Goal: Participate in discussion: Engage in conversation with other users on a specific topic

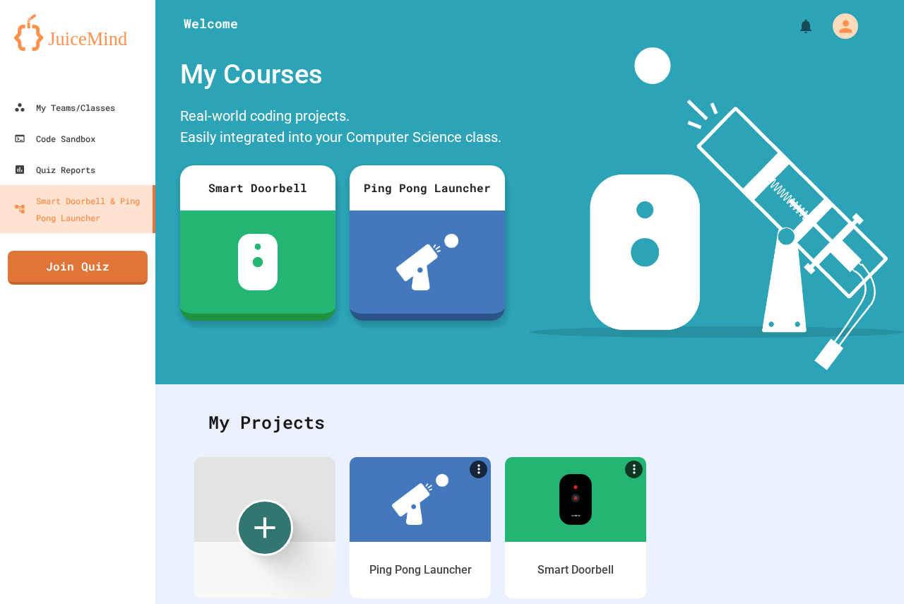
click at [4, 262] on div "My Teams/Classes Code Sandbox Quiz Reports Smart Doorbell & Ping Pong Launcher …" at bounding box center [77, 302] width 155 height 604
click at [17, 256] on link "Join Quiz" at bounding box center [77, 266] width 139 height 35
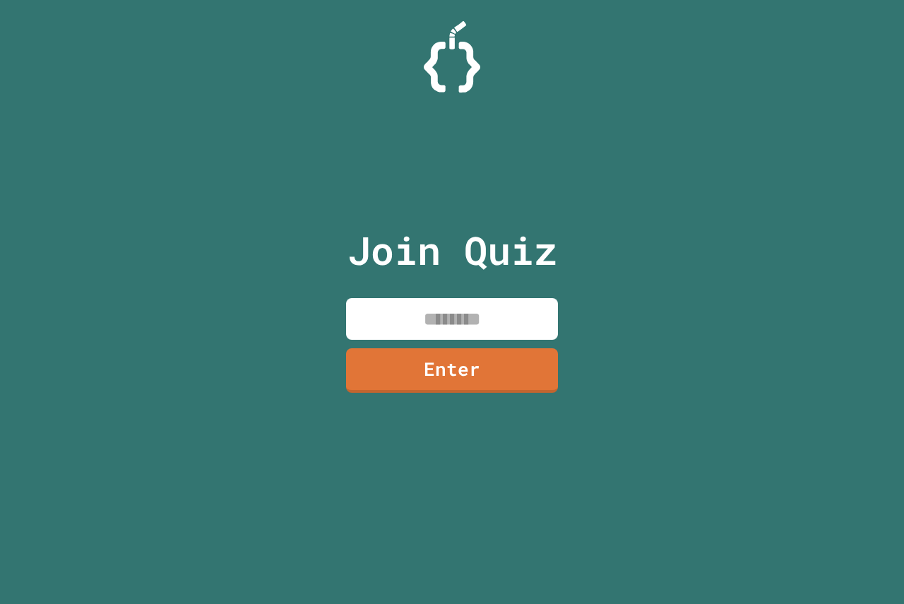
click at [540, 253] on p "Join Quiz" at bounding box center [453, 250] width 210 height 59
drag, startPoint x: 541, startPoint y: 324, endPoint x: 550, endPoint y: 289, distance: 35.6
click at [543, 305] on input at bounding box center [452, 319] width 212 height 42
type input "********"
click at [463, 365] on link "Enter" at bounding box center [452, 369] width 207 height 47
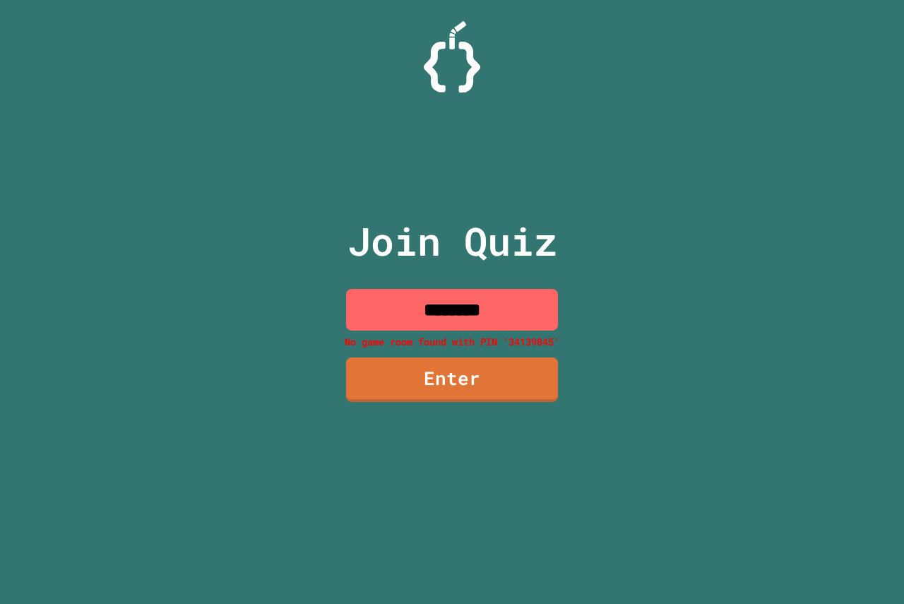
click at [553, 264] on p "Join Quiz" at bounding box center [453, 241] width 210 height 59
click at [533, 291] on div "Join Quiz ******** No game room found with PIN '34139845' Enter" at bounding box center [453, 301] width 238 height 533
drag, startPoint x: 529, startPoint y: 308, endPoint x: 0, endPoint y: 276, distance: 530.2
click at [68, 331] on div "Join Quiz ******** No game room found with PIN '34139845' Enter" at bounding box center [452, 302] width 904 height 604
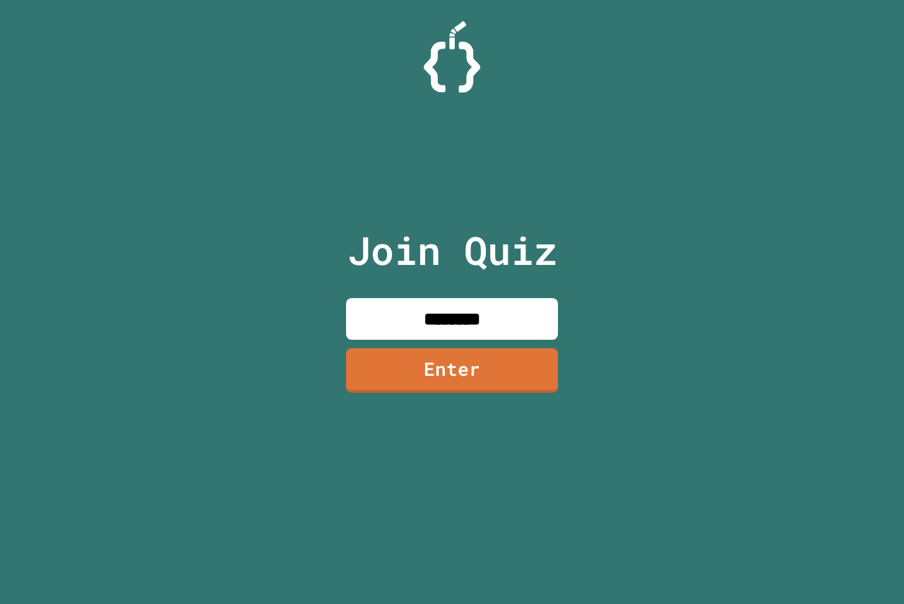
type input "********"
click at [473, 365] on link "Enter" at bounding box center [452, 369] width 213 height 46
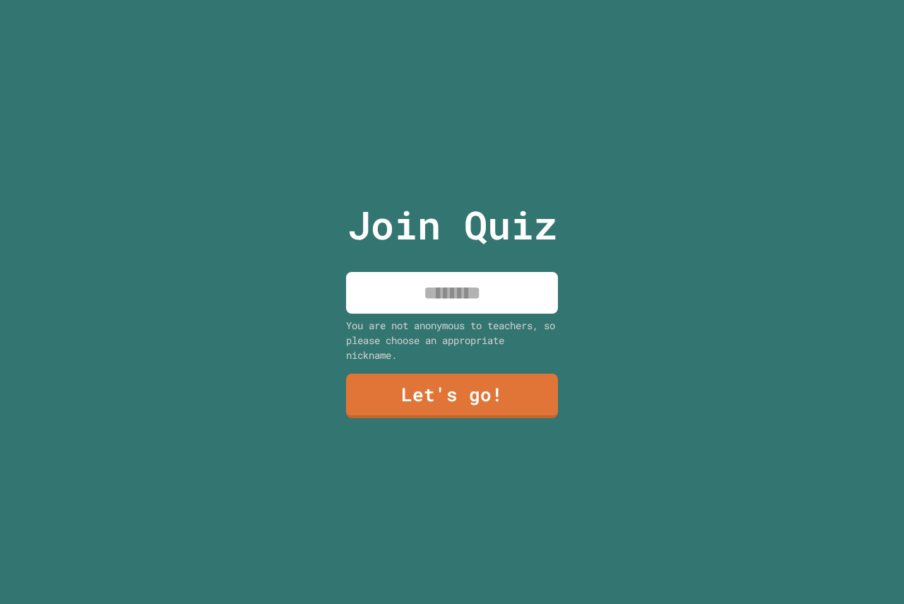
click at [493, 285] on input at bounding box center [452, 293] width 212 height 42
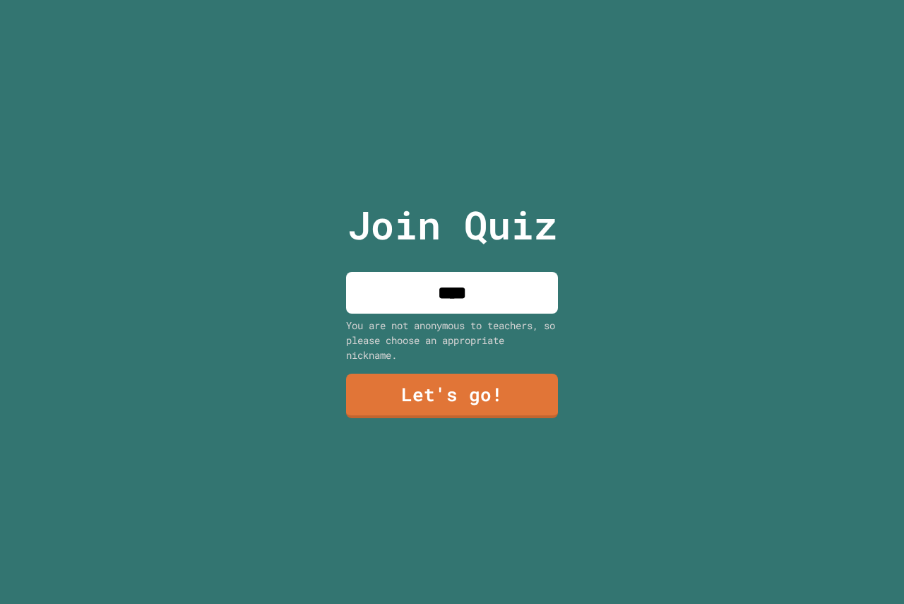
click at [499, 281] on input "****" at bounding box center [452, 293] width 212 height 42
type input "******"
drag, startPoint x: 466, startPoint y: 402, endPoint x: 466, endPoint y: 460, distance: 57.9
click at [466, 460] on div "Join Quiz ****** You are not anonymous to teachers, so please choose an appropr…" at bounding box center [453, 302] width 238 height 604
drag, startPoint x: 466, startPoint y: 448, endPoint x: 461, endPoint y: 411, distance: 37.8
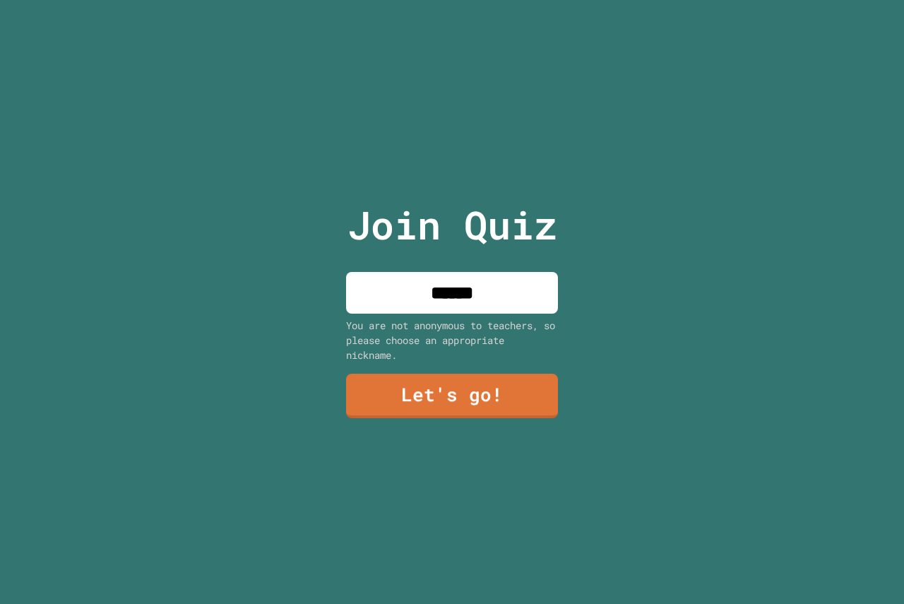
click at [461, 413] on div "Join Quiz ****** You are not anonymous to teachers, so please choose an appropr…" at bounding box center [453, 302] width 238 height 604
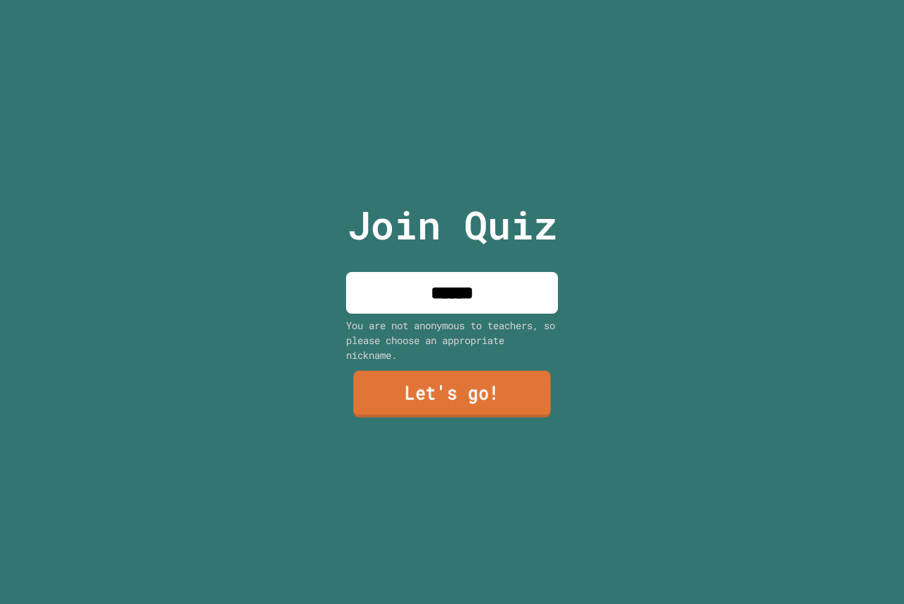
click at [461, 411] on link "Let's go!" at bounding box center [451, 394] width 197 height 47
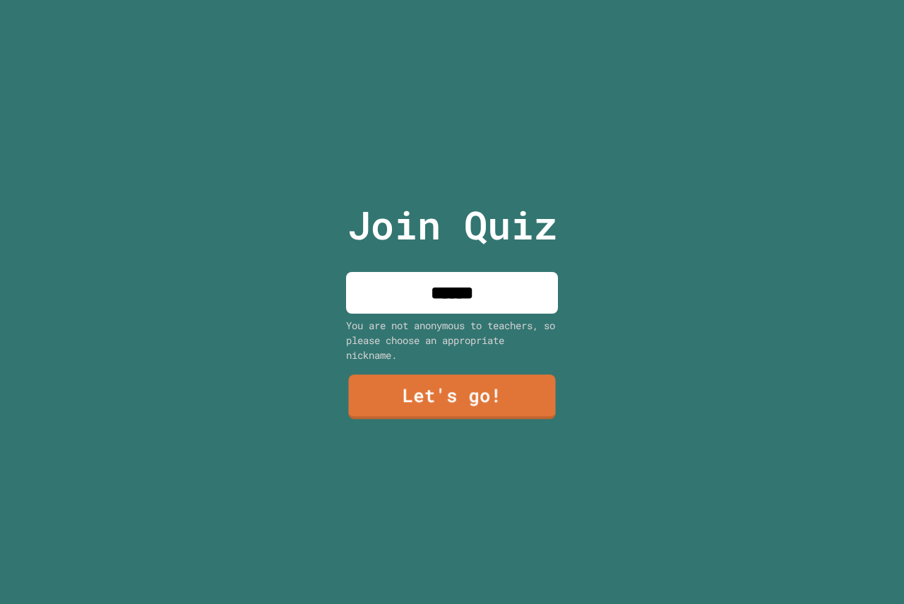
click at [452, 0] on div at bounding box center [452, 0] width 0 height 0
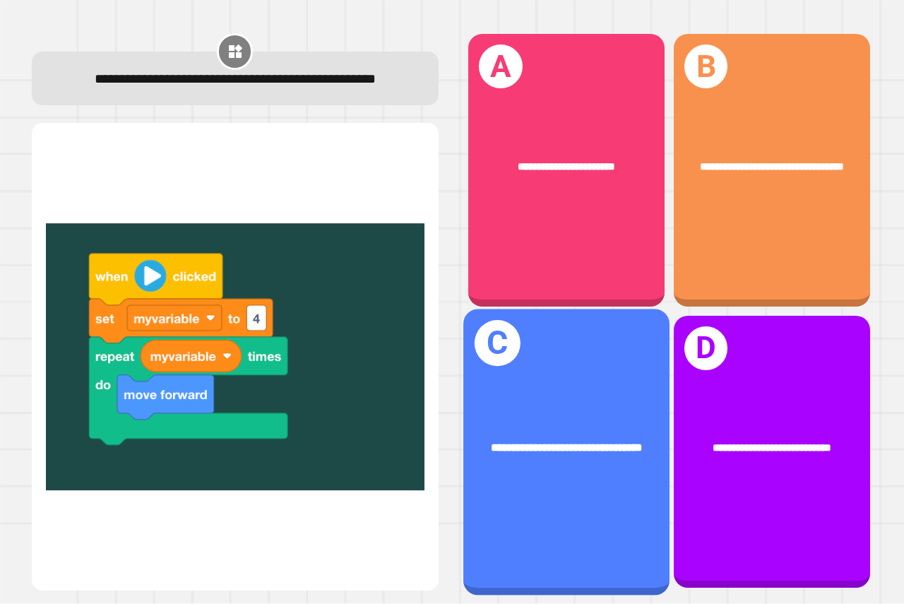
click at [562, 417] on div "**********" at bounding box center [567, 448] width 206 height 62
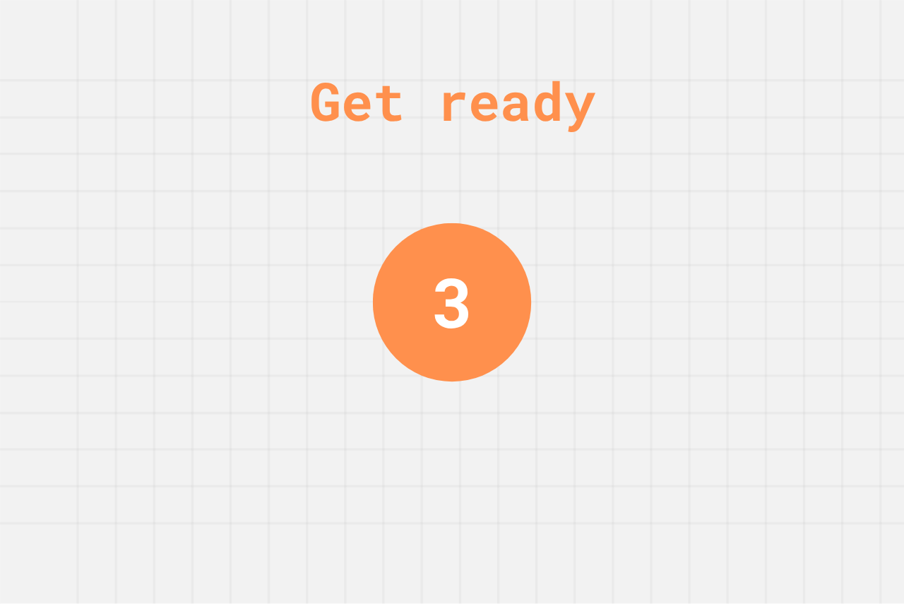
drag, startPoint x: 442, startPoint y: 293, endPoint x: 524, endPoint y: 273, distance: 83.8
click at [495, 282] on div "3" at bounding box center [452, 302] width 158 height 158
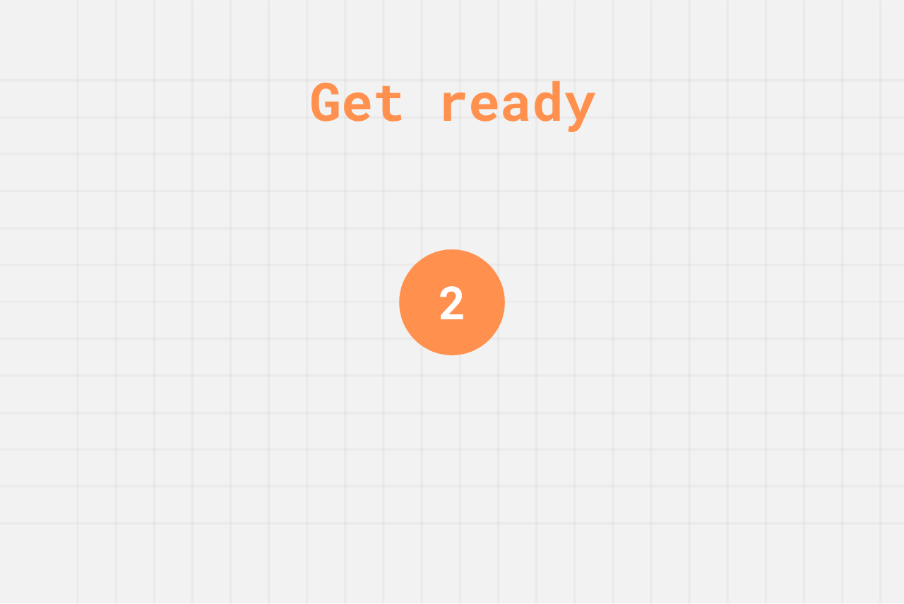
drag, startPoint x: 478, startPoint y: 290, endPoint x: 517, endPoint y: 280, distance: 40.8
click at [484, 295] on div "2" at bounding box center [452, 302] width 106 height 106
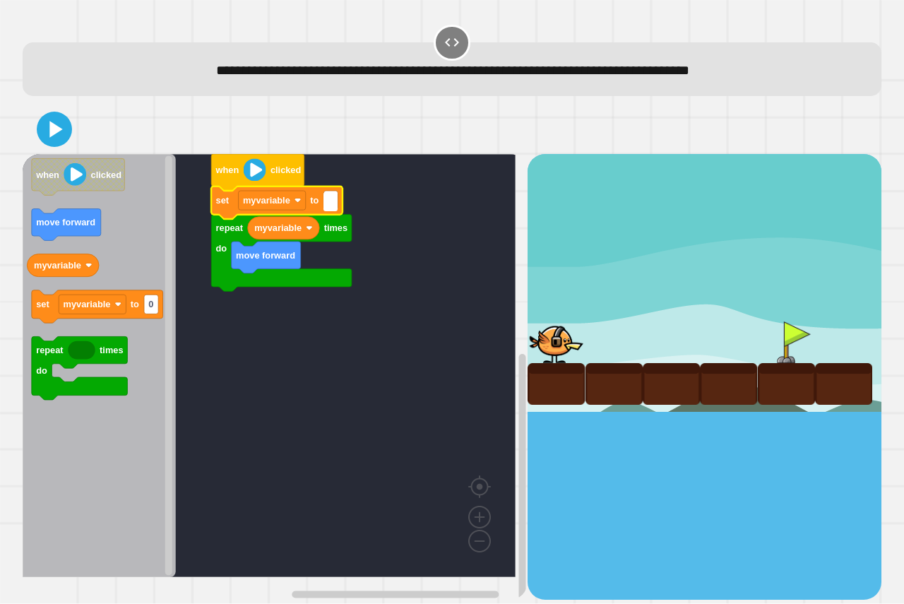
type input "*"
click at [45, 136] on icon at bounding box center [54, 129] width 34 height 34
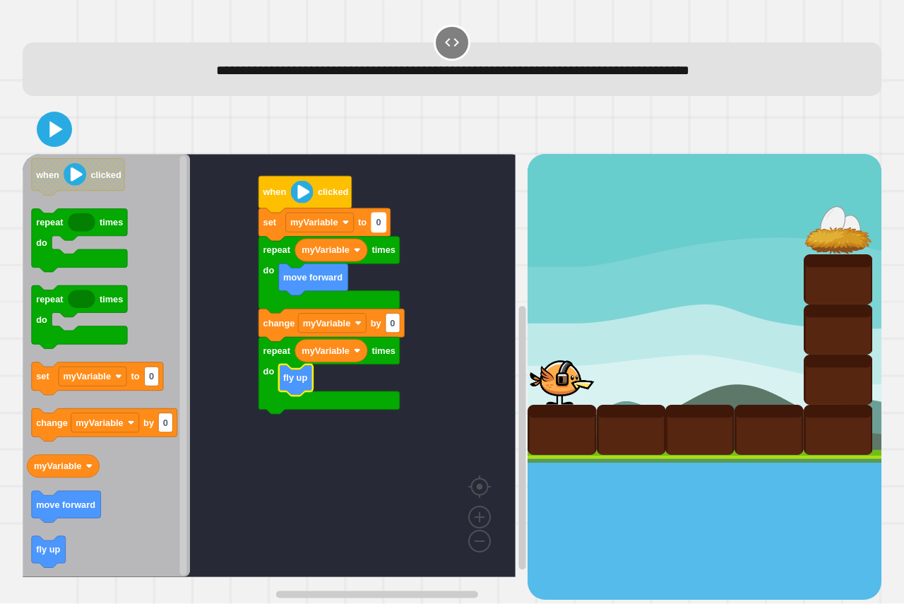
click at [382, 224] on rect "Blockly Workspace" at bounding box center [379, 222] width 14 height 19
type input "*"
click at [28, 119] on div at bounding box center [452, 129] width 859 height 49
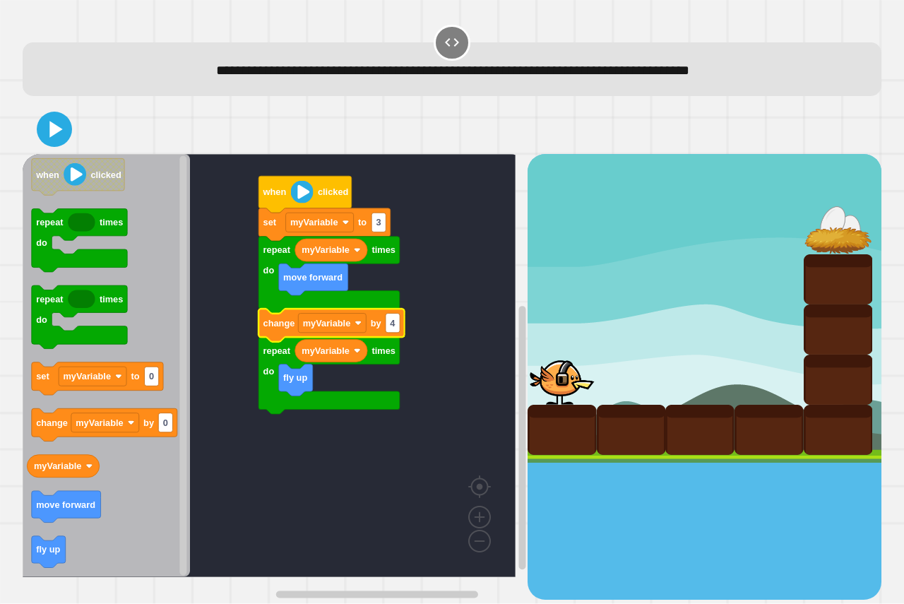
click at [28, 119] on div at bounding box center [452, 129] width 859 height 49
drag, startPoint x: 28, startPoint y: 119, endPoint x: 41, endPoint y: 135, distance: 20.1
click at [30, 119] on div at bounding box center [452, 129] width 859 height 49
click at [88, 128] on div at bounding box center [452, 129] width 859 height 49
drag, startPoint x: 75, startPoint y: 142, endPoint x: 70, endPoint y: 122, distance: 20.4
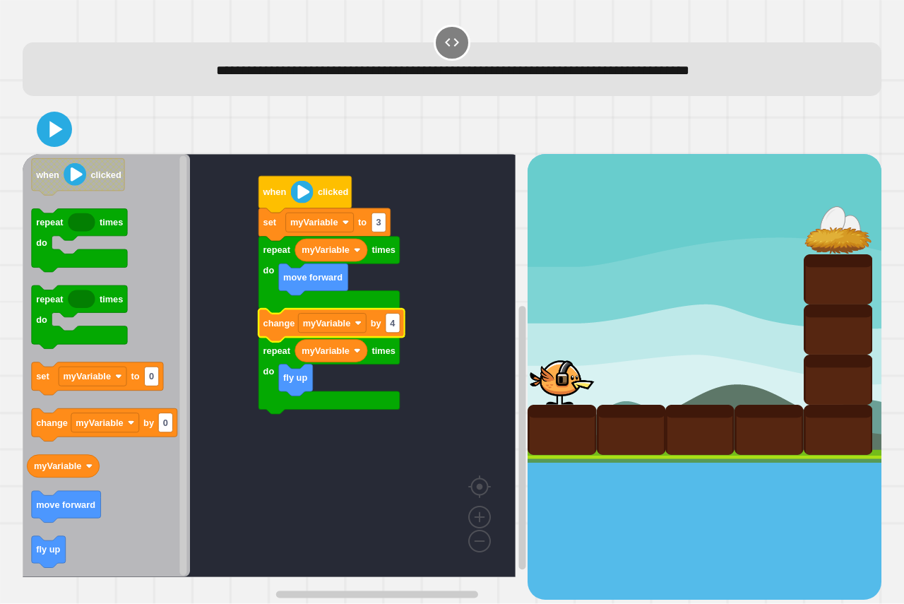
click at [75, 135] on div at bounding box center [452, 129] width 859 height 49
click at [70, 122] on icon at bounding box center [54, 129] width 34 height 34
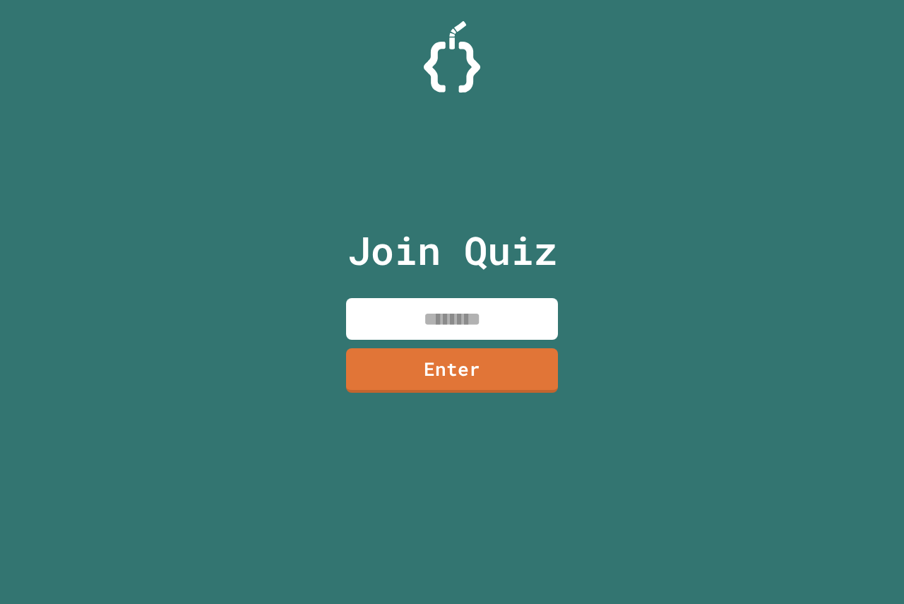
click at [346, 301] on input at bounding box center [452, 319] width 212 height 42
type input "********"
click at [443, 363] on div "Join Quiz ******** Enter" at bounding box center [453, 301] width 238 height 533
click at [461, 365] on link "Enter" at bounding box center [452, 369] width 211 height 47
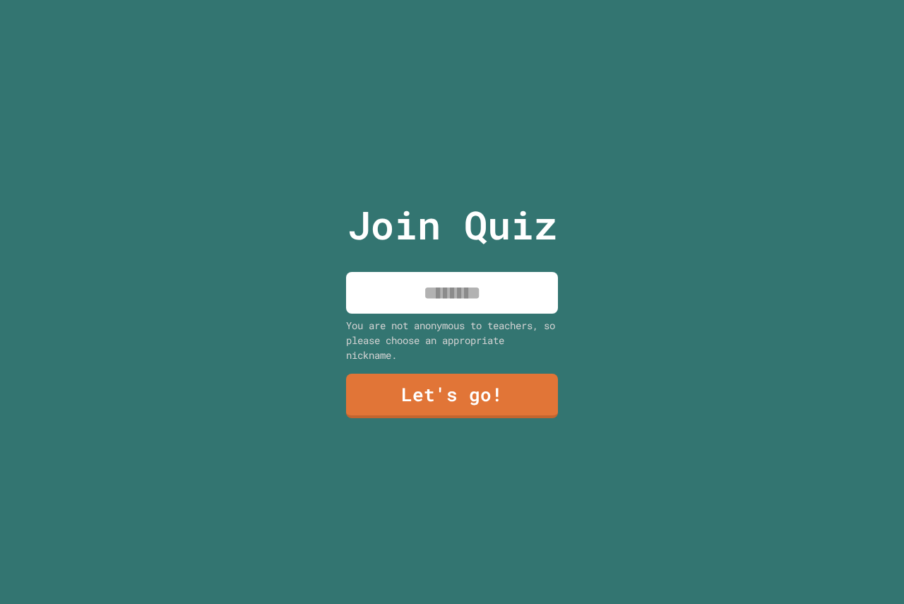
click at [512, 300] on input at bounding box center [452, 293] width 212 height 42
type input "******"
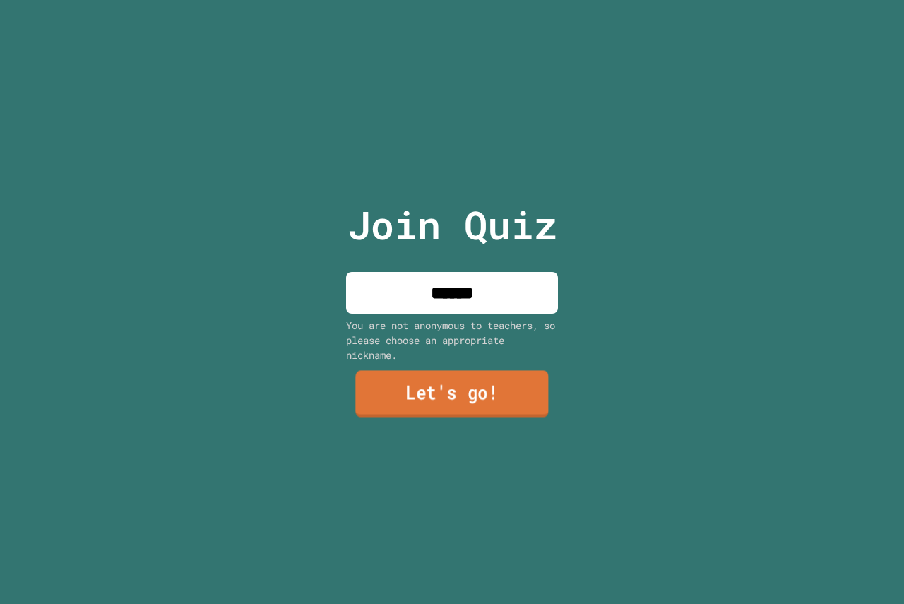
click at [463, 371] on link "Let's go!" at bounding box center [451, 394] width 193 height 47
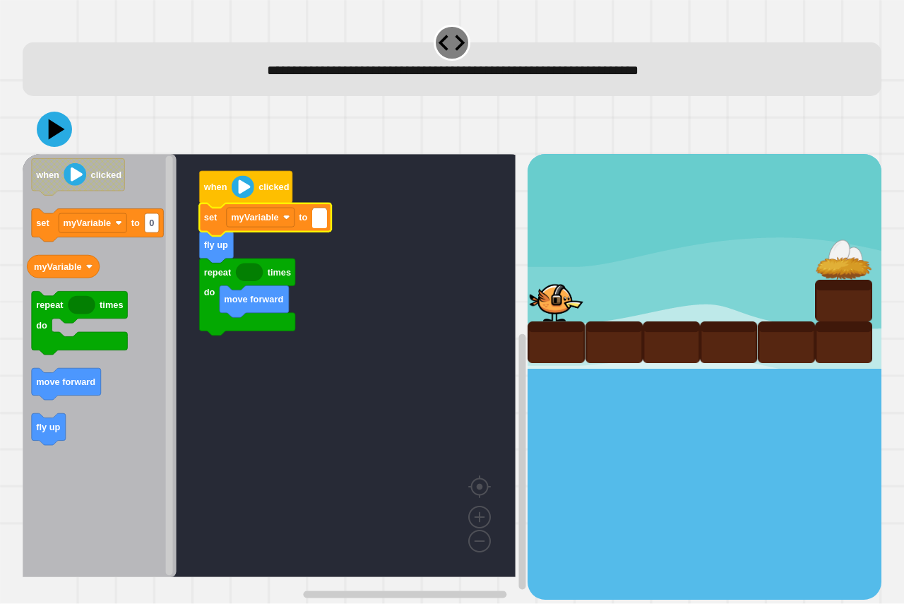
type input "*"
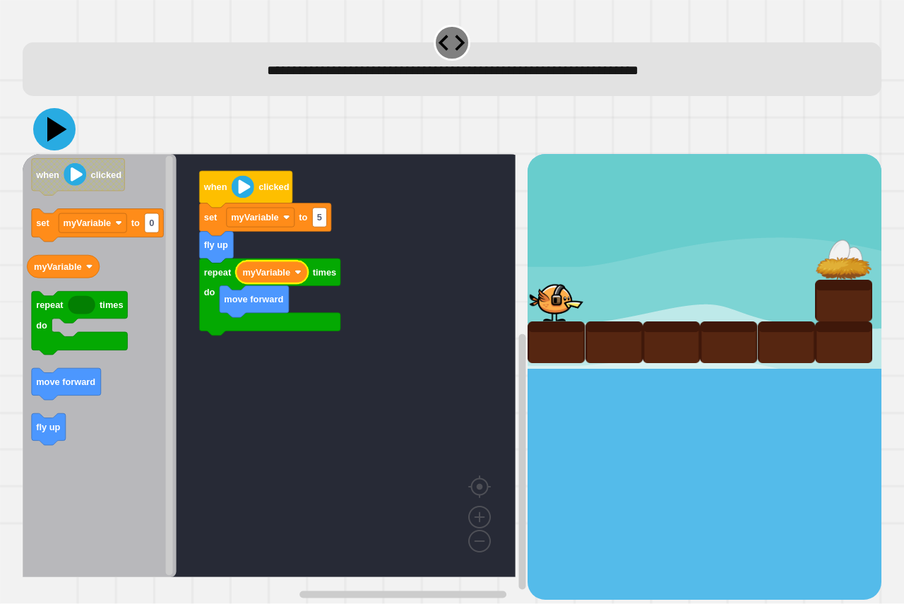
click at [49, 147] on button at bounding box center [54, 129] width 42 height 42
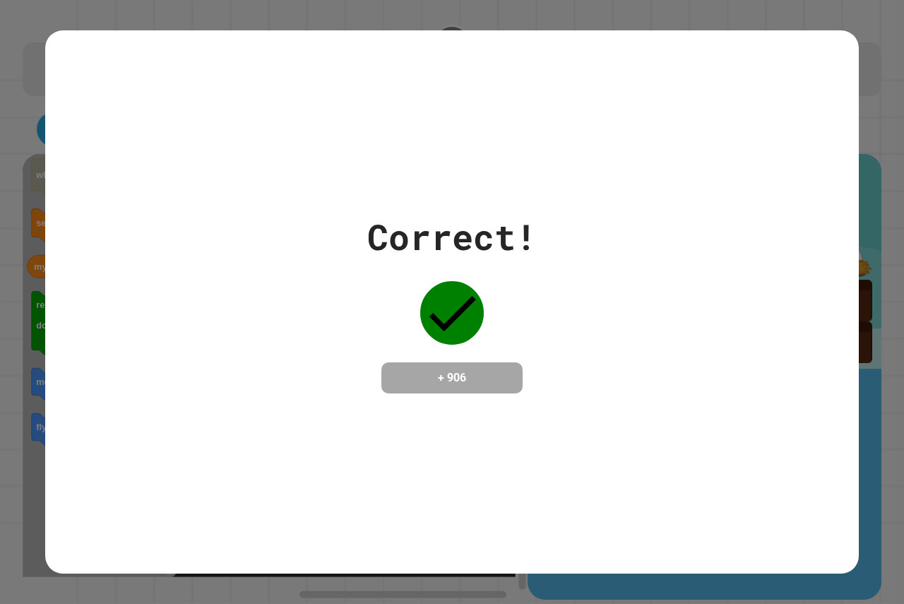
click at [394, 297] on div "Correct! + 906" at bounding box center [452, 302] width 170 height 183
click at [395, 297] on div "Correct! + 906" at bounding box center [452, 302] width 170 height 183
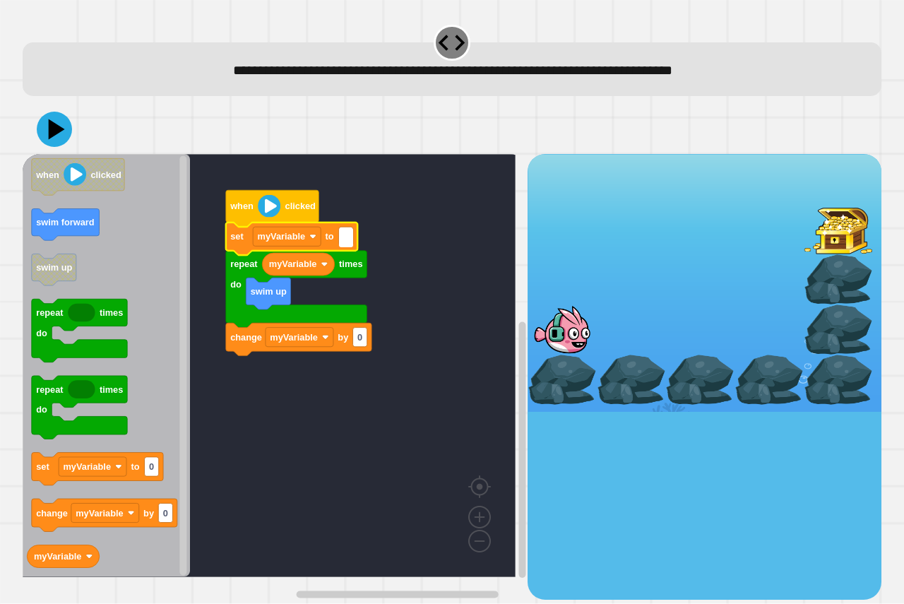
type input "*"
click at [348, 229] on rect "Blockly Workspace" at bounding box center [346, 237] width 14 height 19
type input "*"
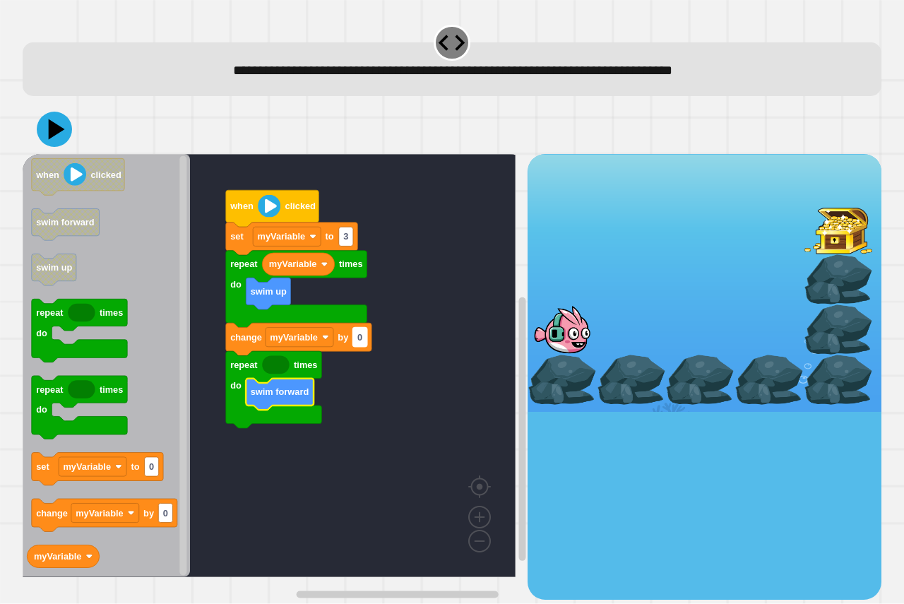
click at [359, 335] on text "0" at bounding box center [360, 337] width 5 height 11
type input "*"
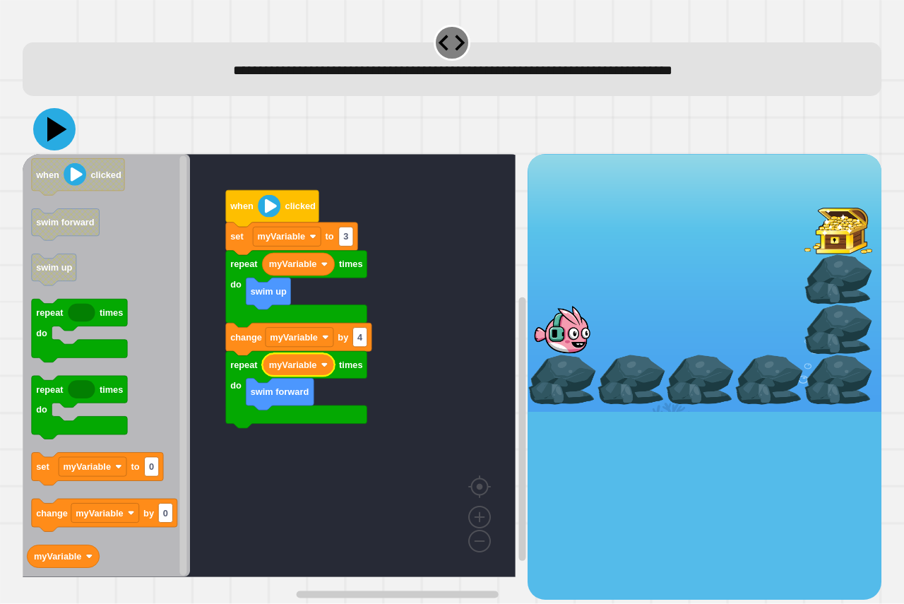
click at [70, 131] on icon at bounding box center [54, 129] width 42 height 42
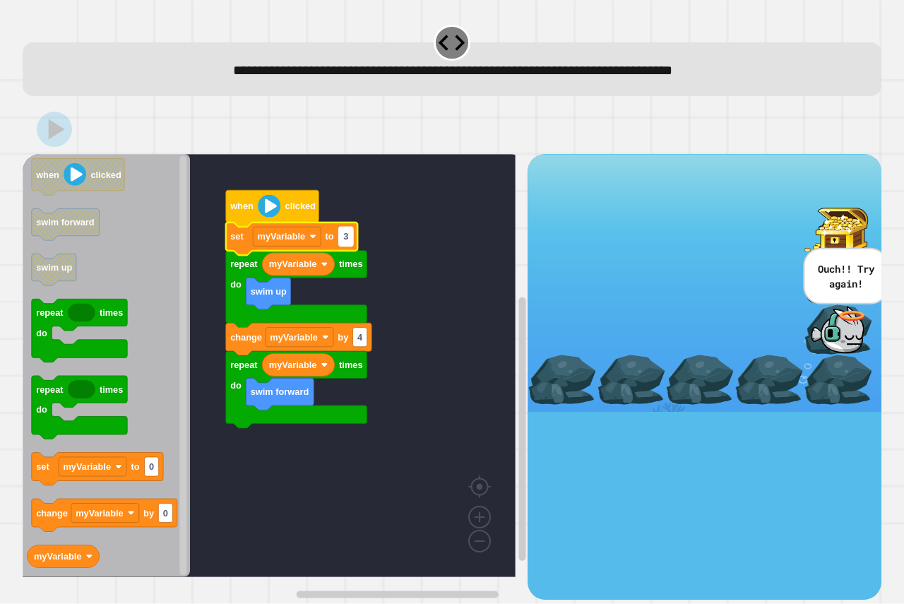
click at [352, 235] on rect "Blockly Workspace" at bounding box center [346, 237] width 14 height 19
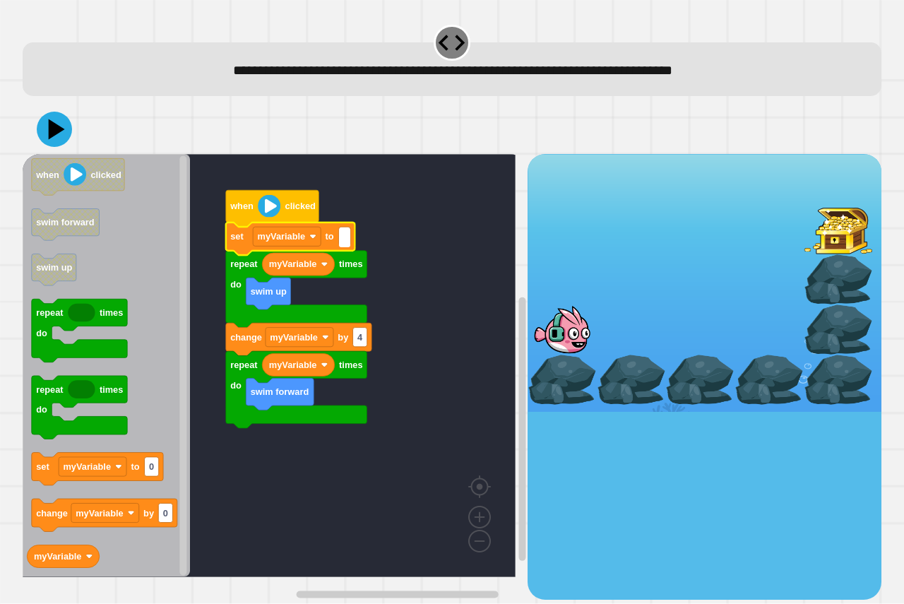
type input "*"
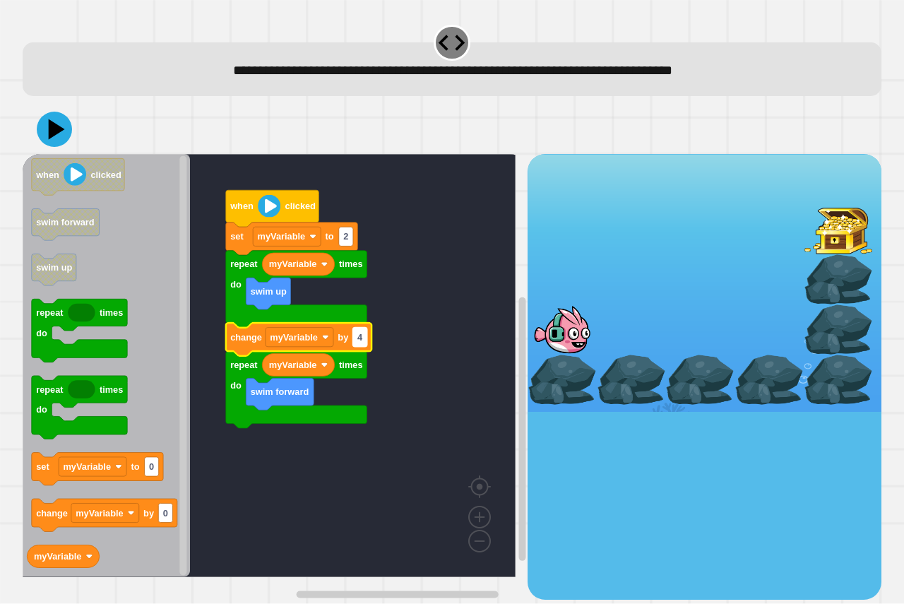
click at [362, 338] on text "4" at bounding box center [361, 337] width 6 height 11
type input "*"
click at [45, 127] on icon at bounding box center [54, 129] width 42 height 42
click at [363, 340] on rect "Blockly Workspace" at bounding box center [360, 337] width 14 height 19
type input "*"
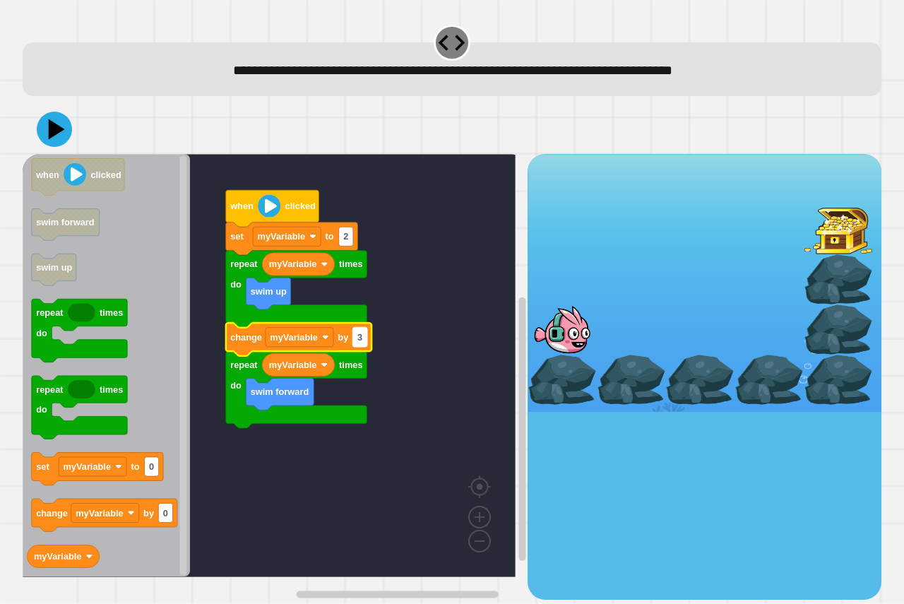
click at [367, 337] on rect "Blockly Workspace" at bounding box center [360, 337] width 14 height 19
type input "*"
click at [52, 136] on icon at bounding box center [57, 129] width 20 height 25
click at [364, 333] on rect "Blockly Workspace" at bounding box center [360, 337] width 14 height 19
type input "*"
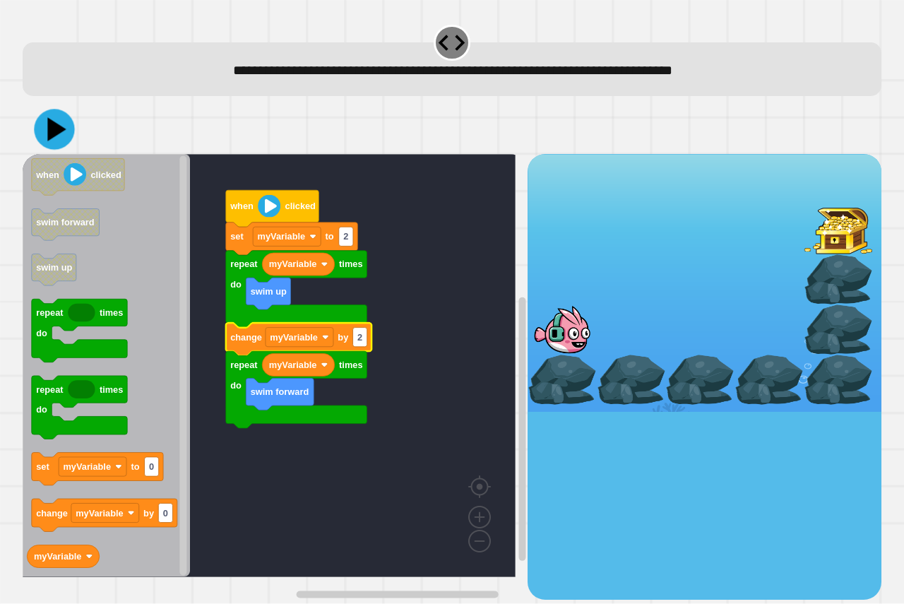
click at [46, 120] on icon at bounding box center [54, 130] width 40 height 40
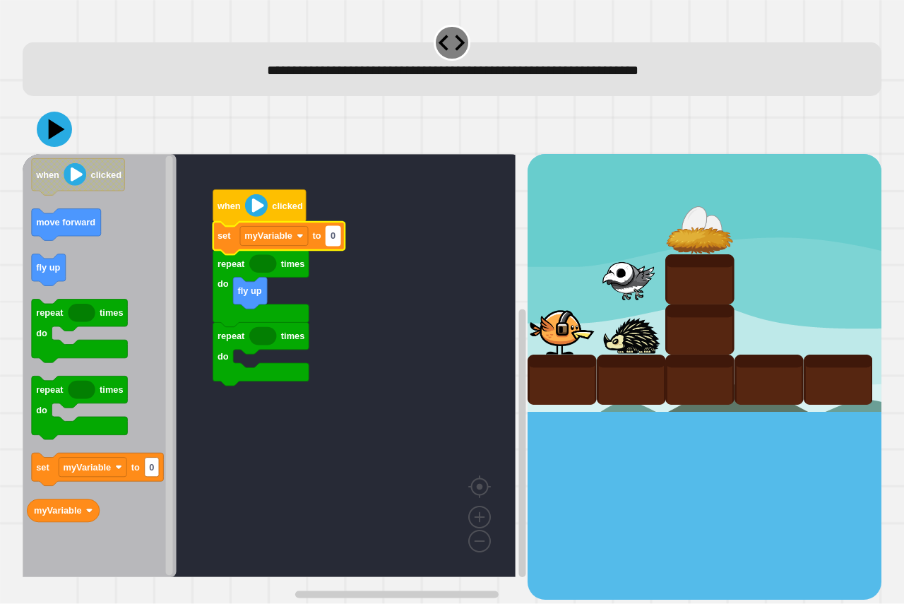
click at [337, 239] on rect "Blockly Workspace" at bounding box center [333, 236] width 14 height 19
type input "*"
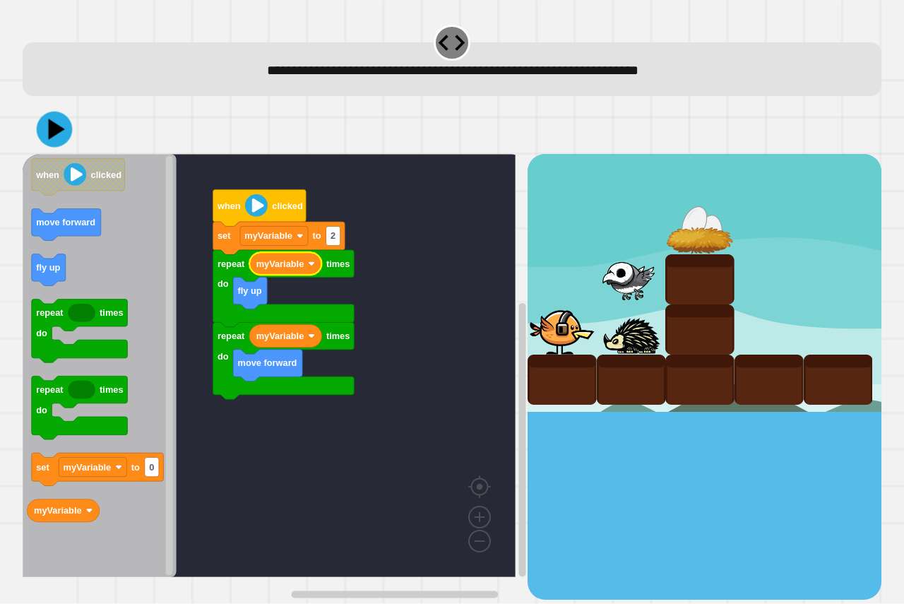
click at [64, 124] on icon at bounding box center [55, 130] width 36 height 36
click at [81, 138] on div at bounding box center [452, 129] width 859 height 49
click at [82, 138] on div at bounding box center [452, 129] width 859 height 49
click at [83, 141] on div at bounding box center [452, 129] width 859 height 49
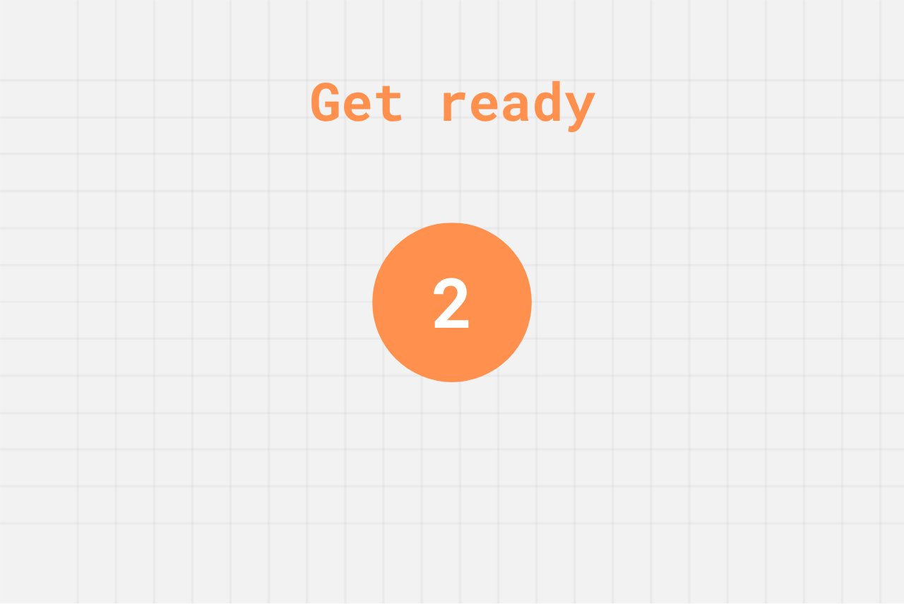
drag, startPoint x: 297, startPoint y: 258, endPoint x: 565, endPoint y: 484, distance: 349.9
click at [565, 484] on div "Get ready 2" at bounding box center [452, 302] width 904 height 604
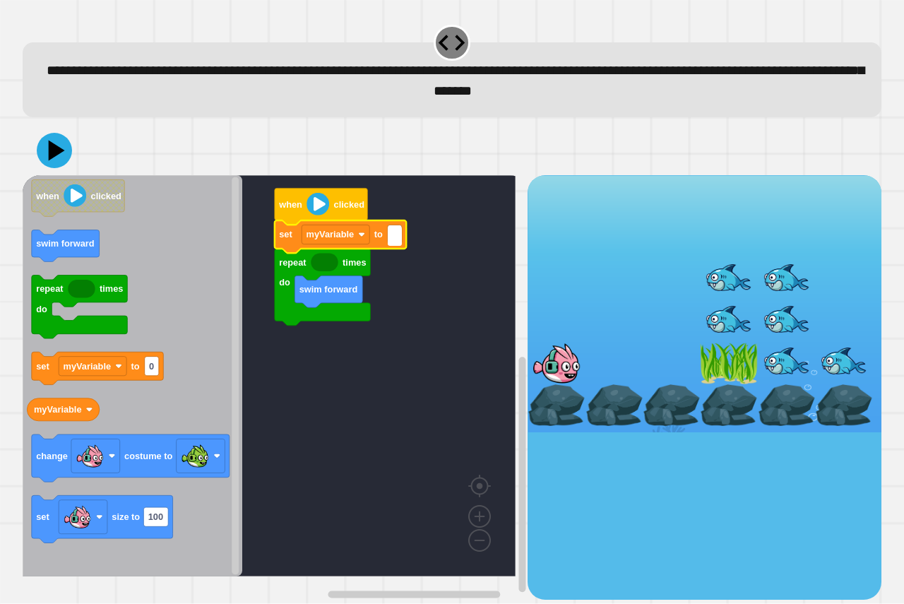
type input "*"
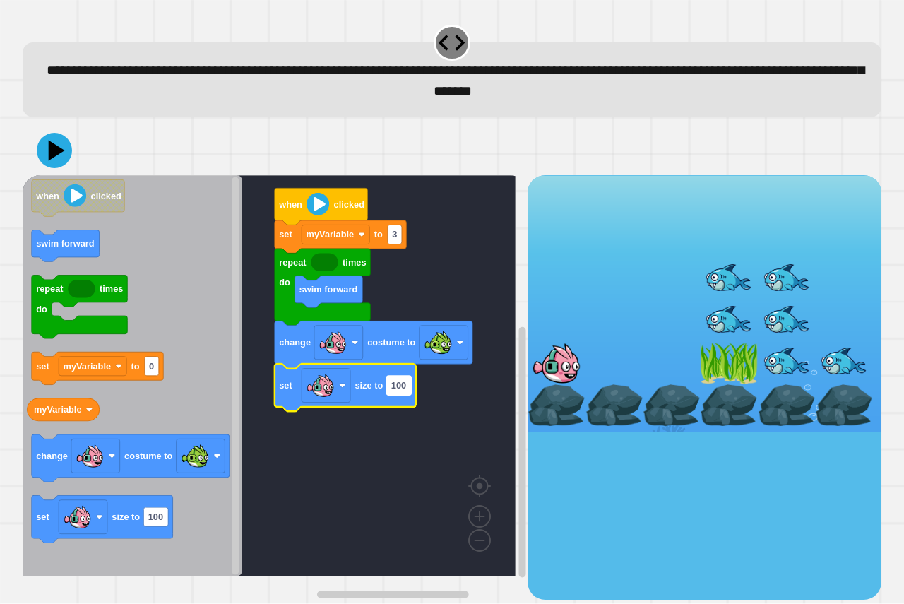
click at [408, 390] on rect "Blockly Workspace" at bounding box center [398, 385] width 25 height 19
type input "*"
click at [75, 151] on div at bounding box center [452, 150] width 859 height 49
click at [68, 151] on icon at bounding box center [54, 150] width 35 height 35
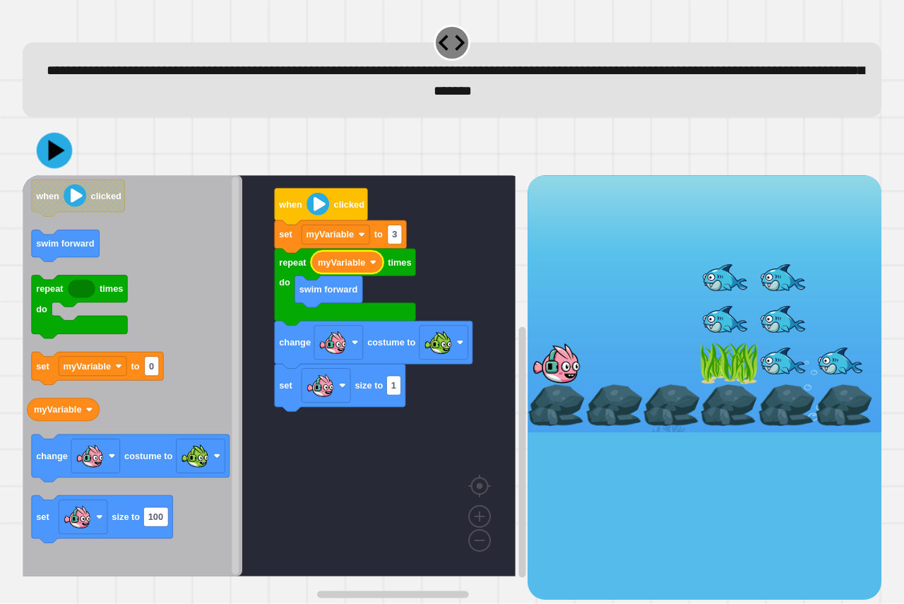
click at [40, 151] on icon at bounding box center [55, 151] width 36 height 36
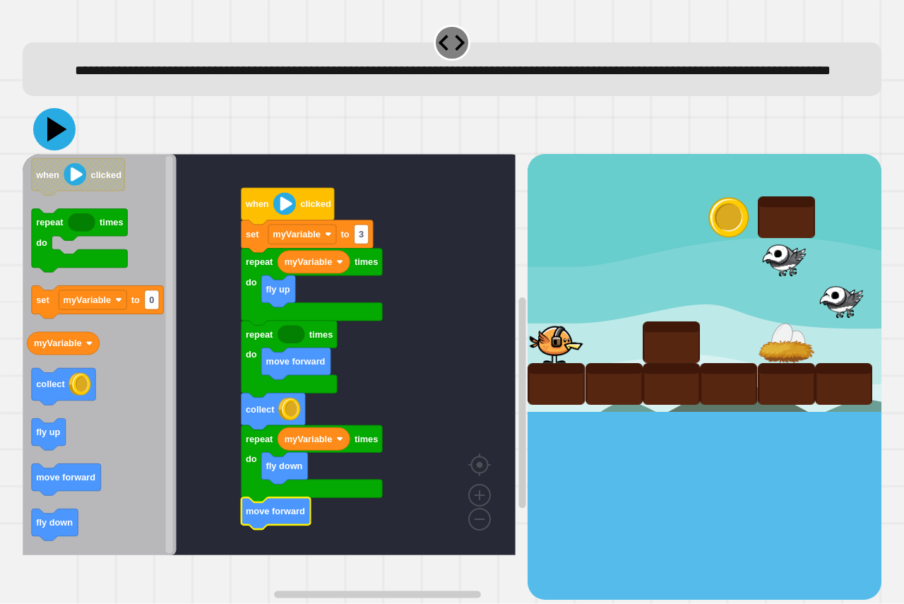
click at [57, 151] on icon at bounding box center [54, 129] width 42 height 42
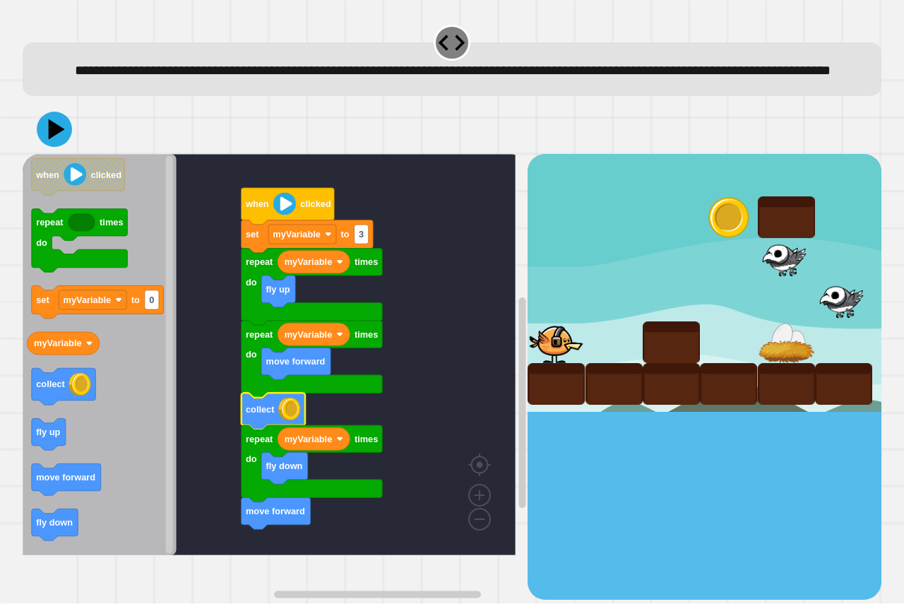
drag, startPoint x: 10, startPoint y: 132, endPoint x: 40, endPoint y: 122, distance: 31.5
click at [35, 122] on div "**********" at bounding box center [452, 302] width 904 height 604
click at [45, 101] on div "**********" at bounding box center [452, 59] width 868 height 83
click at [46, 123] on div "myVariable when clicked set myVariable to 3 repeat times do fly up myVariable r…" at bounding box center [452, 352] width 868 height 504
click at [47, 123] on div "myVariable when clicked set myVariable to 3 repeat times do fly up myVariable r…" at bounding box center [452, 352] width 868 height 504
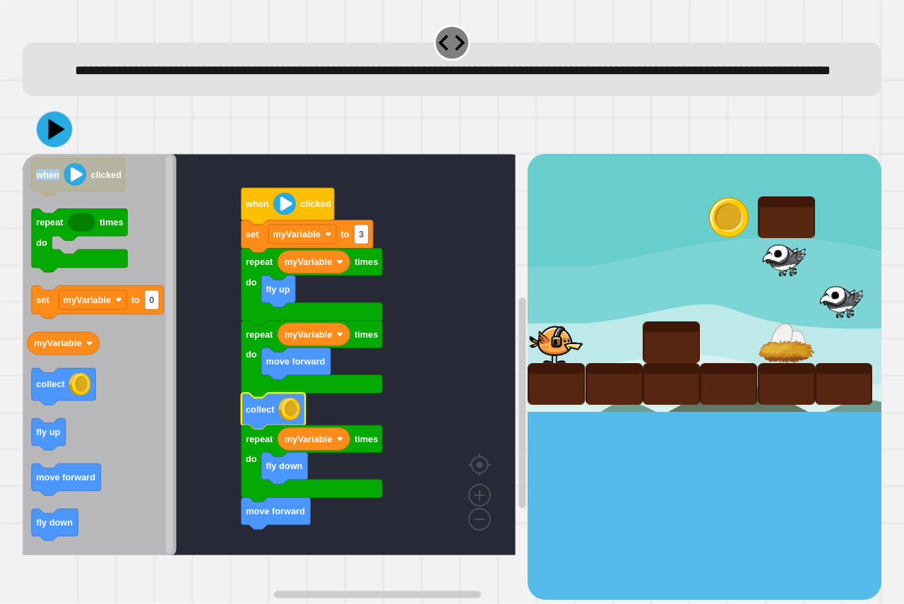
click at [58, 141] on icon at bounding box center [57, 129] width 16 height 21
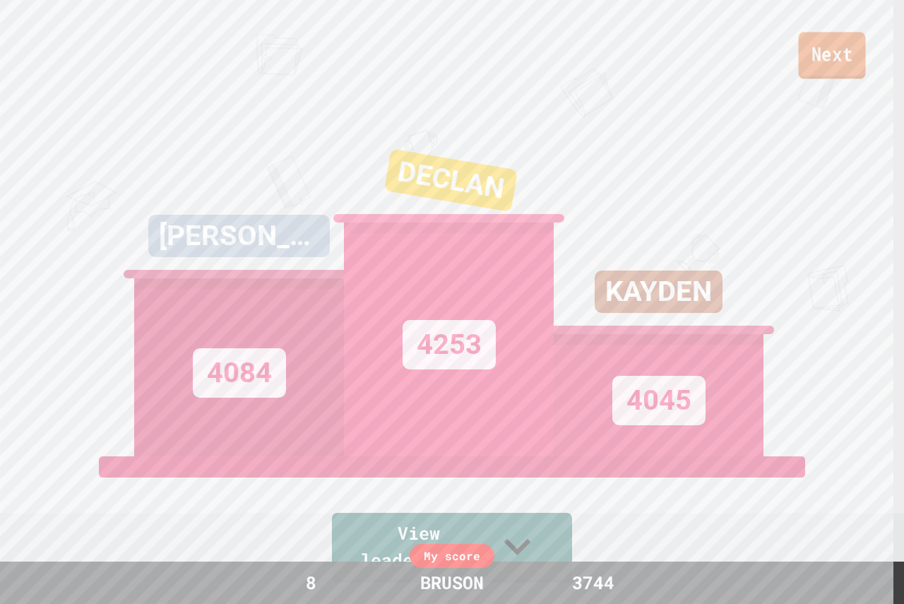
click at [837, 66] on link "Next" at bounding box center [831, 55] width 67 height 47
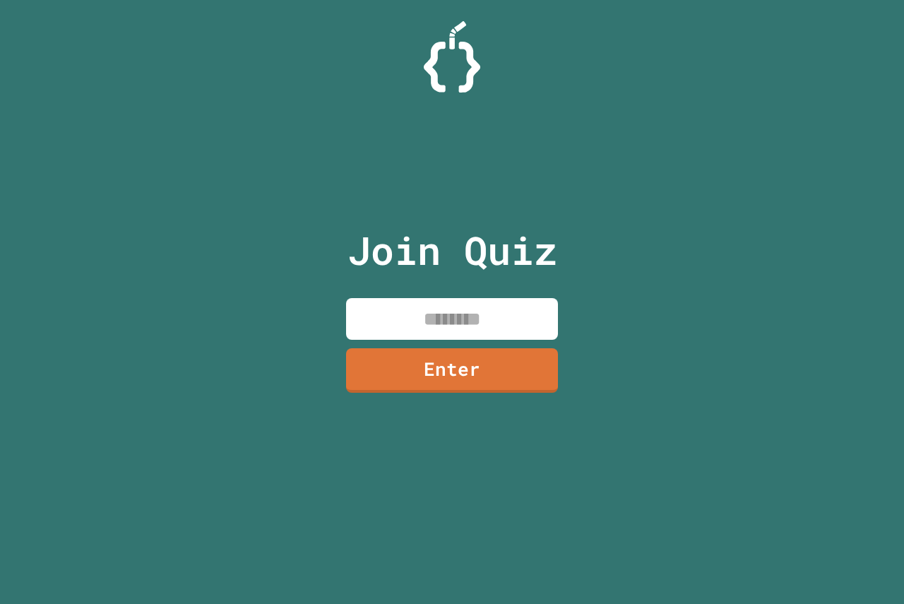
click at [452, 316] on input at bounding box center [452, 319] width 212 height 42
type input "********"
click at [526, 382] on link "Enter" at bounding box center [452, 369] width 215 height 47
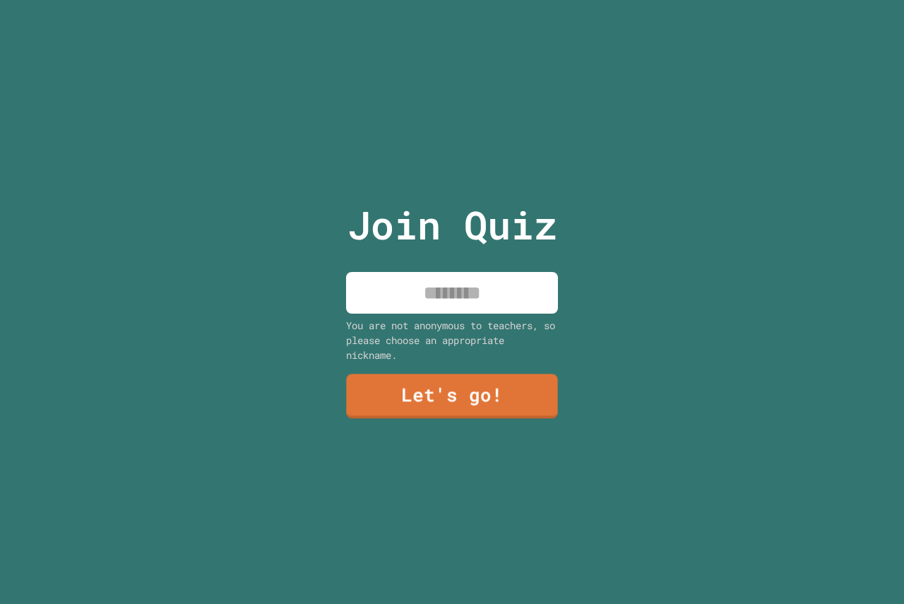
click at [520, 276] on input at bounding box center [452, 293] width 212 height 42
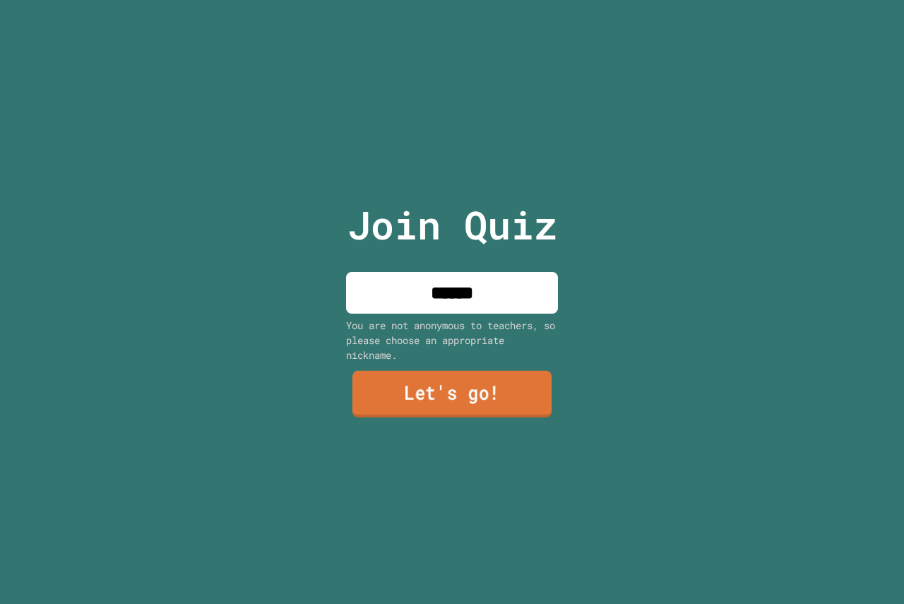
type input "******"
drag, startPoint x: 495, startPoint y: 375, endPoint x: 485, endPoint y: 381, distance: 12.0
click at [485, 381] on link "Let's go!" at bounding box center [453, 395] width 214 height 47
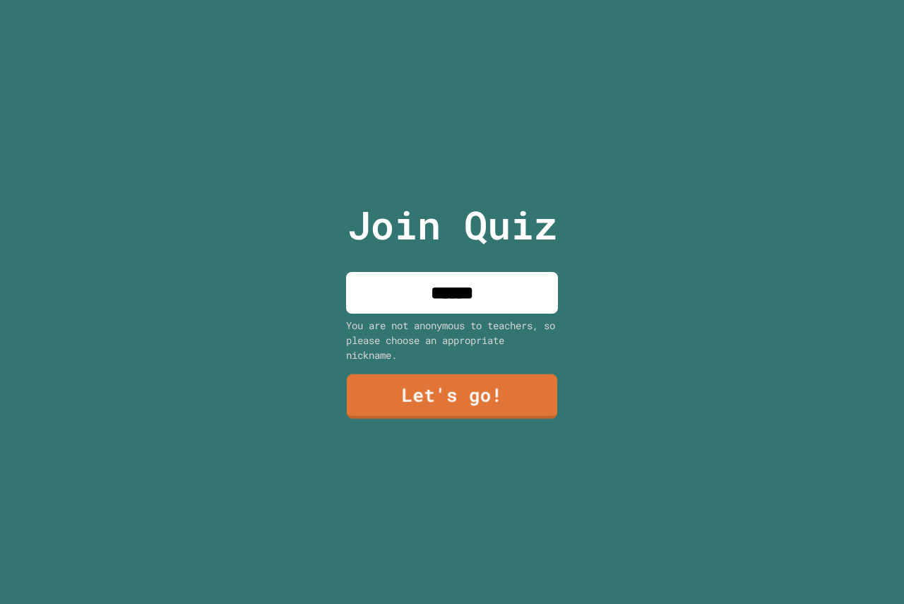
click at [452, 0] on div at bounding box center [452, 0] width 0 height 0
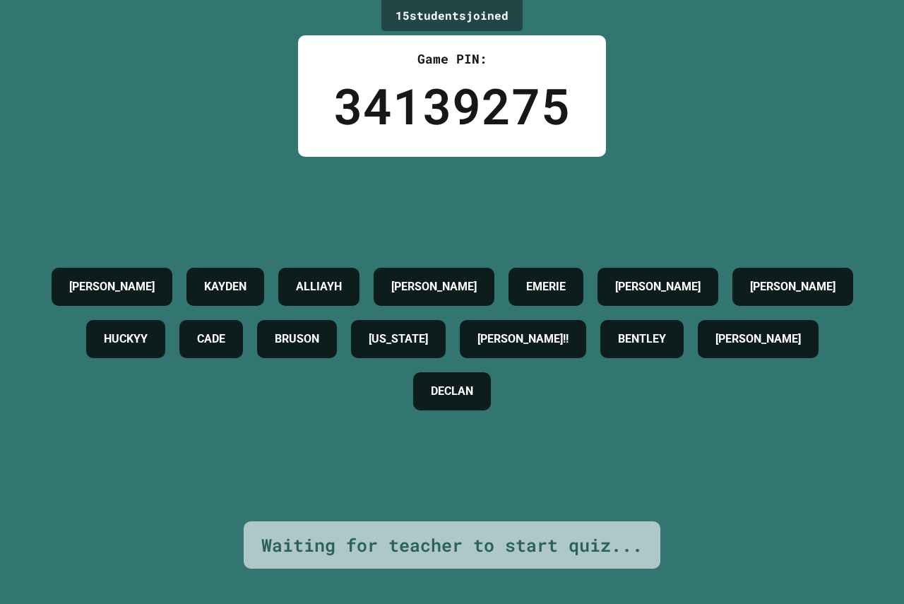
click at [306, 186] on div "CARMELO KAYDEN ALLIAYH PAYTON EMERIE ELAINE JUSTIN F HUCKYY CADE BRUSON ALASKA …" at bounding box center [452, 339] width 834 height 365
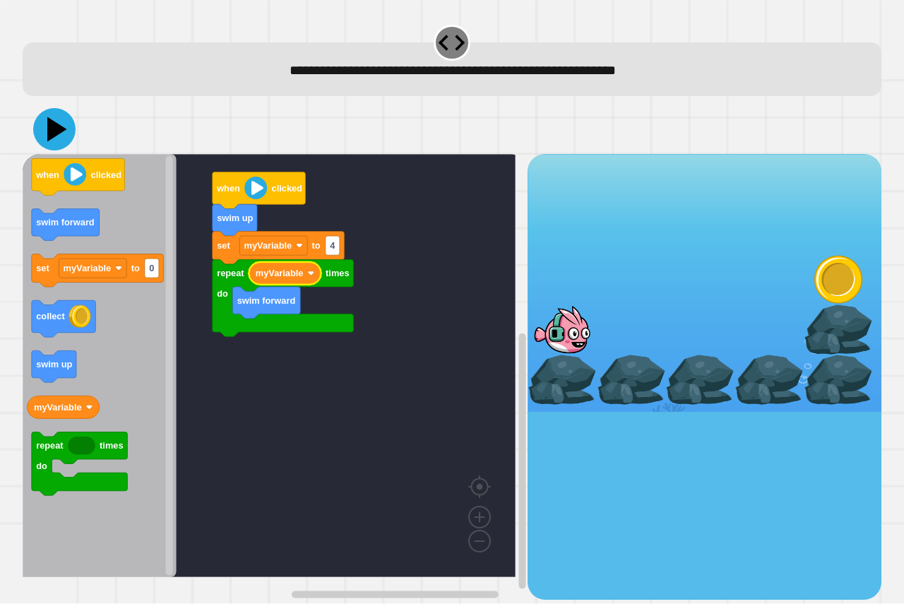
click at [49, 142] on icon at bounding box center [54, 129] width 42 height 42
click at [42, 132] on icon at bounding box center [55, 130] width 40 height 40
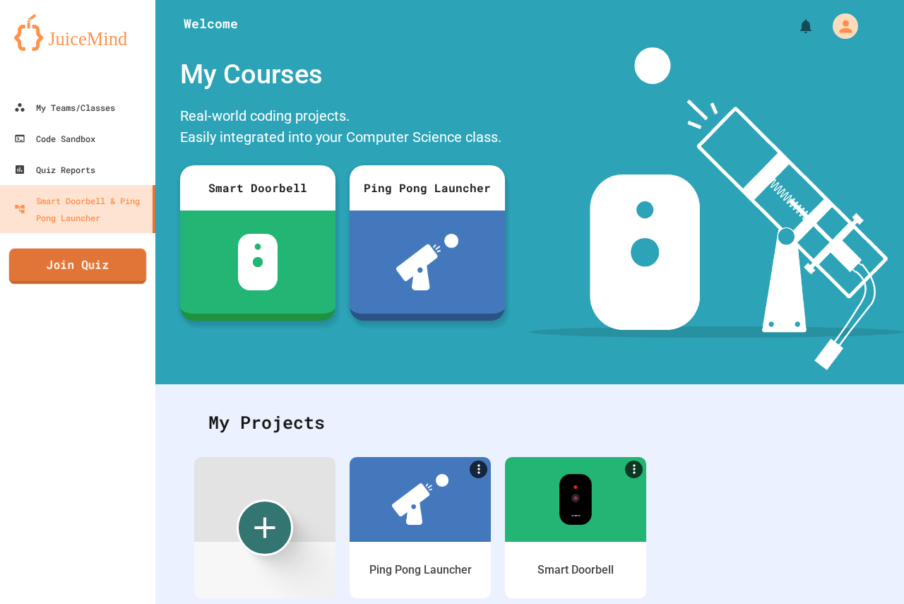
click at [37, 254] on link "Join Quiz" at bounding box center [78, 266] width 138 height 35
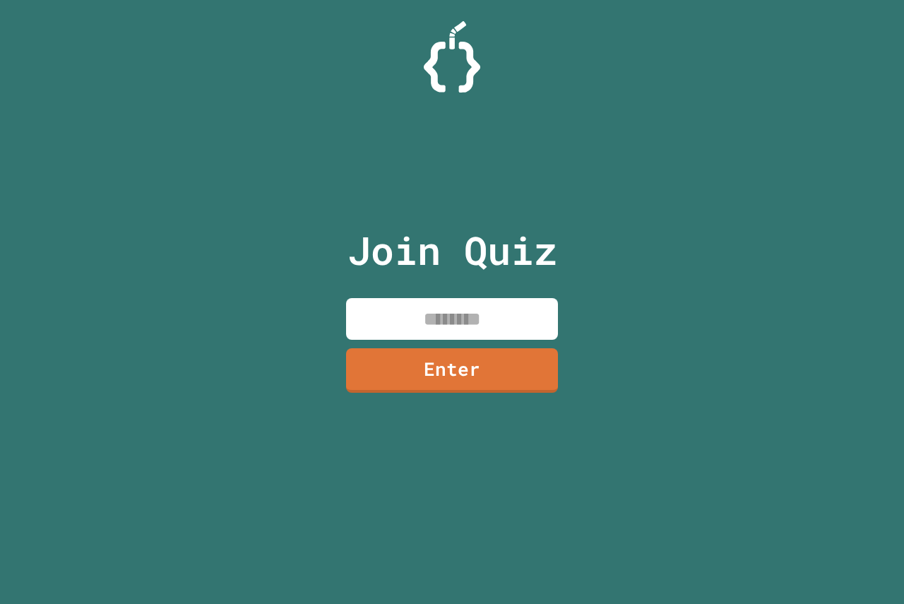
click at [417, 321] on input at bounding box center [452, 319] width 212 height 42
type input "********"
drag, startPoint x: 547, startPoint y: 340, endPoint x: 544, endPoint y: 350, distance: 10.3
click at [546, 344] on div "Join Quiz ******** Enter" at bounding box center [453, 301] width 238 height 533
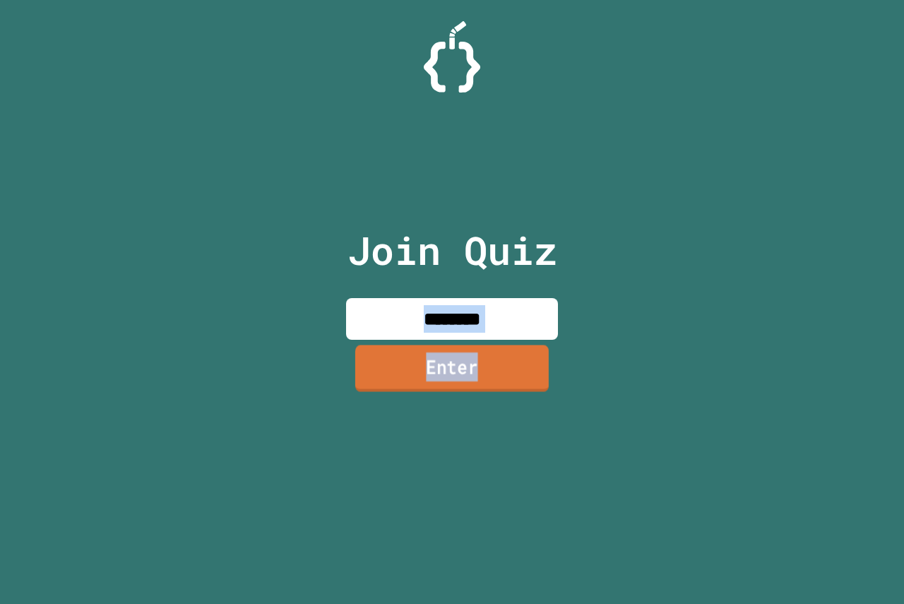
click at [544, 355] on link "Enter" at bounding box center [452, 368] width 194 height 47
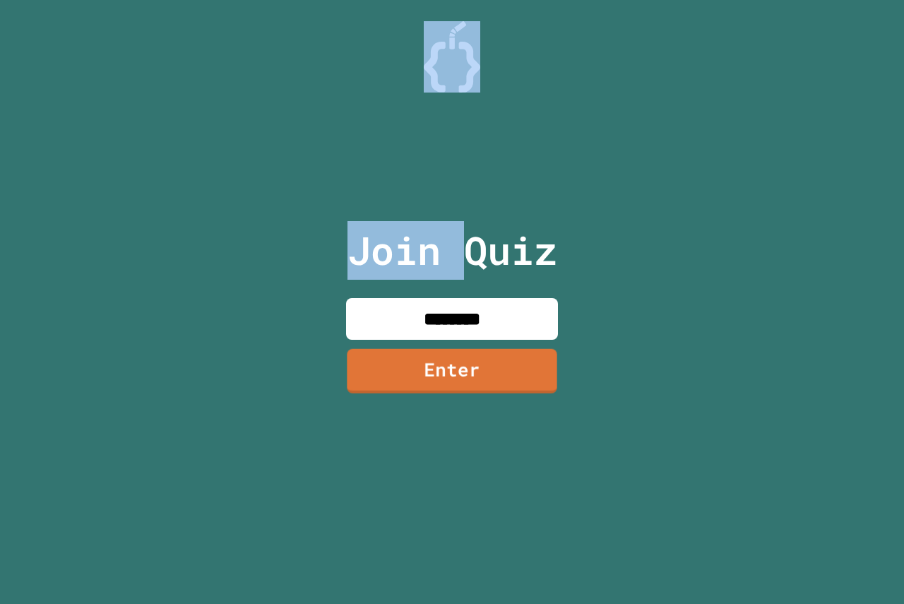
click at [452, 35] on div at bounding box center [452, 35] width 0 height 0
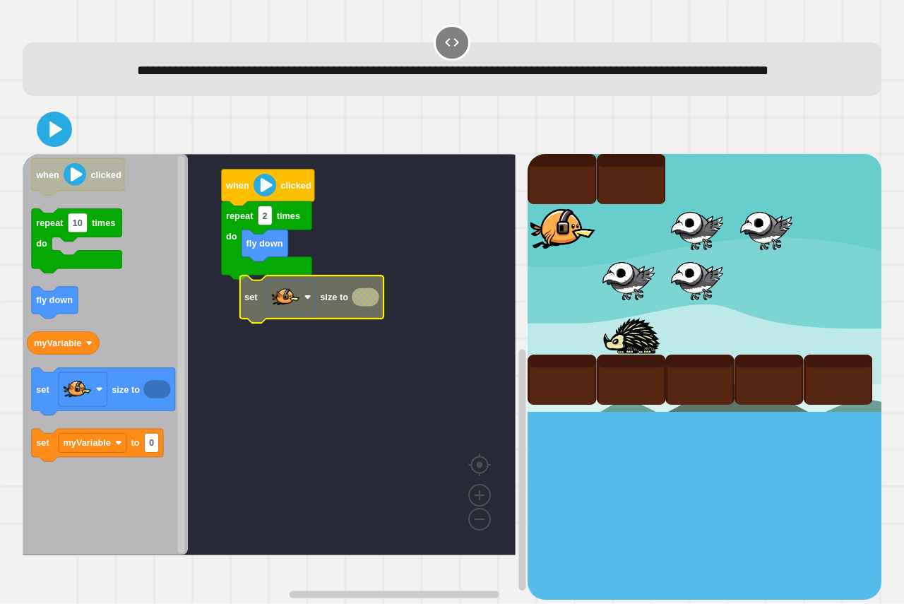
click at [368, 307] on icon "Blockly Workspace" at bounding box center [365, 297] width 27 height 18
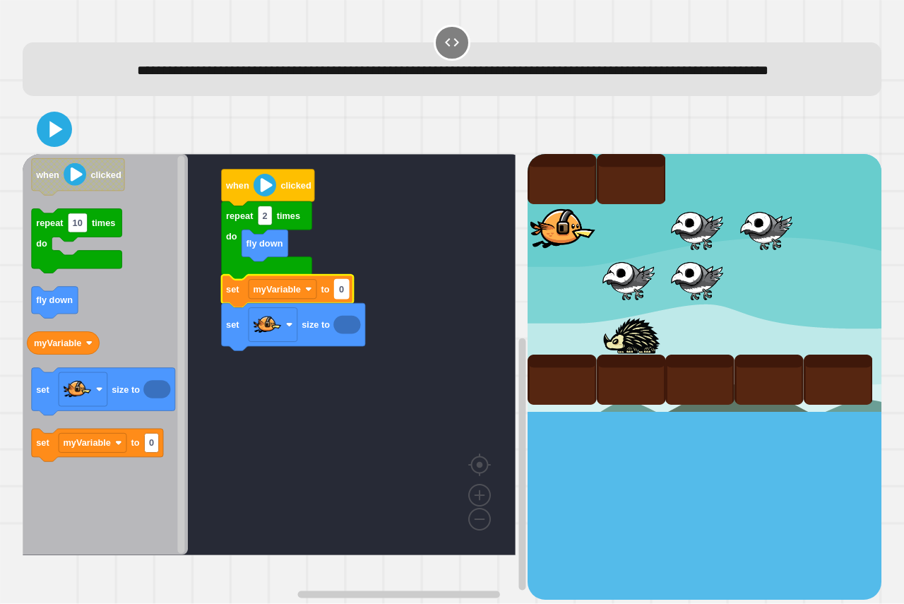
click at [347, 299] on rect "Blockly Workspace" at bounding box center [342, 289] width 14 height 19
type input "*******"
click at [109, 352] on icon "Blockly Workspace" at bounding box center [105, 354] width 165 height 401
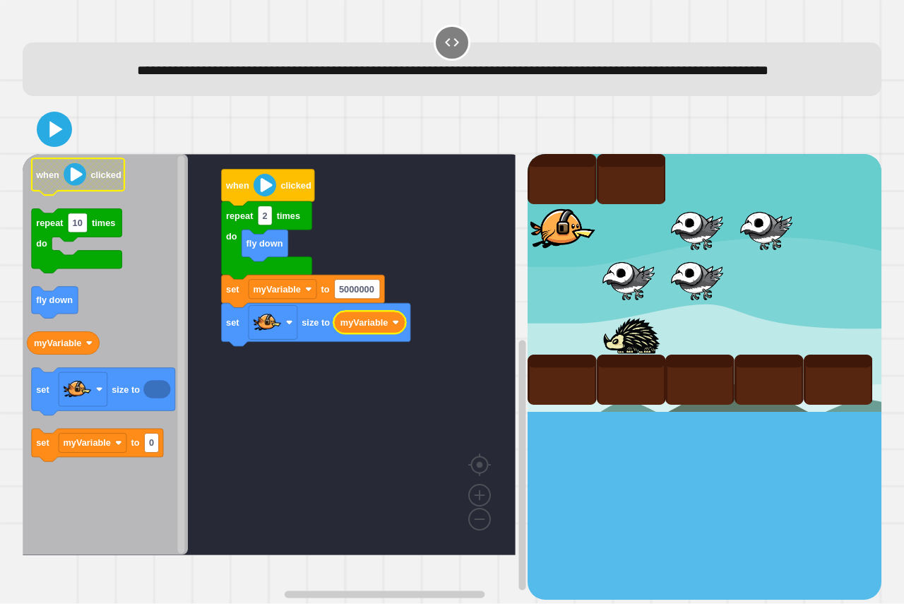
click at [49, 143] on icon at bounding box center [54, 129] width 28 height 28
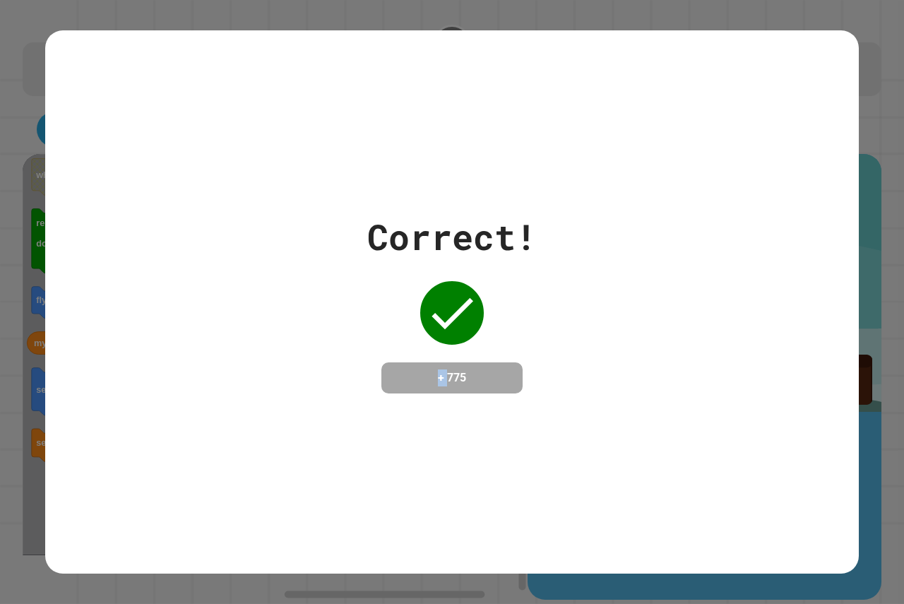
drag, startPoint x: 393, startPoint y: 344, endPoint x: 488, endPoint y: 351, distance: 94.9
click at [440, 383] on div "Correct! + 775" at bounding box center [452, 302] width 170 height 183
click at [854, 398] on div "Correct! + 775" at bounding box center [452, 302] width 904 height 604
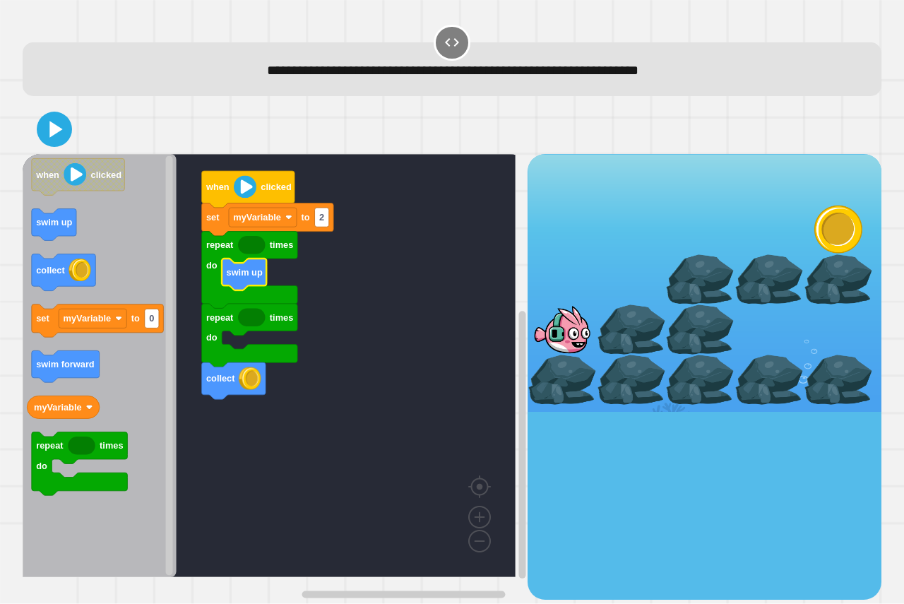
click at [187, 305] on div "collect repeat times do repeat times do swim up set myVariable to 2 when clicke…" at bounding box center [275, 376] width 505 height 445
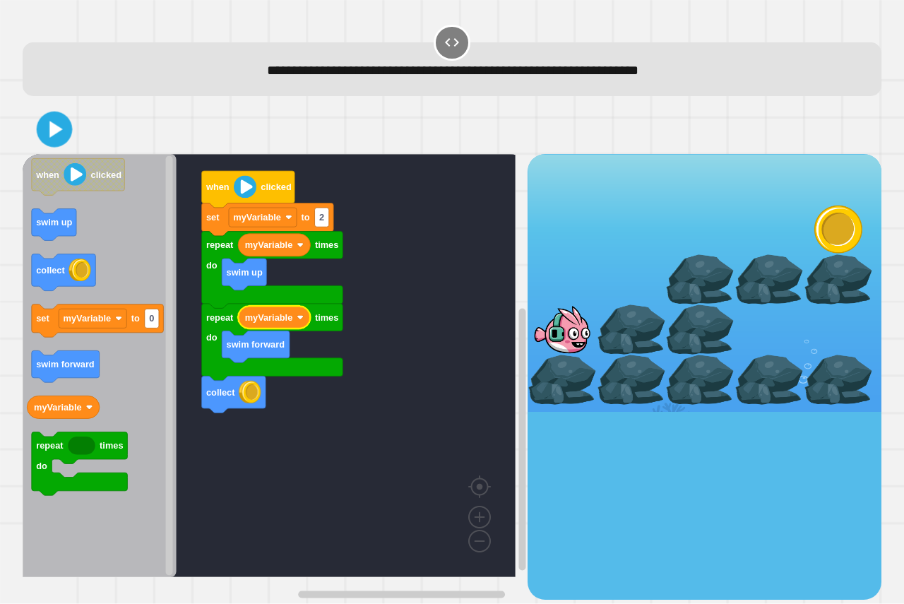
click at [59, 119] on icon at bounding box center [54, 129] width 29 height 29
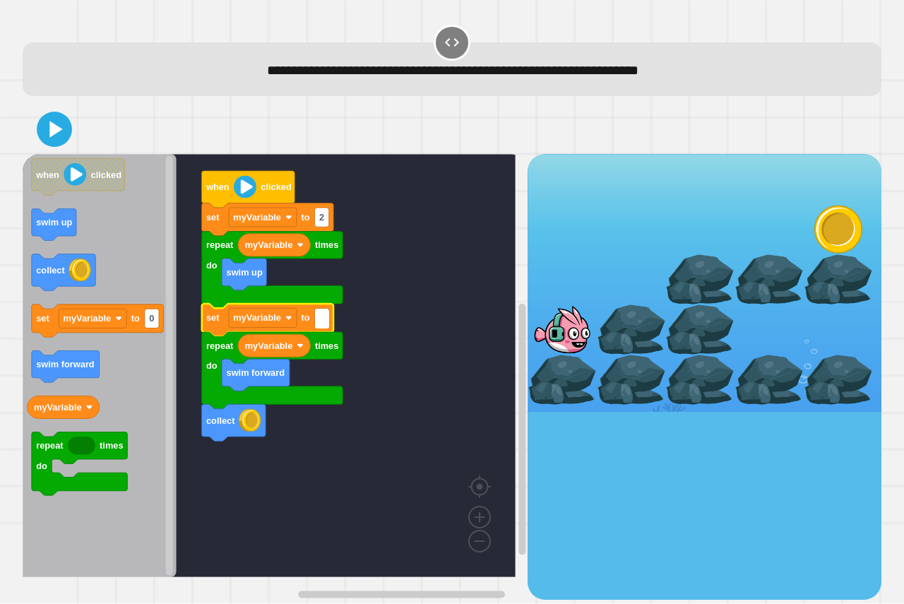
type input "*"
click at [75, 140] on div at bounding box center [452, 129] width 859 height 49
click at [59, 137] on icon at bounding box center [54, 129] width 33 height 33
click at [330, 319] on icon "Blockly Workspace" at bounding box center [268, 320] width 132 height 33
click at [322, 321] on text "2" at bounding box center [321, 318] width 5 height 11
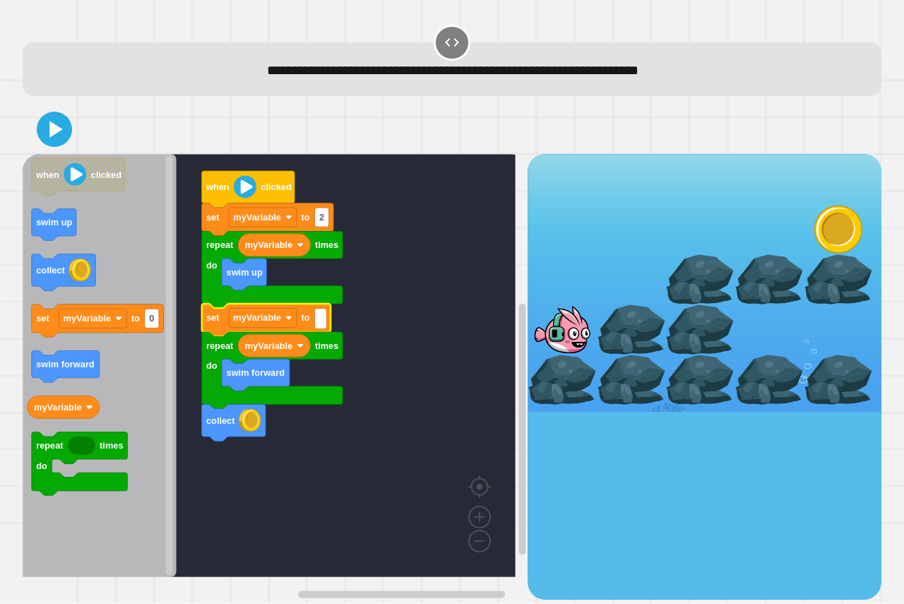
type input "*"
click at [49, 136] on icon at bounding box center [57, 129] width 16 height 20
click at [325, 321] on rect "Blockly Workspace" at bounding box center [322, 318] width 14 height 19
type input "*"
click at [68, 144] on icon at bounding box center [54, 129] width 34 height 34
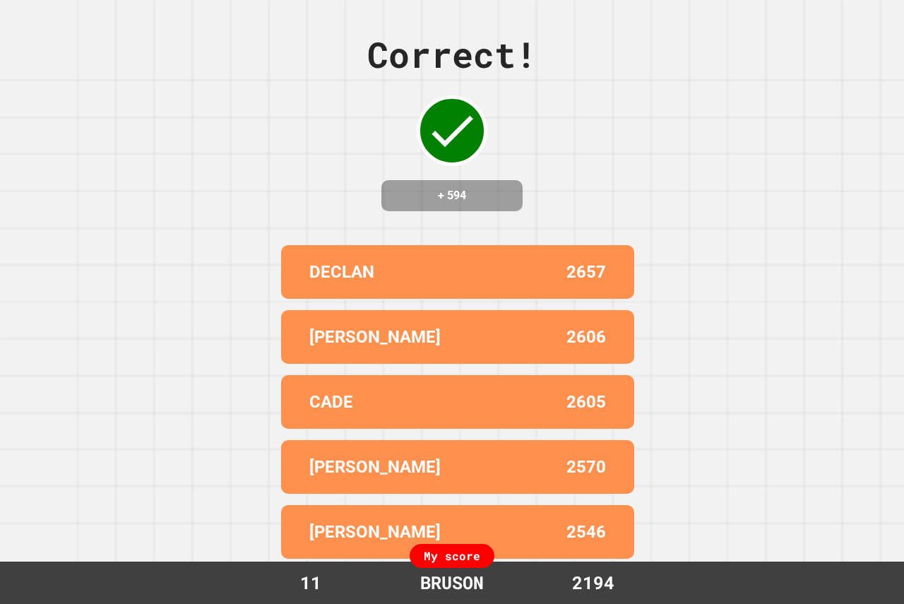
drag, startPoint x: 783, startPoint y: 191, endPoint x: 672, endPoint y: 145, distance: 120.3
click at [672, 145] on div "Correct! + 594 DECLAN 2657 JUSTIN F 2606 CADE 2605 PAYTON 2570 ELAINE 2546 My s…" at bounding box center [452, 302] width 904 height 604
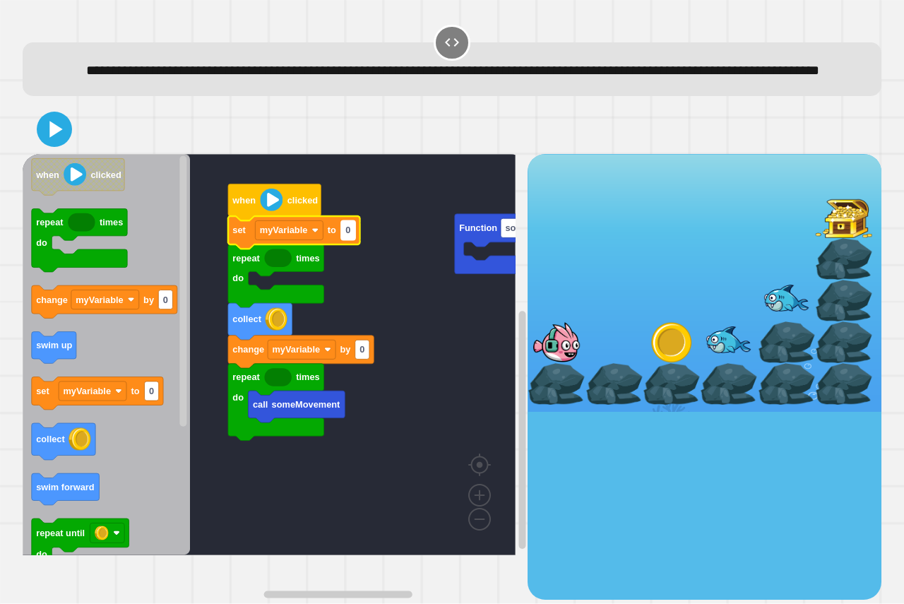
click at [350, 236] on text "0" at bounding box center [348, 230] width 5 height 11
type input "*"
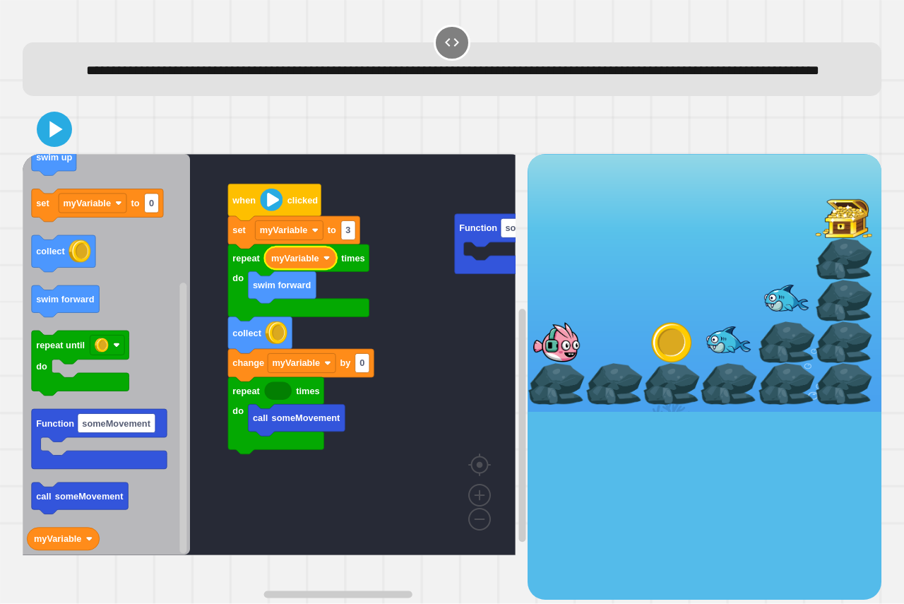
click at [72, 140] on div at bounding box center [452, 129] width 859 height 49
click at [62, 146] on icon at bounding box center [54, 129] width 34 height 34
click at [352, 240] on rect "Blockly Workspace" at bounding box center [348, 230] width 14 height 19
type input "*"
click at [61, 139] on icon at bounding box center [57, 129] width 16 height 20
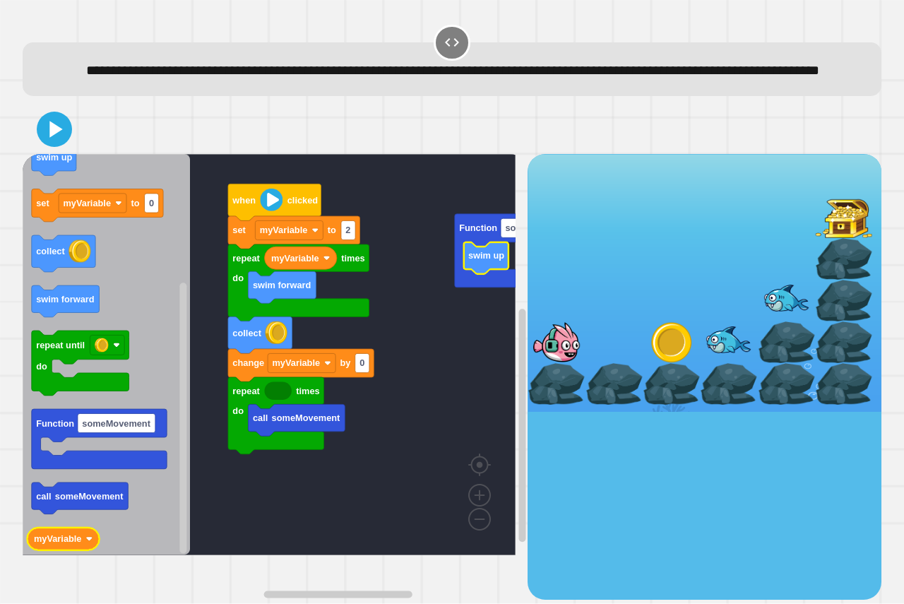
click at [87, 555] on icon "when clicked repeat times do change myVariable by 0 swim up set myVariable to 0…" at bounding box center [106, 354] width 167 height 401
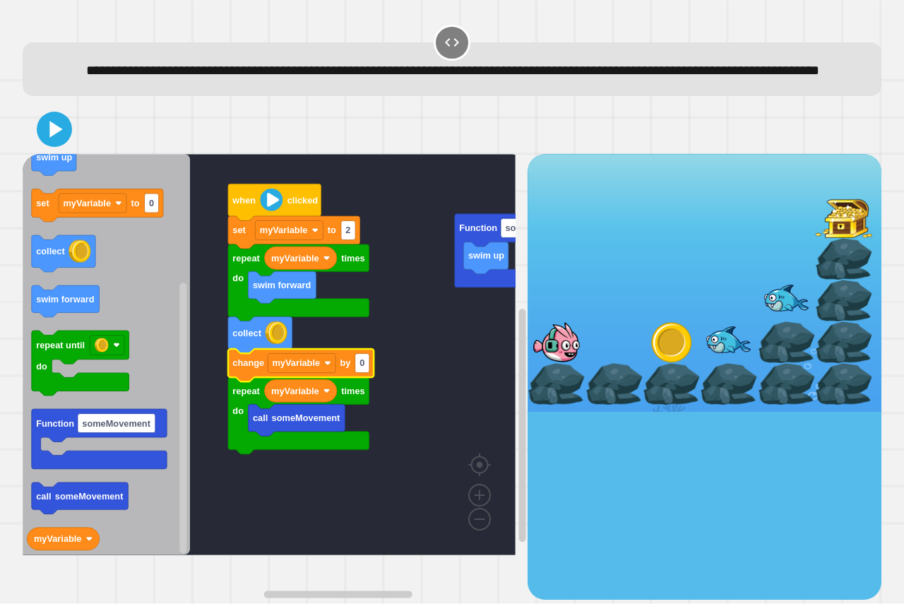
click at [370, 382] on icon "Blockly Workspace" at bounding box center [301, 365] width 146 height 33
click at [362, 369] on text "0" at bounding box center [362, 363] width 5 height 11
type input "*"
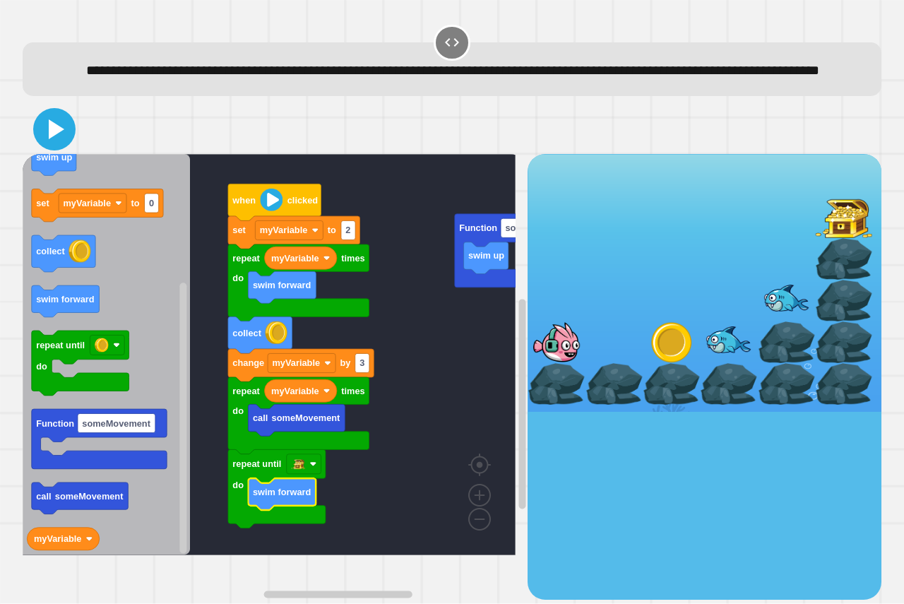
click at [64, 146] on icon at bounding box center [54, 129] width 34 height 34
click at [366, 373] on rect "Blockly Workspace" at bounding box center [362, 363] width 14 height 19
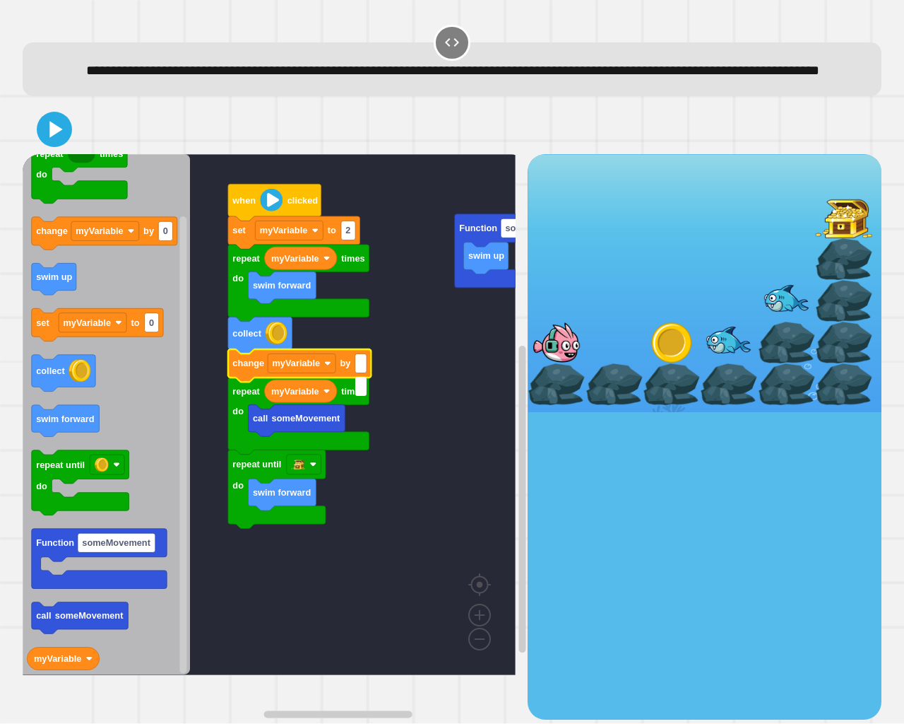
type input "*"
click at [49, 141] on icon at bounding box center [54, 129] width 34 height 34
drag, startPoint x: 568, startPoint y: 370, endPoint x: 628, endPoint y: 511, distance: 152.9
click at [592, 456] on div at bounding box center [705, 436] width 354 height 565
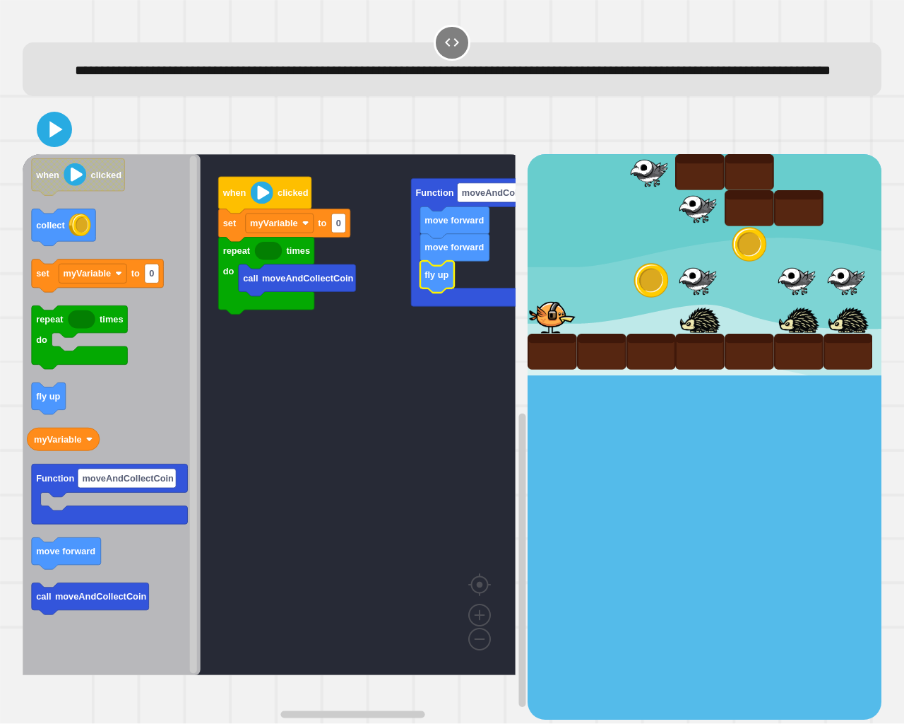
click at [58, 424] on icon "when clicked collect set myVariable to 0 repeat times do fly up myVariable Func…" at bounding box center [112, 414] width 178 height 521
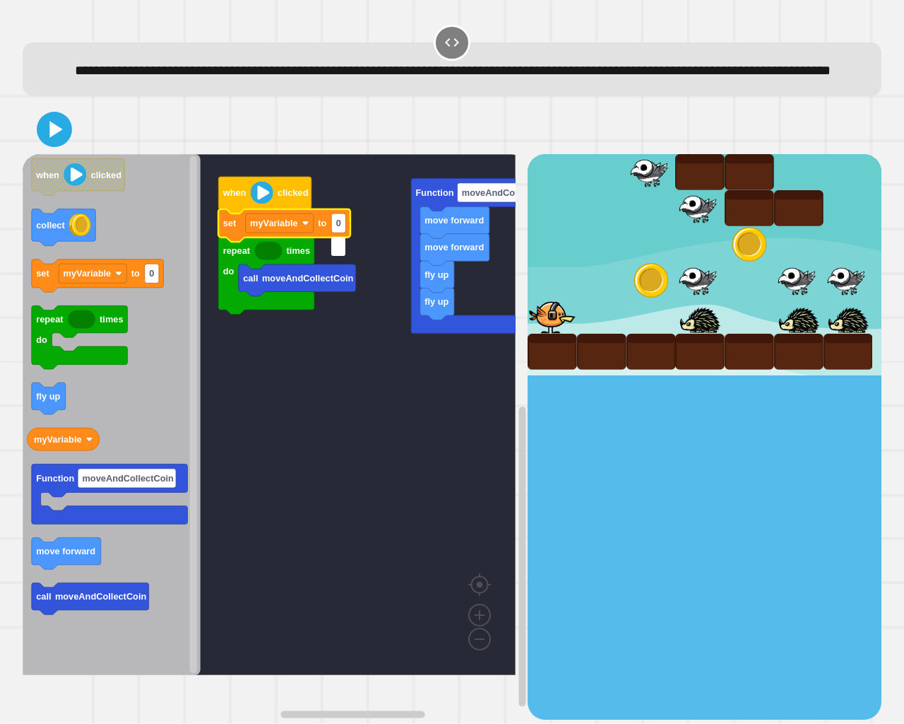
type input "*"
click at [159, 370] on icon "Blockly Workspace" at bounding box center [112, 414] width 178 height 521
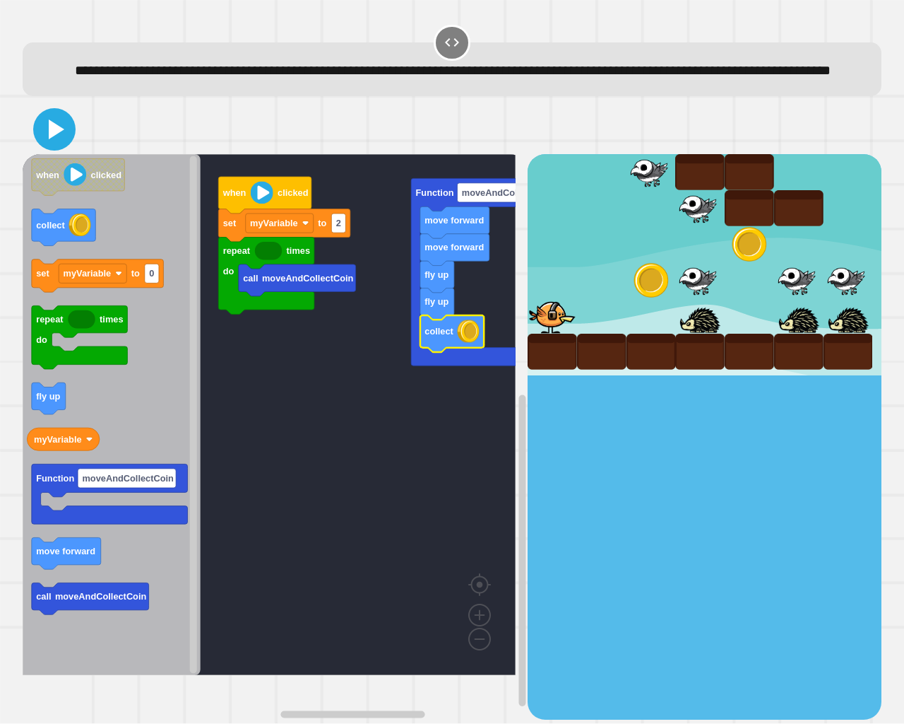
click at [47, 146] on icon at bounding box center [54, 129] width 34 height 34
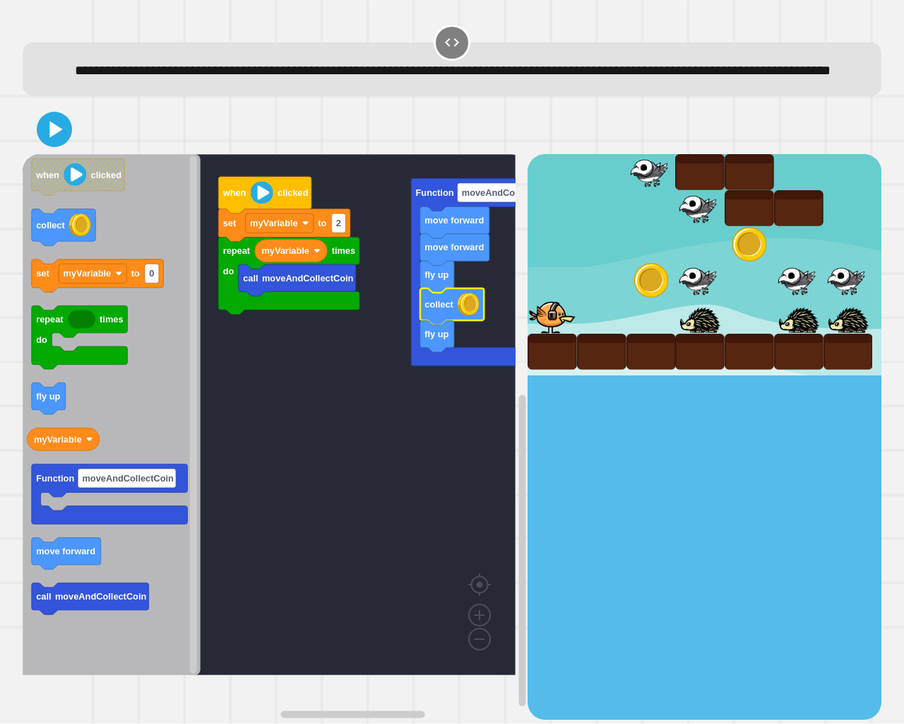
drag, startPoint x: 34, startPoint y: 132, endPoint x: 49, endPoint y: 147, distance: 21.5
click at [42, 137] on div at bounding box center [452, 129] width 859 height 49
click at [52, 138] on icon at bounding box center [55, 130] width 13 height 16
click at [443, 339] on text "fly up" at bounding box center [437, 334] width 24 height 11
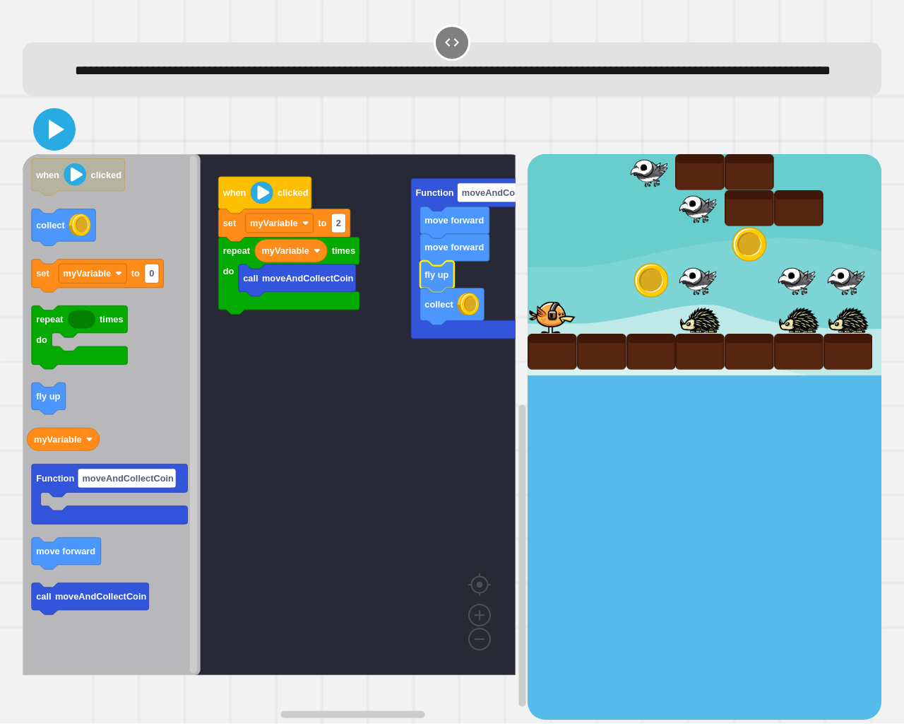
click at [58, 133] on button at bounding box center [54, 129] width 42 height 42
click at [58, 134] on div at bounding box center [452, 129] width 859 height 49
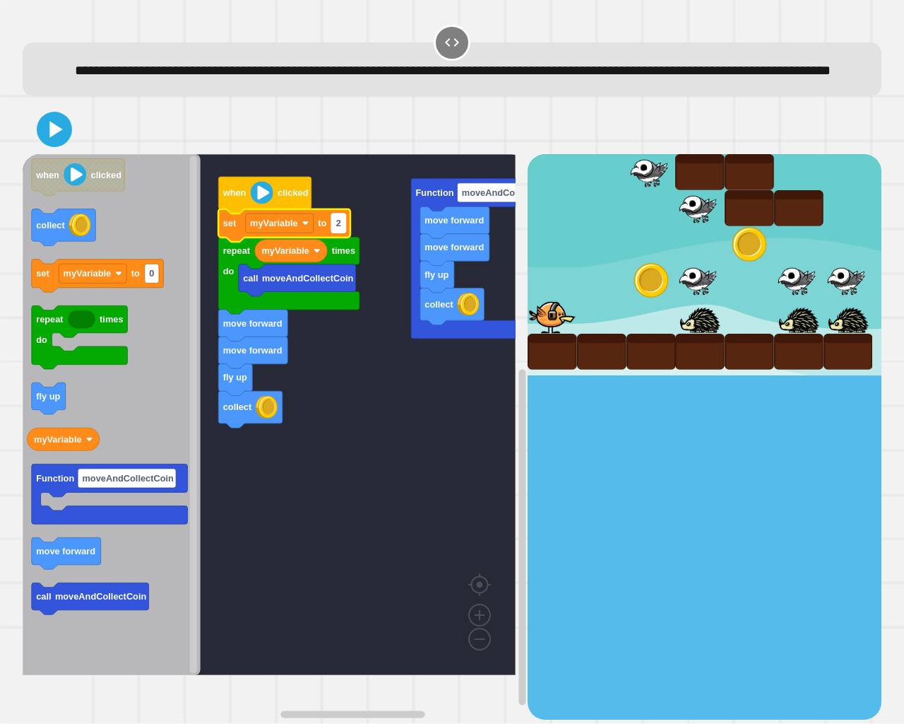
click at [342, 232] on rect "Blockly Workspace" at bounding box center [338, 222] width 14 height 19
click at [56, 557] on text "move forward" at bounding box center [65, 551] width 59 height 11
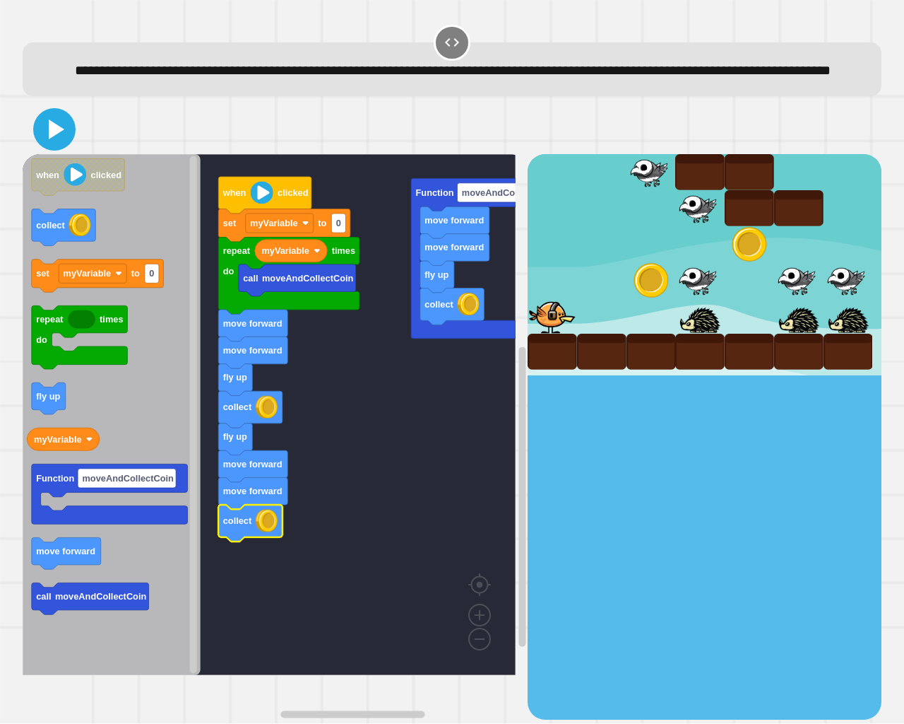
click at [49, 139] on icon at bounding box center [57, 129] width 16 height 20
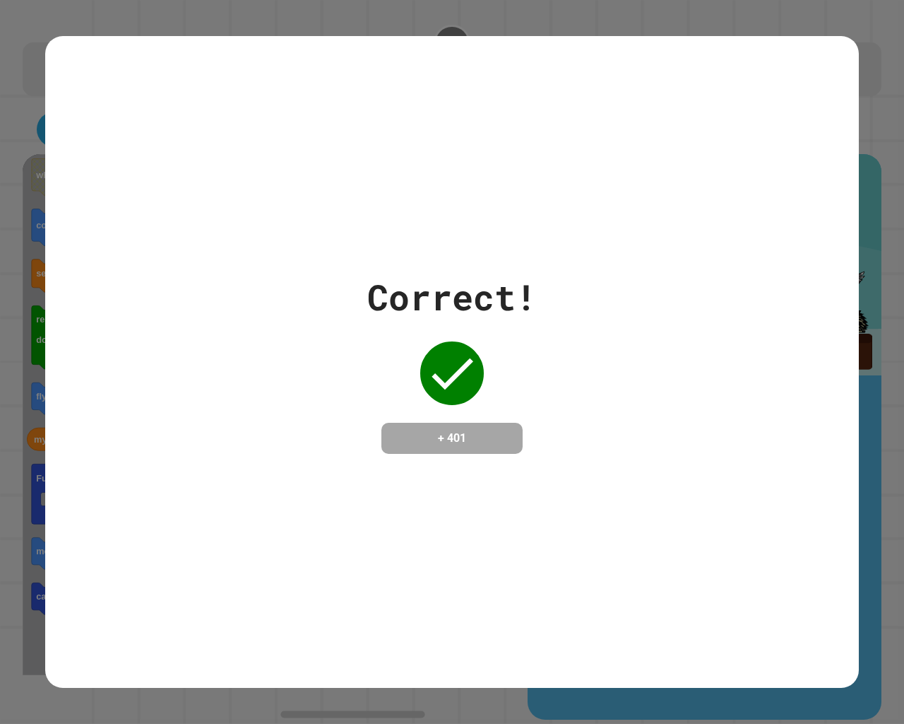
click at [467, 405] on div "Correct! + 401" at bounding box center [452, 362] width 170 height 183
click at [468, 401] on div "Correct! + 401" at bounding box center [452, 362] width 170 height 183
click at [473, 384] on div "Correct! + 401" at bounding box center [452, 362] width 170 height 183
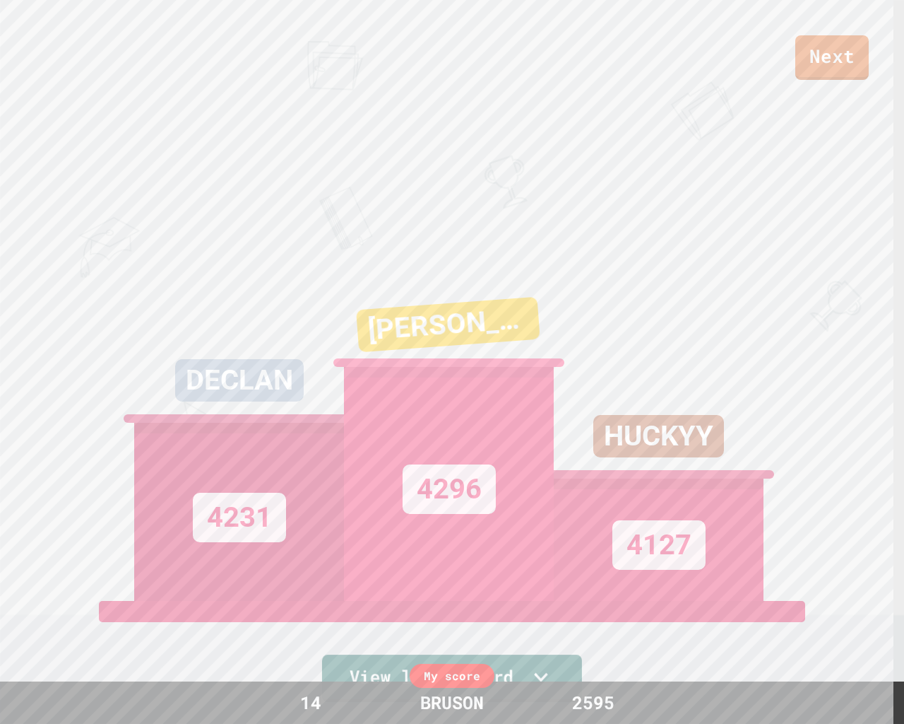
click at [523, 603] on link "View leaderboard" at bounding box center [452, 677] width 260 height 47
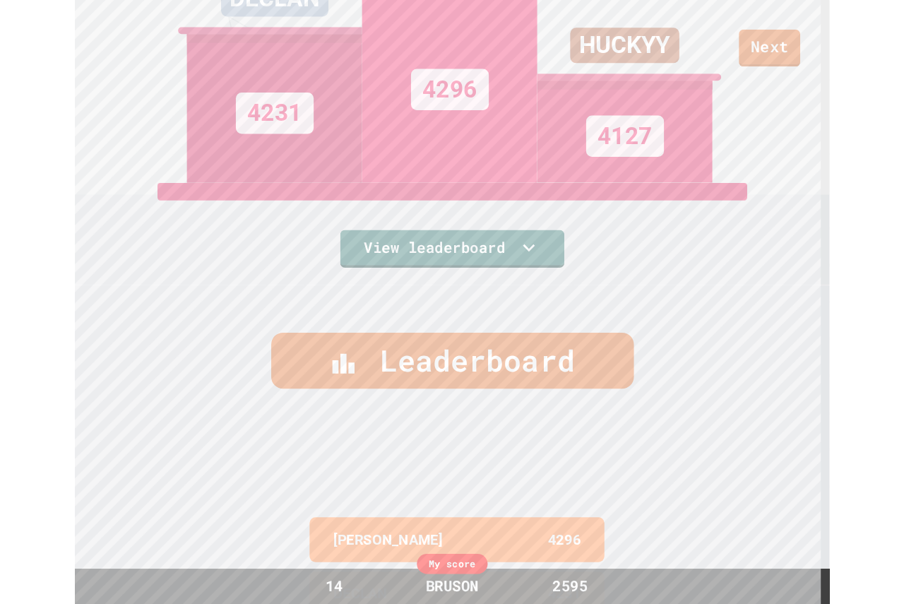
scroll to position [376, 0]
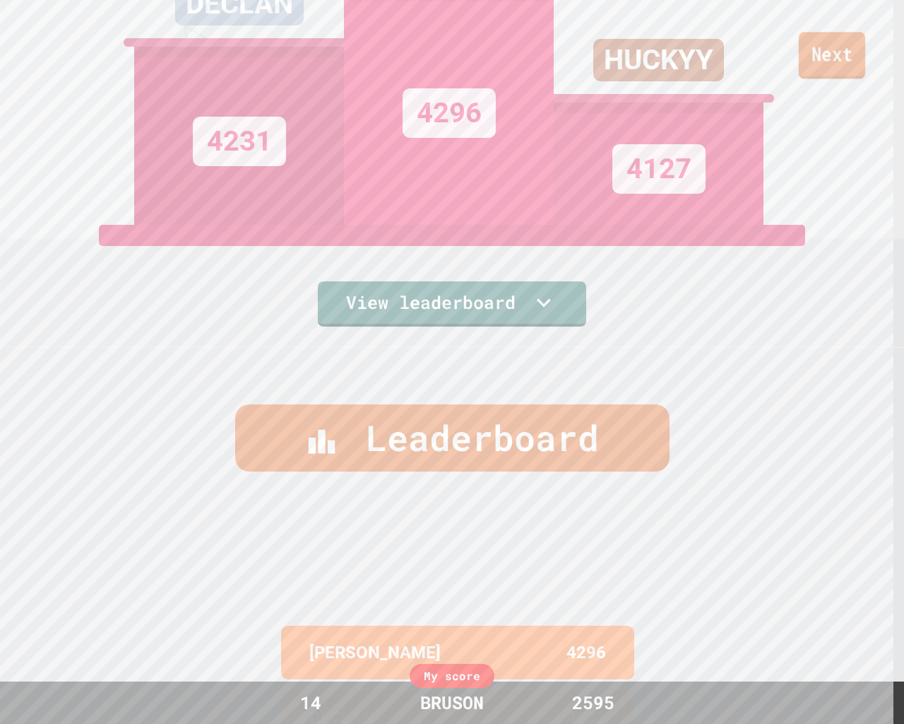
click at [858, 41] on link "Next" at bounding box center [832, 55] width 66 height 47
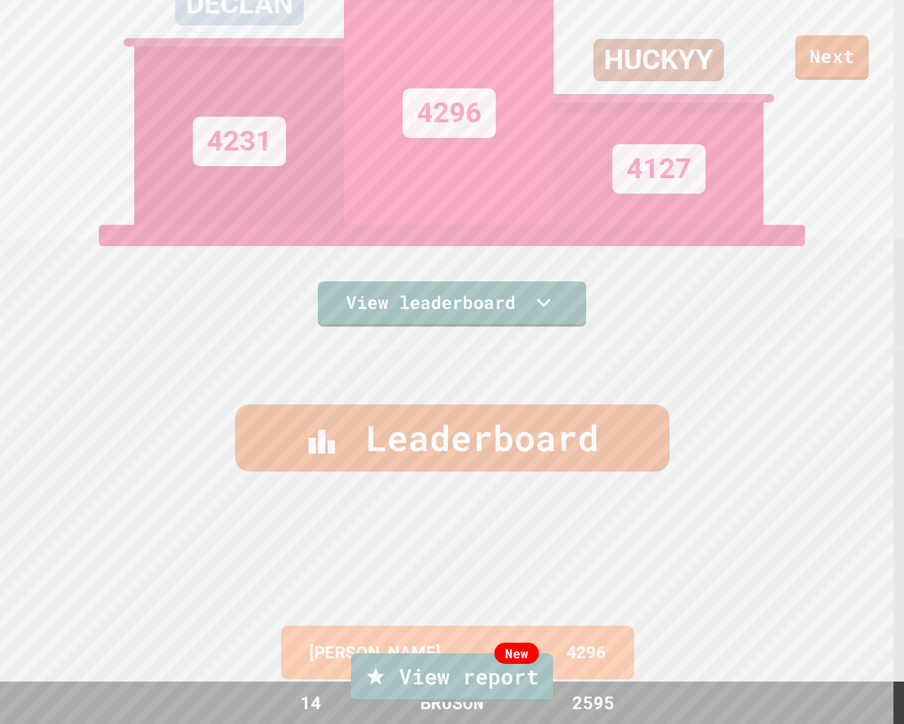
drag, startPoint x: 833, startPoint y: 24, endPoint x: 837, endPoint y: 34, distance: 10.5
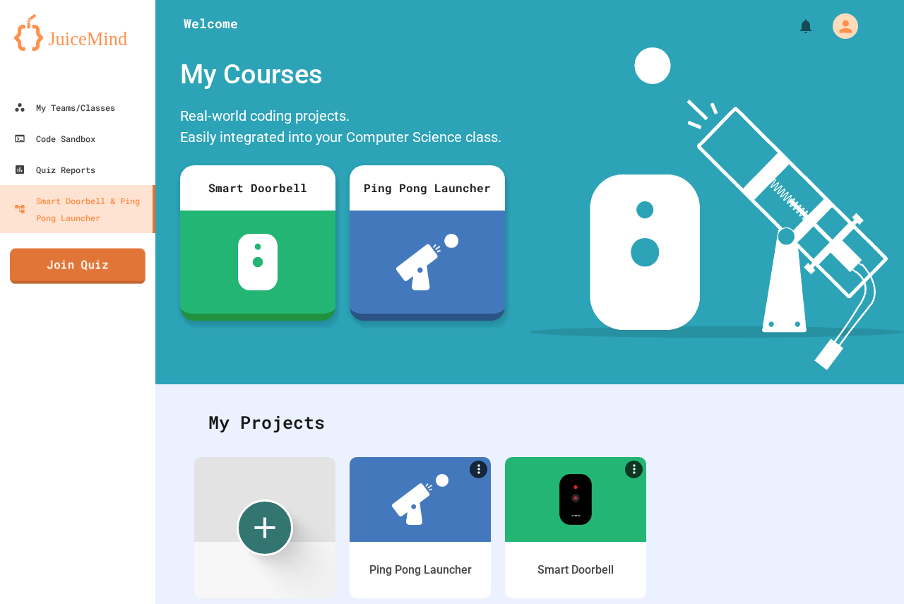
click at [135, 268] on link "Join Quiz" at bounding box center [78, 266] width 136 height 35
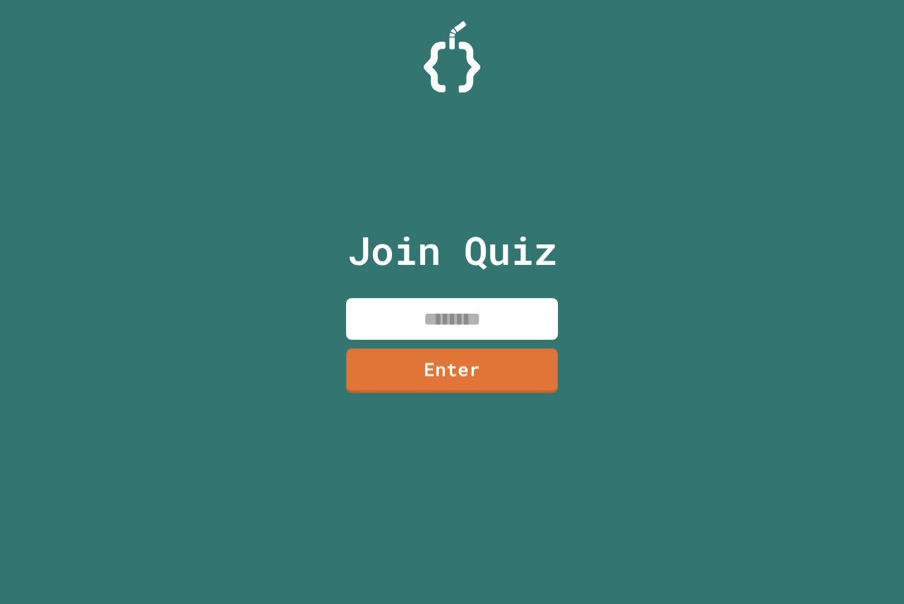
click at [433, 313] on input at bounding box center [452, 319] width 212 height 42
type input "********"
click at [536, 372] on link "Enter" at bounding box center [452, 369] width 211 height 47
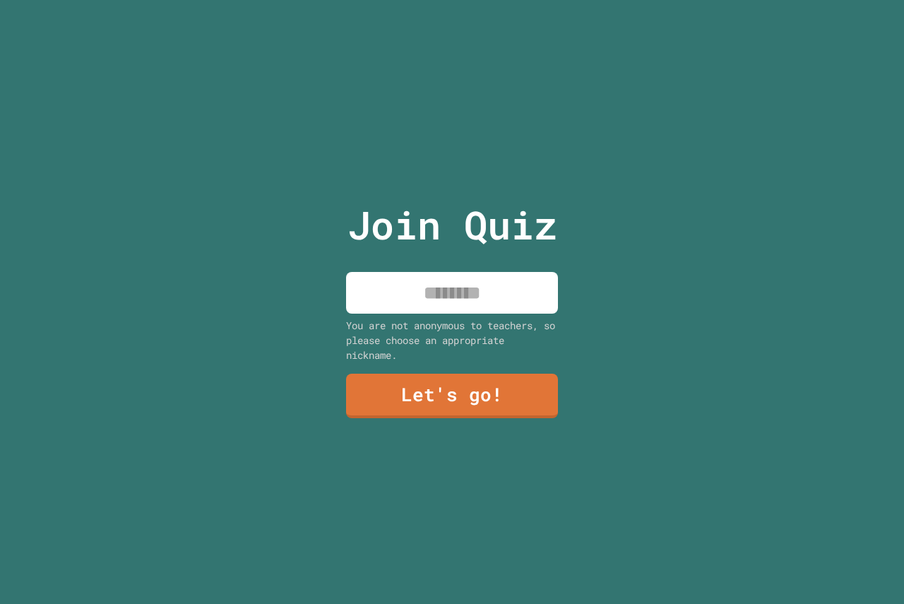
click at [518, 307] on input at bounding box center [452, 293] width 212 height 42
type input "******"
click at [493, 396] on link "Let's go!" at bounding box center [452, 395] width 211 height 47
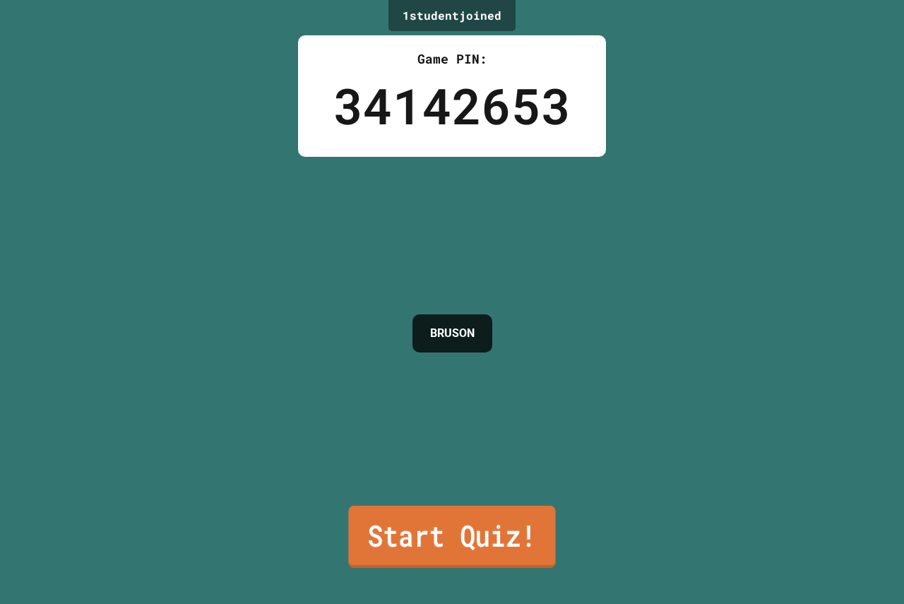
drag, startPoint x: 499, startPoint y: 516, endPoint x: 502, endPoint y: 524, distance: 8.3
click at [502, 524] on link "Start Quiz!" at bounding box center [451, 537] width 207 height 62
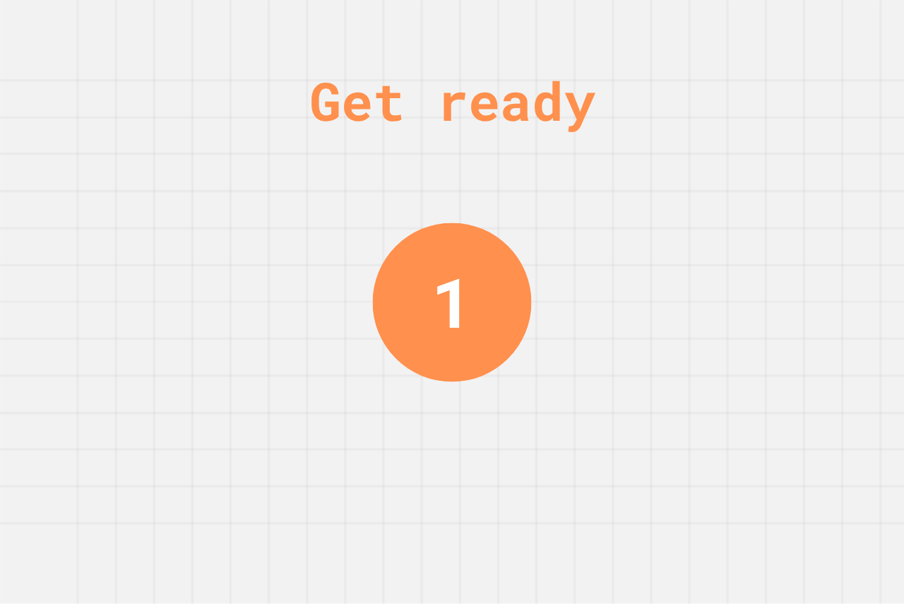
drag, startPoint x: 467, startPoint y: 292, endPoint x: 488, endPoint y: 293, distance: 20.5
click at [512, 295] on div "1" at bounding box center [452, 302] width 159 height 159
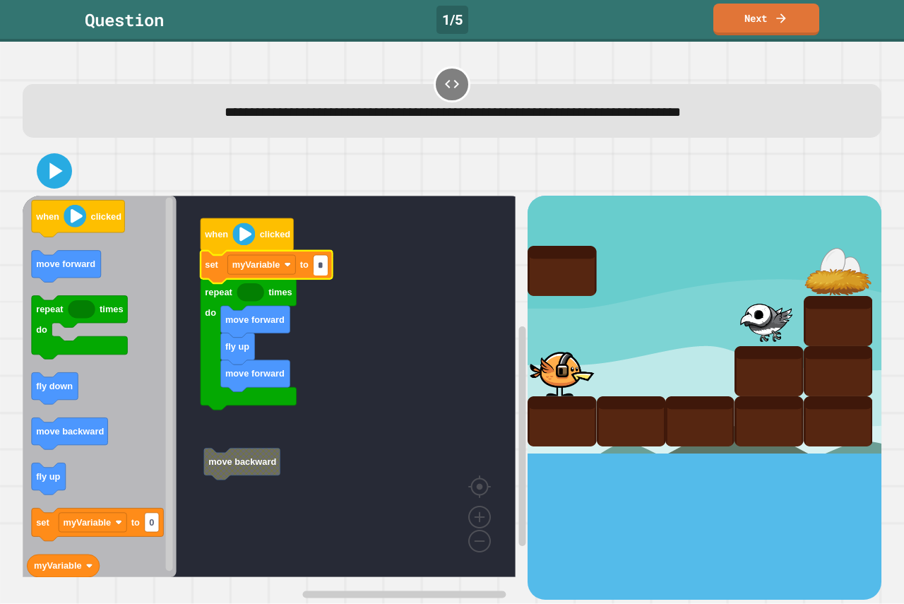
click at [322, 261] on input "*" at bounding box center [321, 265] width 14 height 19
type input "*"
click at [98, 565] on icon "when clicked move forward repeat times do fly down move backward fly up set myV…" at bounding box center [100, 387] width 154 height 382
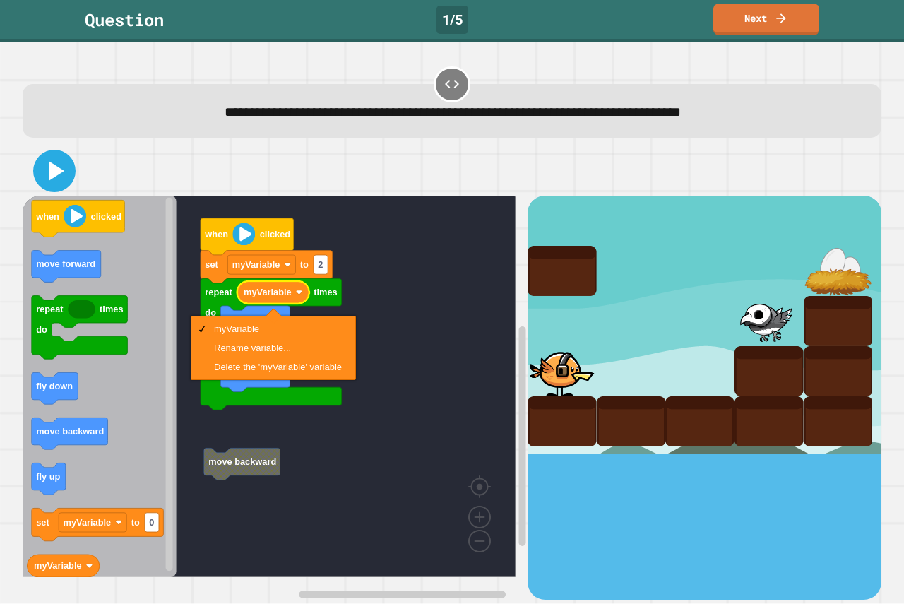
click at [64, 172] on icon at bounding box center [54, 171] width 34 height 34
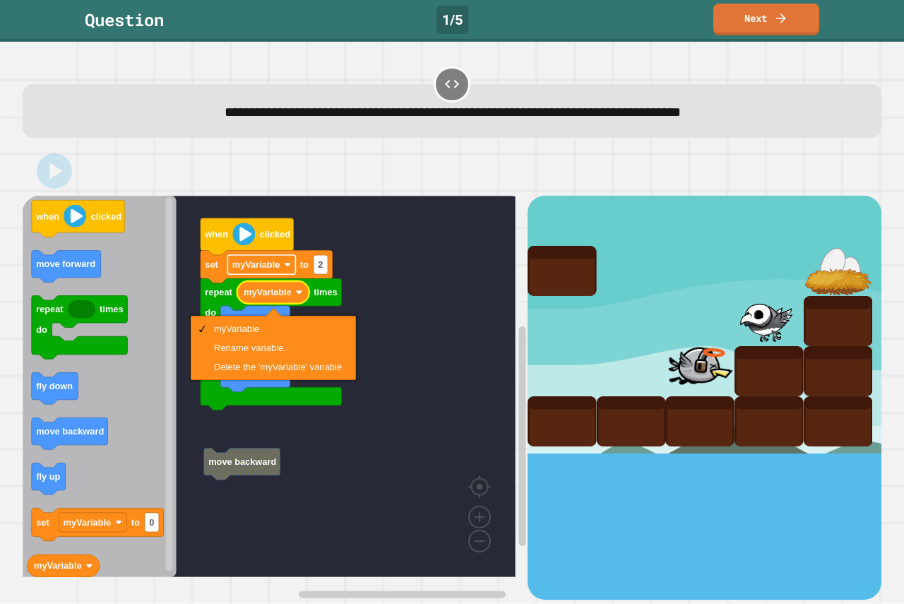
click at [276, 264] on text "myVariable" at bounding box center [256, 265] width 48 height 11
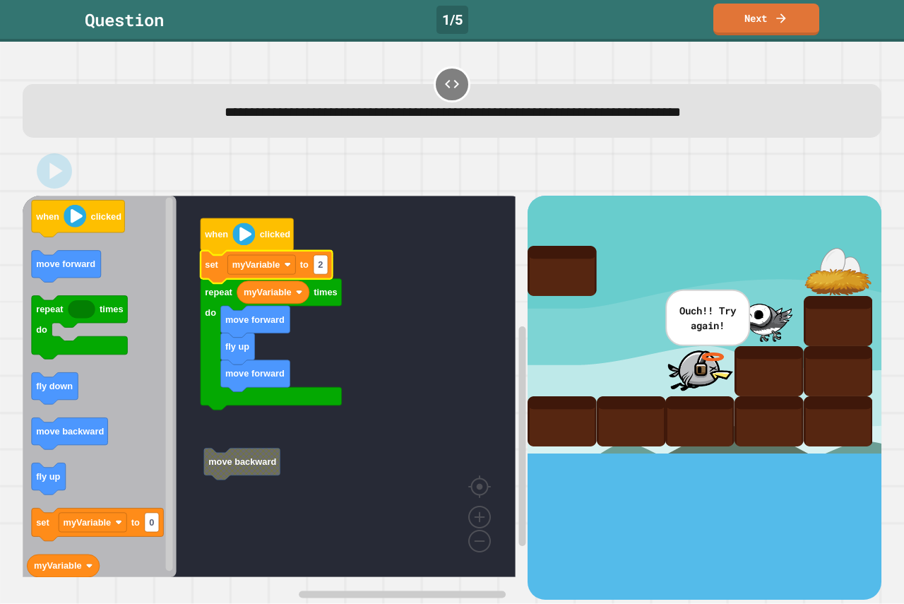
click at [413, 326] on rect "Blockly Workspace" at bounding box center [269, 387] width 493 height 382
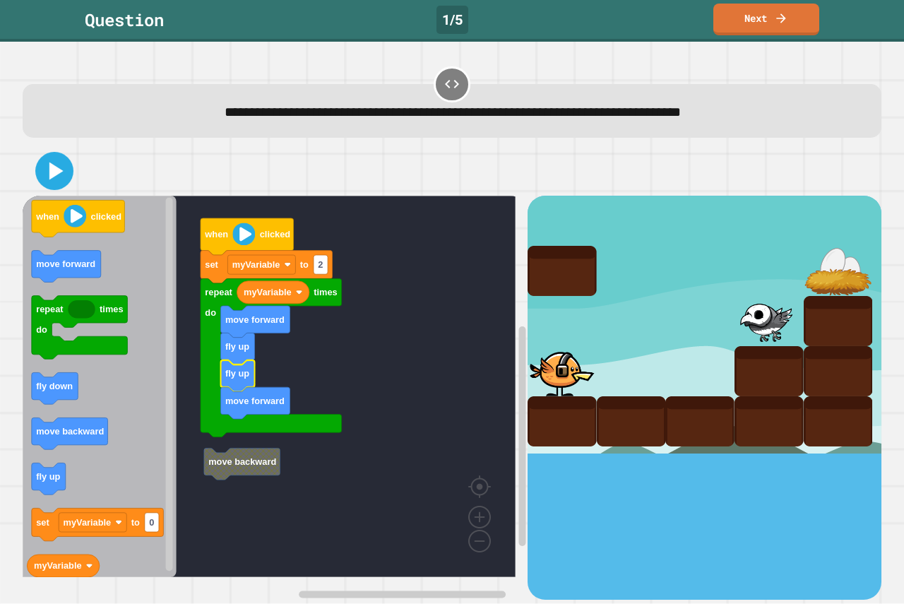
click at [62, 168] on icon at bounding box center [54, 171] width 30 height 30
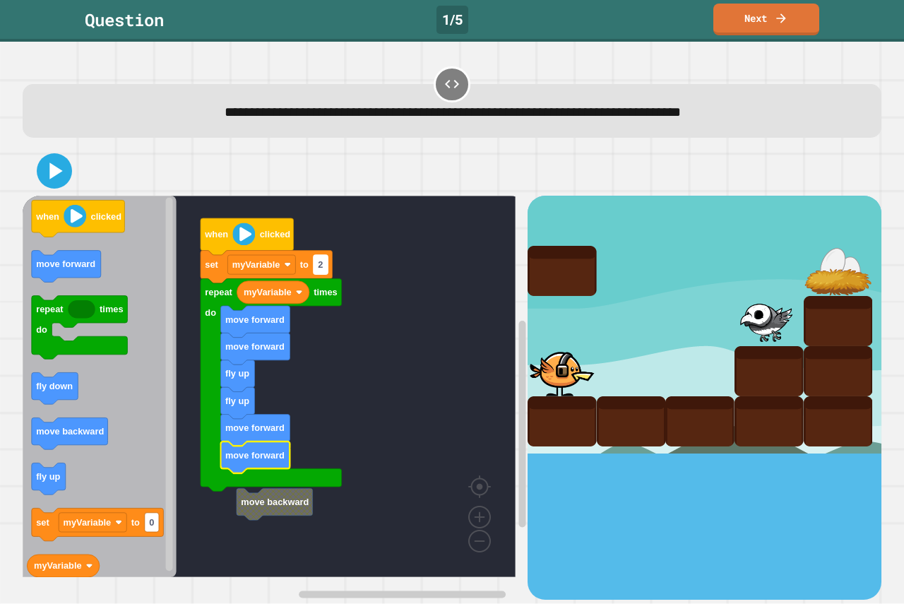
click at [328, 271] on rect "Blockly Workspace" at bounding box center [321, 264] width 14 height 19
type input "*"
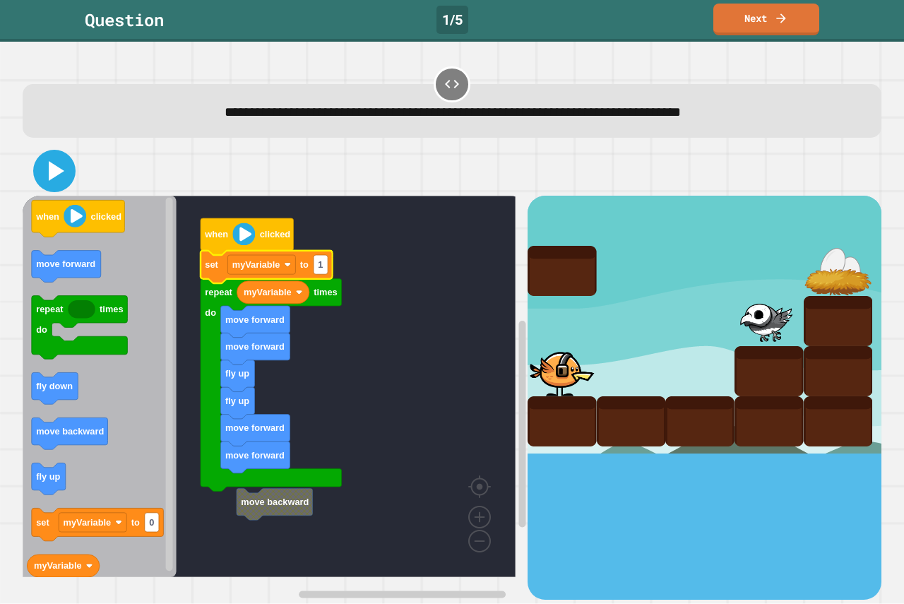
click at [49, 158] on icon at bounding box center [54, 171] width 34 height 34
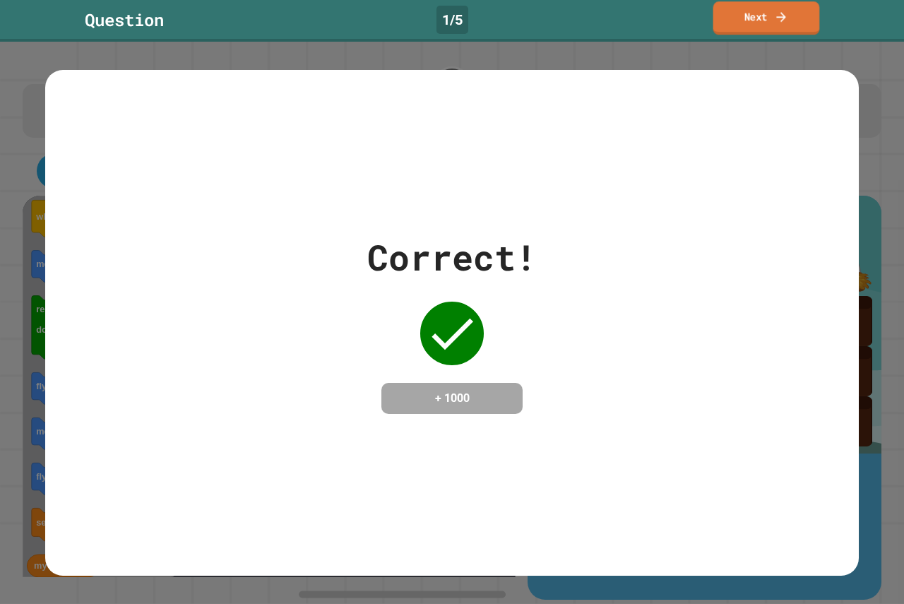
click at [780, 18] on icon at bounding box center [781, 16] width 14 height 15
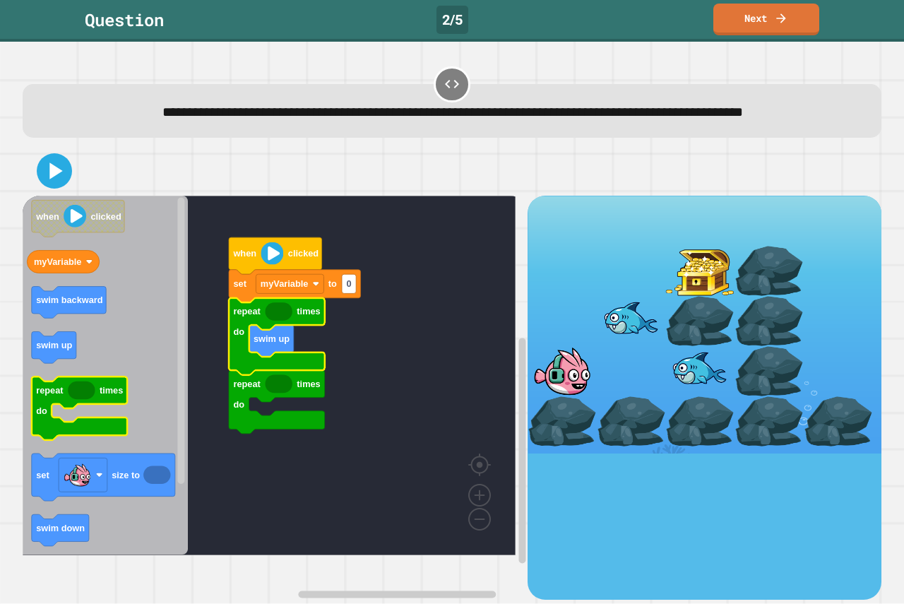
click at [93, 401] on icon "Blockly Workspace" at bounding box center [81, 391] width 27 height 18
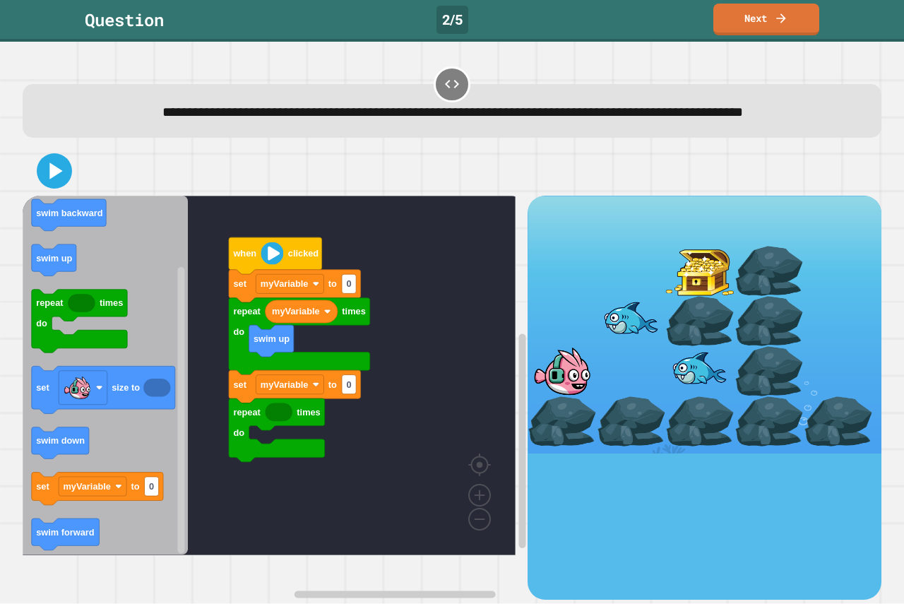
click at [177, 517] on div "when clicked set myVariable to 0 repeat times do swim up myVariable set myVaria…" at bounding box center [275, 397] width 505 height 403
click at [348, 390] on text "0" at bounding box center [348, 384] width 5 height 11
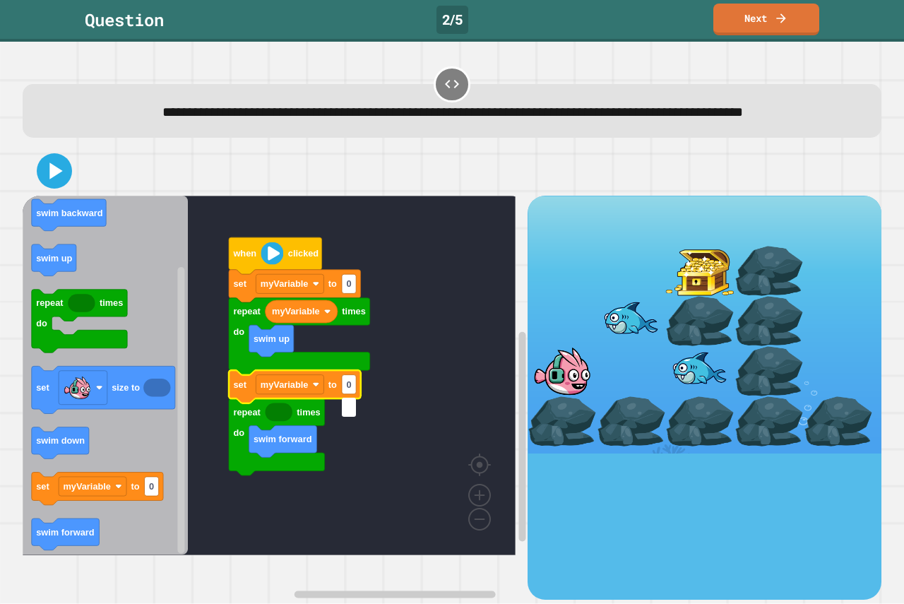
type input "*"
click at [355, 294] on rect "Blockly Workspace" at bounding box center [349, 284] width 14 height 19
type input "*"
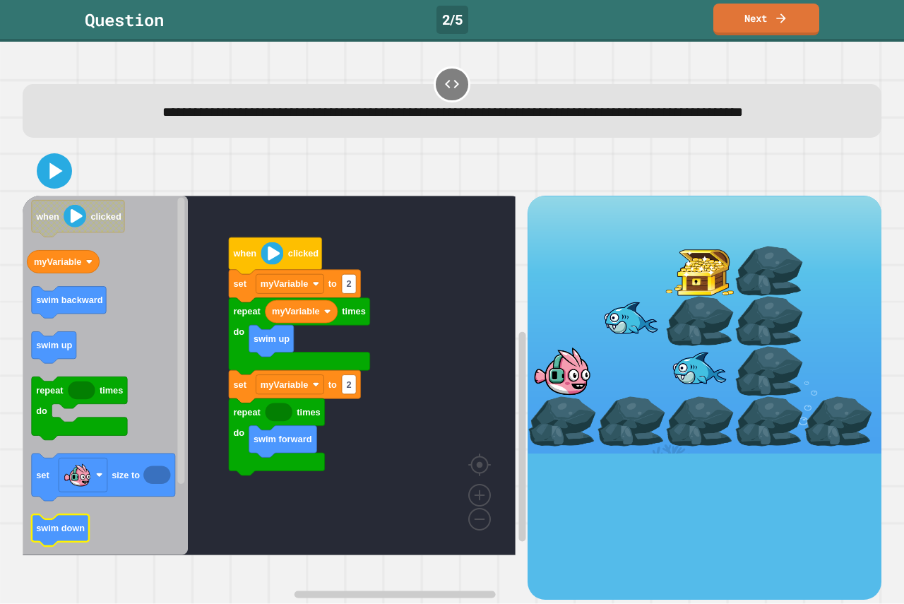
click at [290, 443] on div "when clicked set myVariable to 2 repeat times do swim up myVariable set myVaria…" at bounding box center [275, 397] width 505 height 403
click at [127, 319] on icon "when clicked myVariable swim backward swim up repeat times do set size to swim …" at bounding box center [105, 376] width 165 height 360
drag, startPoint x: 50, startPoint y: 157, endPoint x: 66, endPoint y: 180, distance: 28.0
click at [55, 143] on div "**********" at bounding box center [452, 101] width 868 height 83
click at [66, 182] on icon at bounding box center [54, 171] width 29 height 29
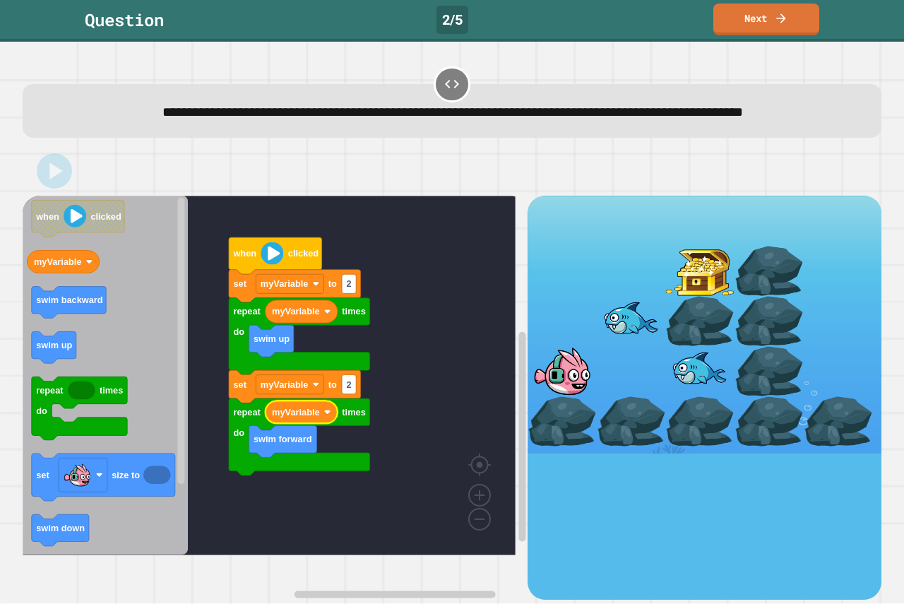
click at [76, 192] on div at bounding box center [452, 170] width 859 height 49
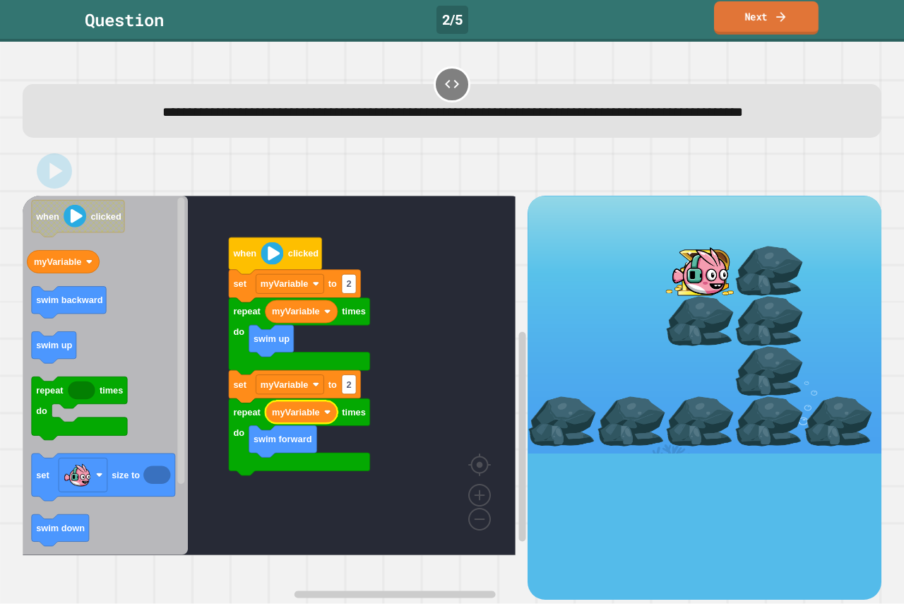
click at [737, 25] on link "Next" at bounding box center [766, 17] width 105 height 33
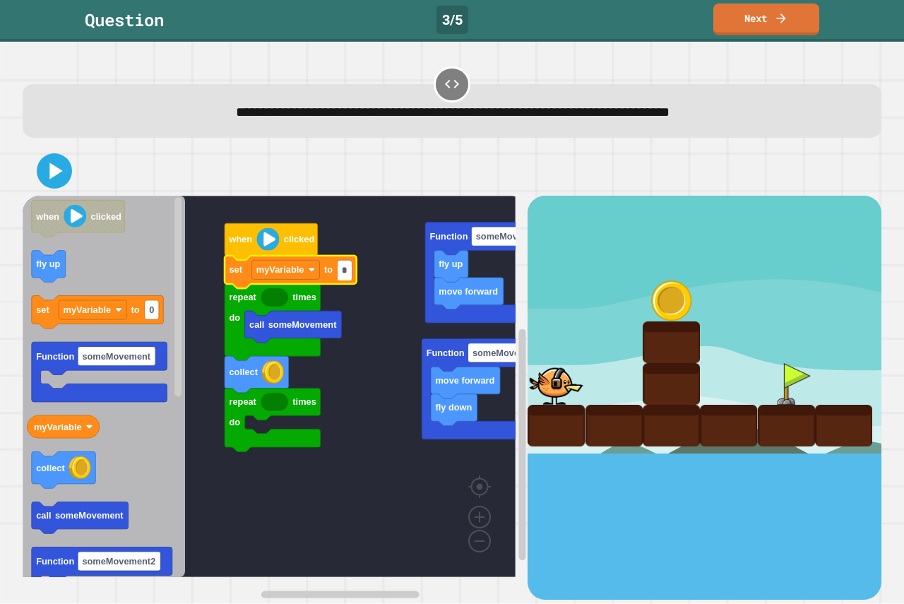
type input "*"
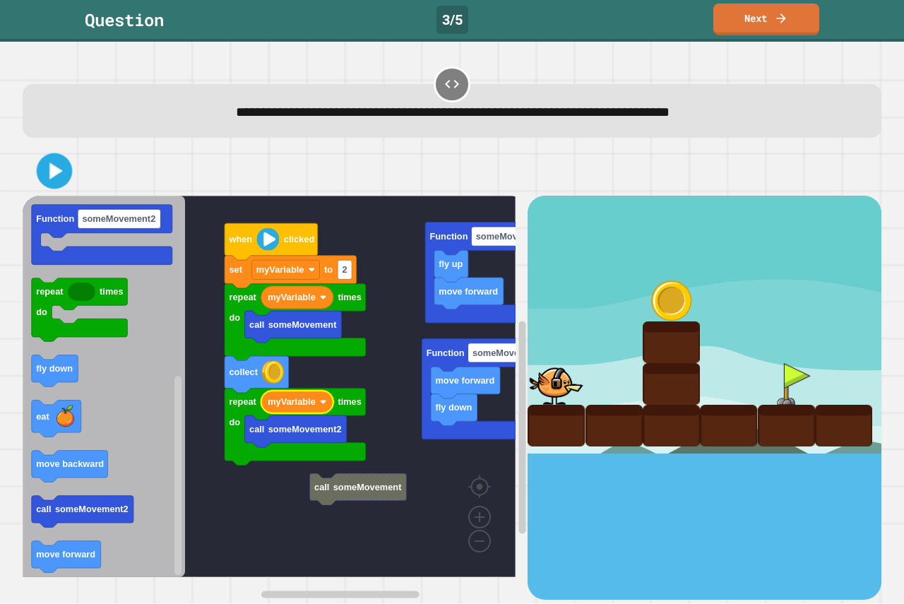
click at [62, 165] on icon at bounding box center [54, 171] width 29 height 29
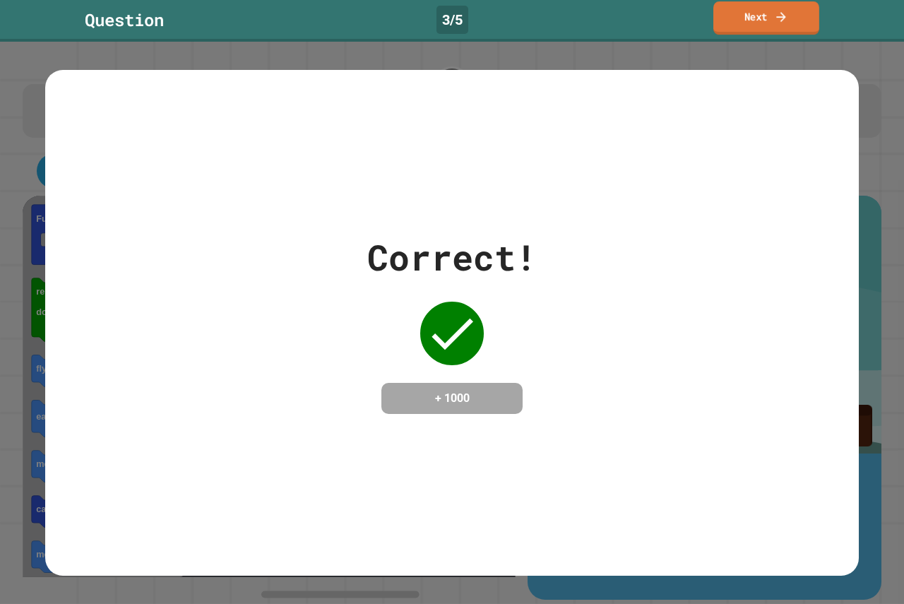
click at [748, 22] on link "Next" at bounding box center [767, 17] width 106 height 33
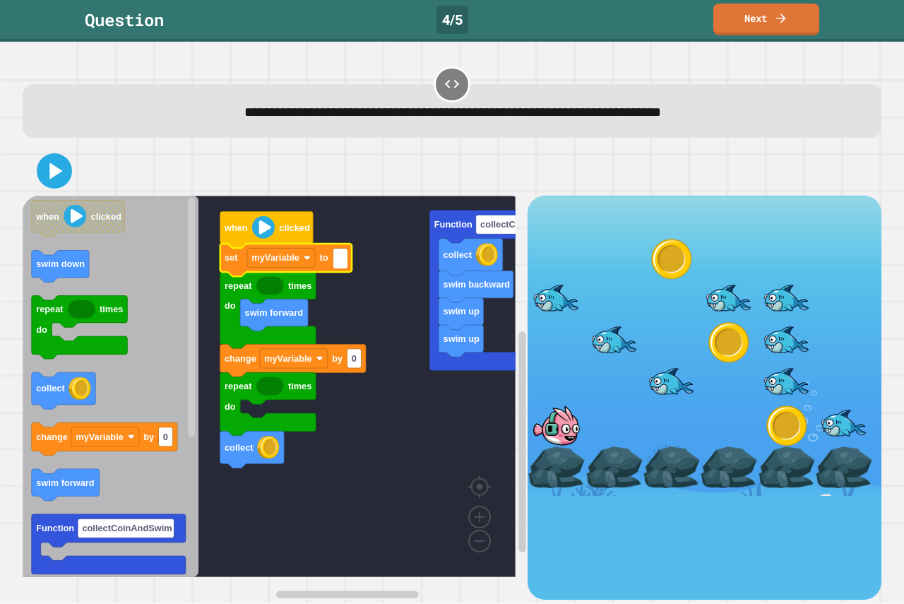
type input "*"
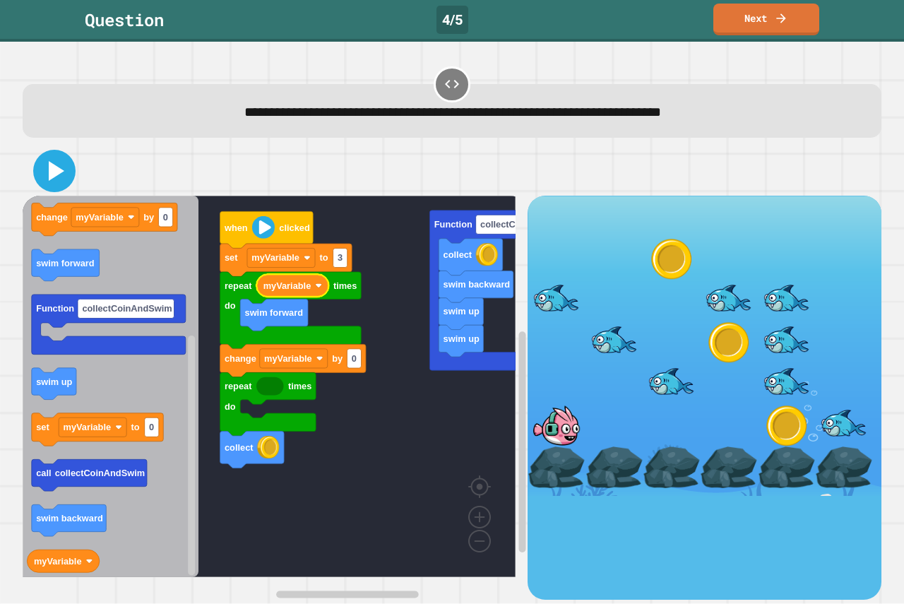
click at [64, 174] on icon at bounding box center [54, 171] width 34 height 34
click at [346, 255] on rect "Blockly Workspace" at bounding box center [341, 258] width 14 height 19
type input "*"
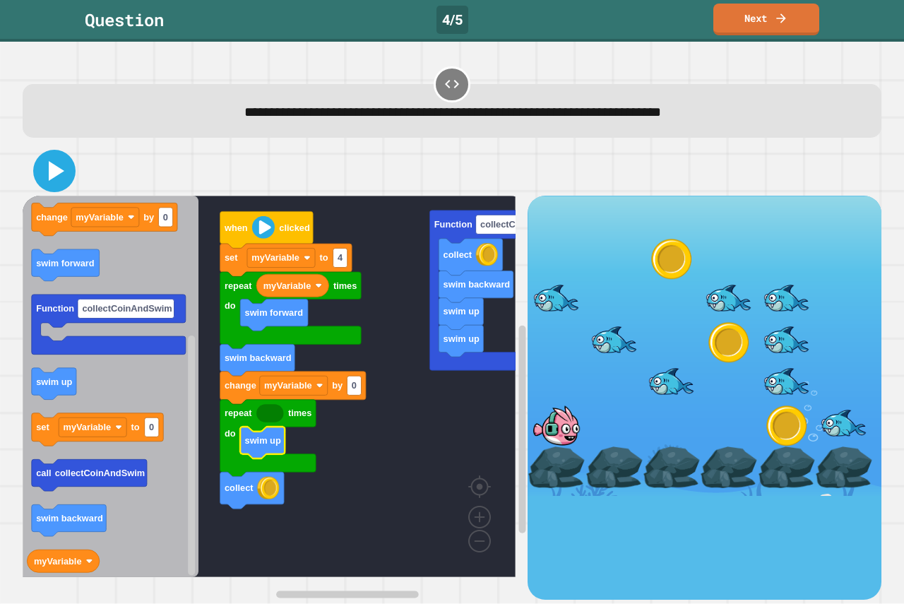
click at [59, 170] on icon at bounding box center [57, 171] width 16 height 20
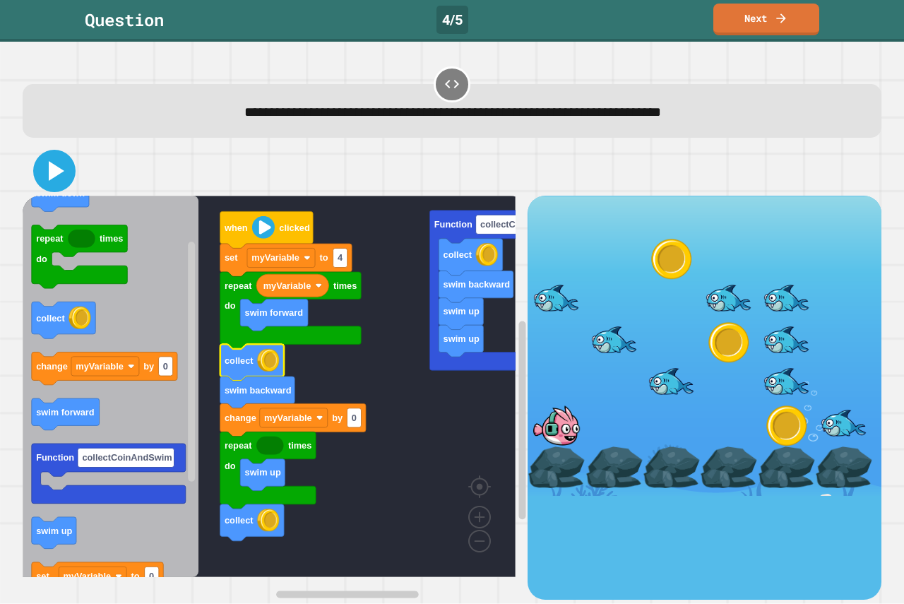
click at [54, 160] on icon at bounding box center [54, 171] width 34 height 34
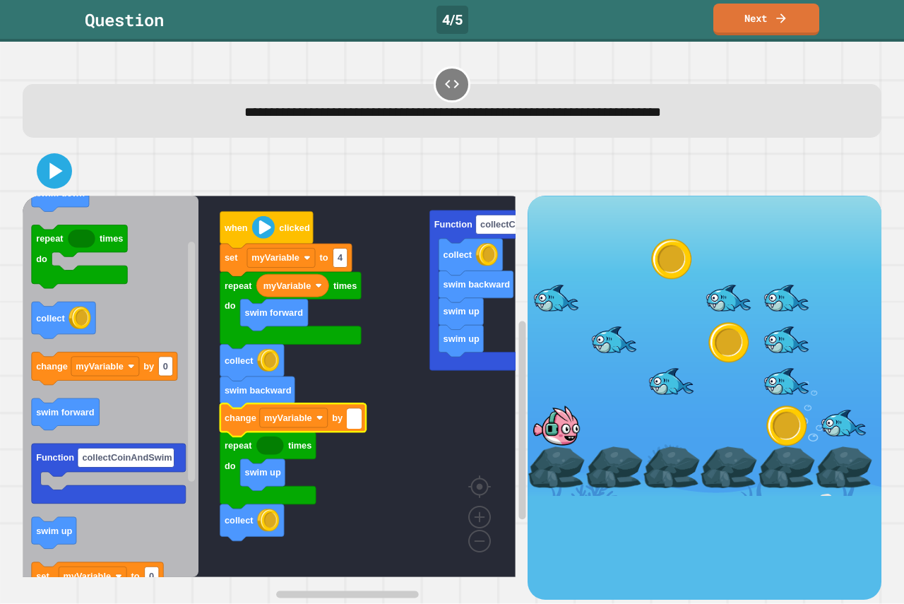
type input "*"
click at [461, 551] on g "swim up swim up swim backward collect Function collectCoinAndSwim when clicked …" at bounding box center [304, 387] width 562 height 382
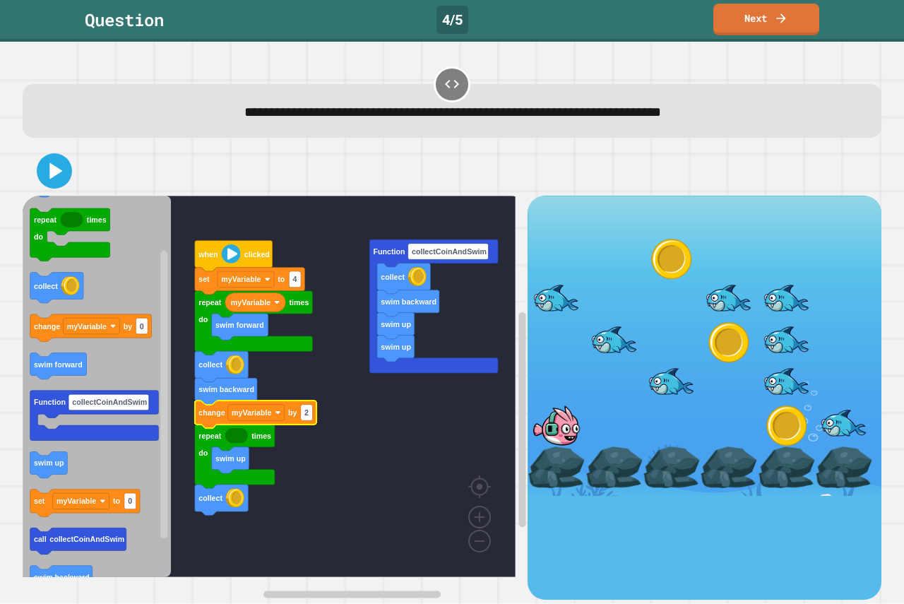
click at [324, 532] on rect "Blockly Workspace" at bounding box center [269, 387] width 493 height 382
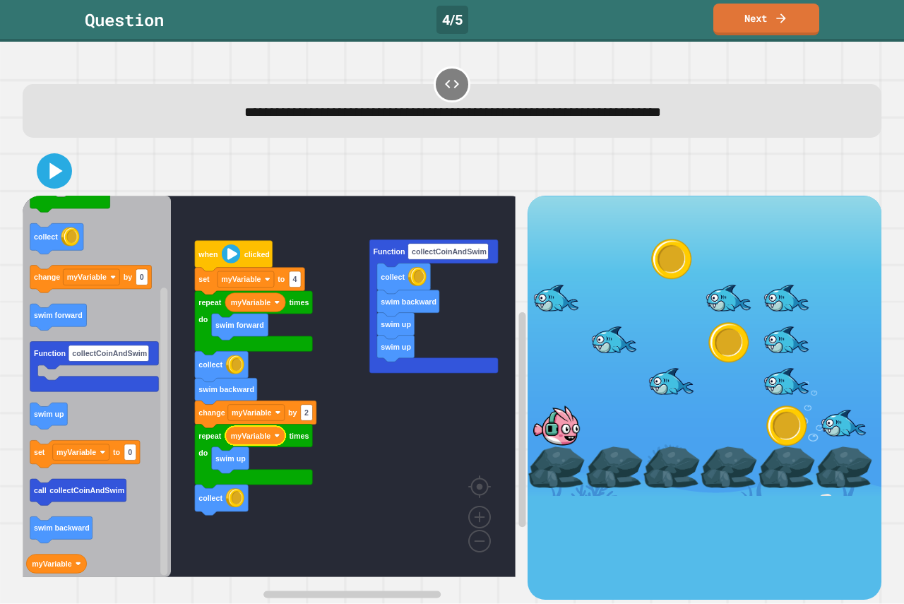
click at [37, 153] on div at bounding box center [452, 170] width 859 height 49
click at [59, 165] on icon at bounding box center [54, 171] width 34 height 34
click at [311, 414] on rect "Blockly Workspace" at bounding box center [307, 413] width 12 height 16
type input "*"
click at [55, 155] on icon at bounding box center [54, 171] width 34 height 34
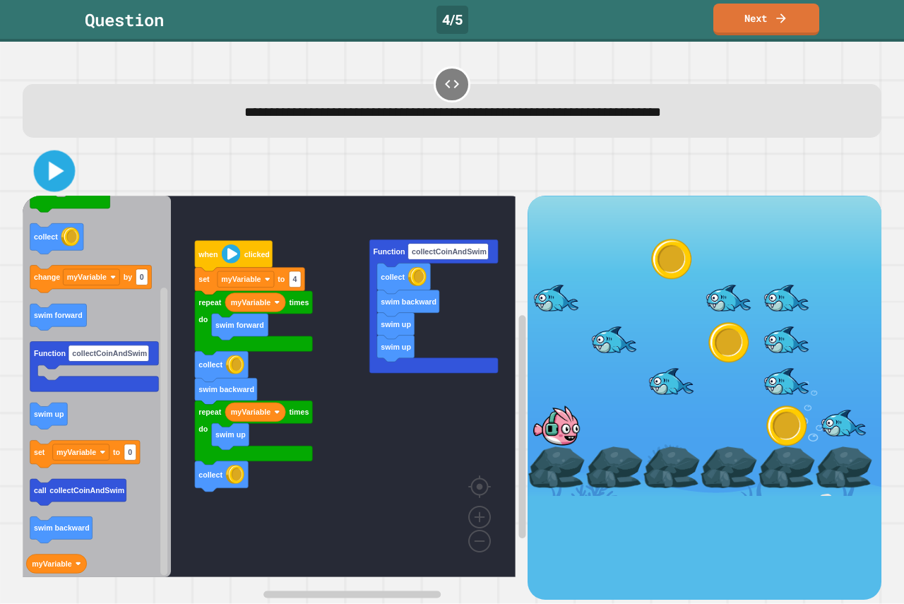
click at [35, 178] on button at bounding box center [55, 172] width 42 height 42
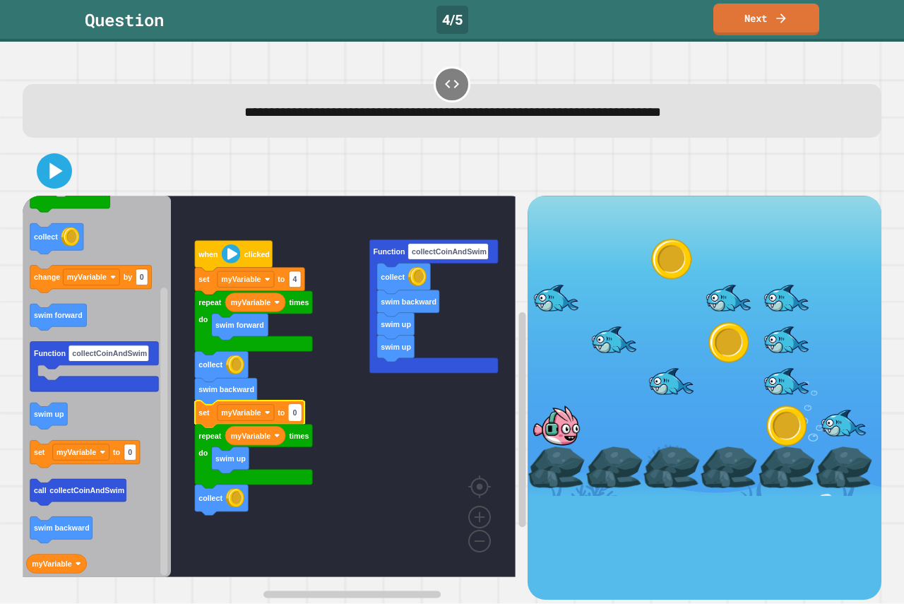
click at [296, 417] on text "0" at bounding box center [295, 412] width 4 height 8
type input "*"
click at [42, 175] on icon at bounding box center [54, 171] width 34 height 34
click at [64, 425] on icon "when clicked swim down repeat times do collect change myVariable by 0 swim forw…" at bounding box center [97, 387] width 148 height 382
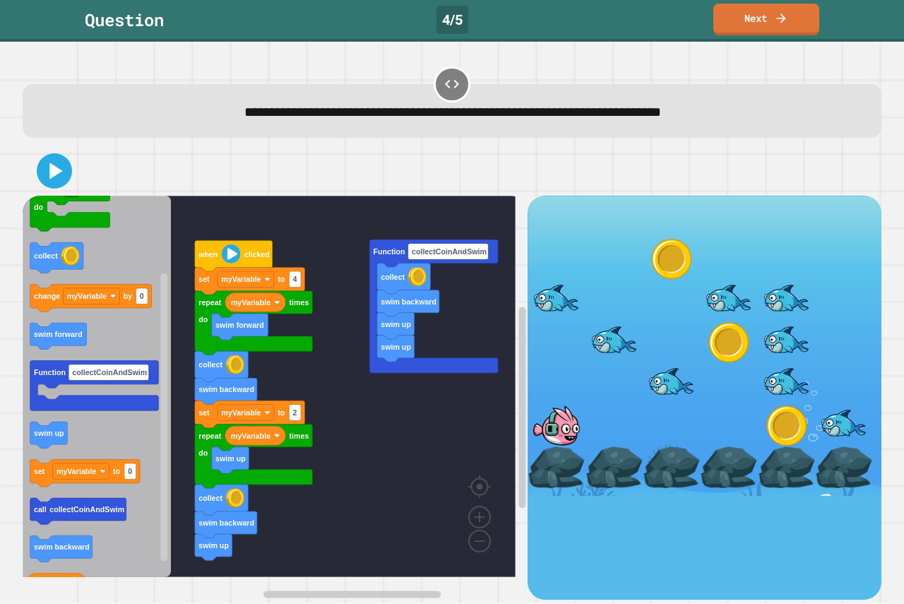
click at [87, 461] on icon "when clicked swim down repeat times do collect change myVariable by 0 swim forw…" at bounding box center [97, 387] width 148 height 382
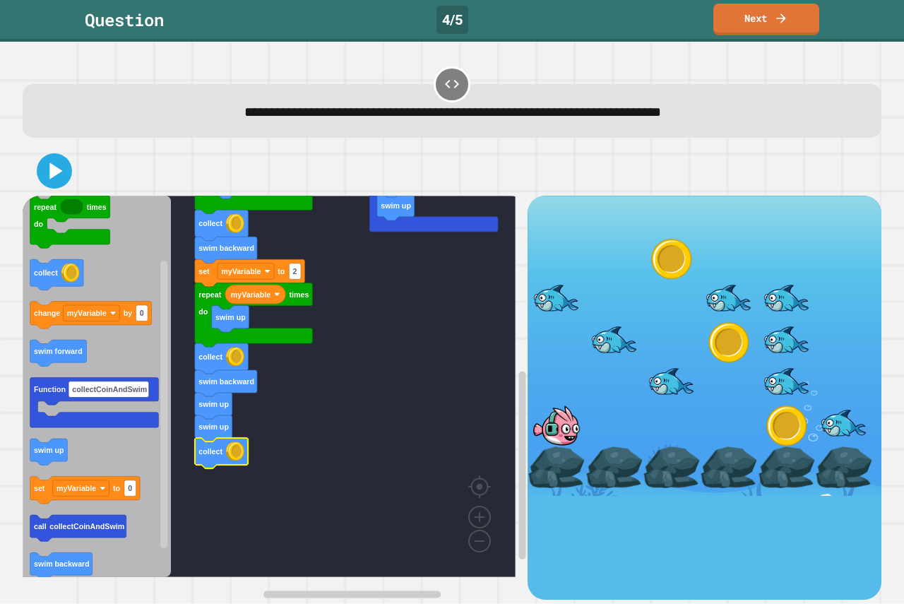
click at [51, 170] on div at bounding box center [452, 170] width 859 height 49
click at [52, 170] on icon at bounding box center [57, 171] width 16 height 20
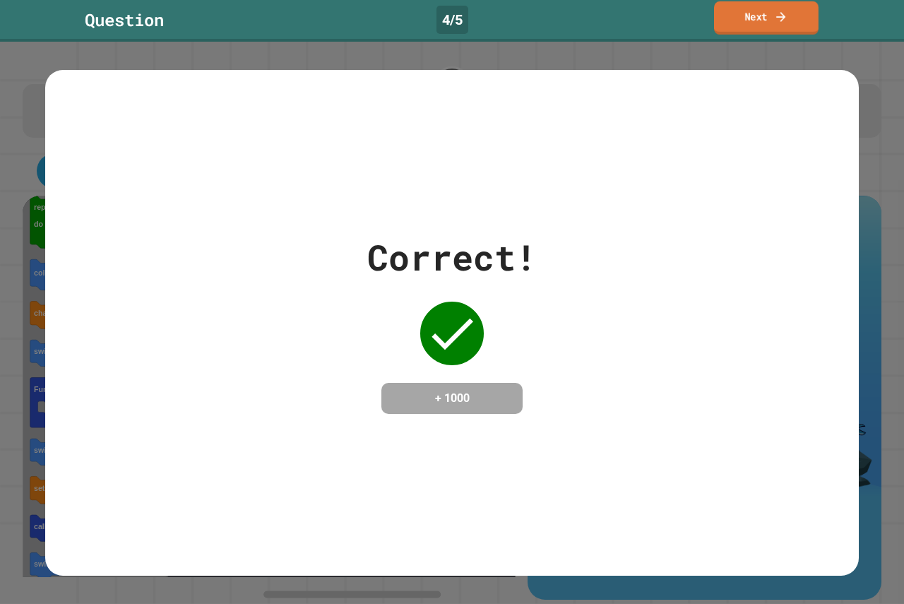
click at [767, 30] on link "Next" at bounding box center [766, 17] width 105 height 33
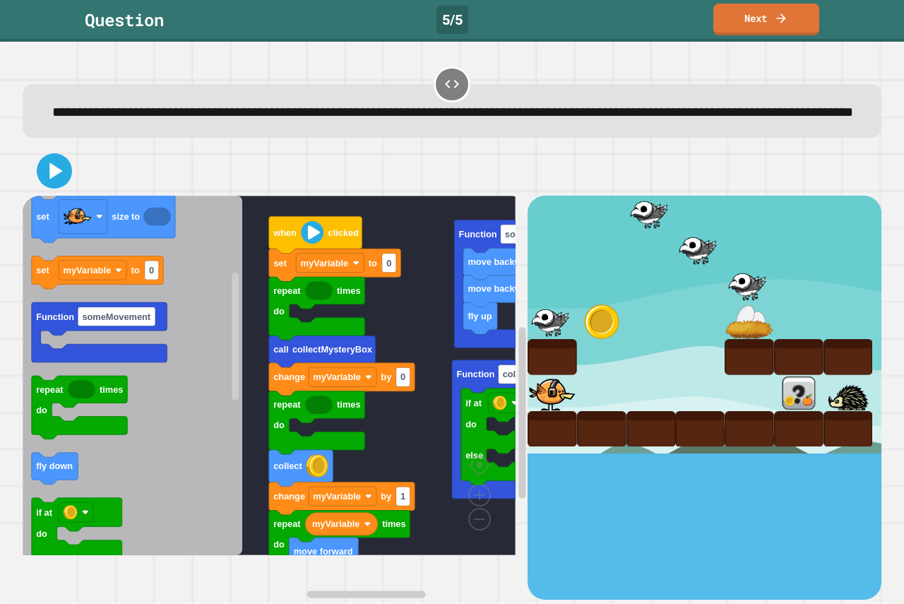
click at [334, 341] on rect "Blockly Workspace" at bounding box center [269, 376] width 493 height 360
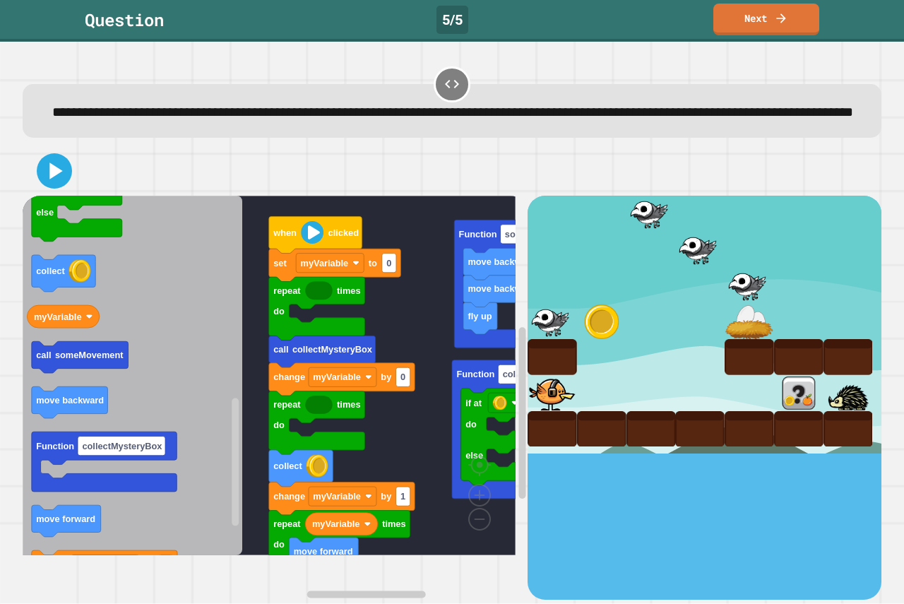
click at [98, 544] on icon "when clicked change costume to fly up eat set size to set myVariable to 0 Funct…" at bounding box center [133, 376] width 220 height 360
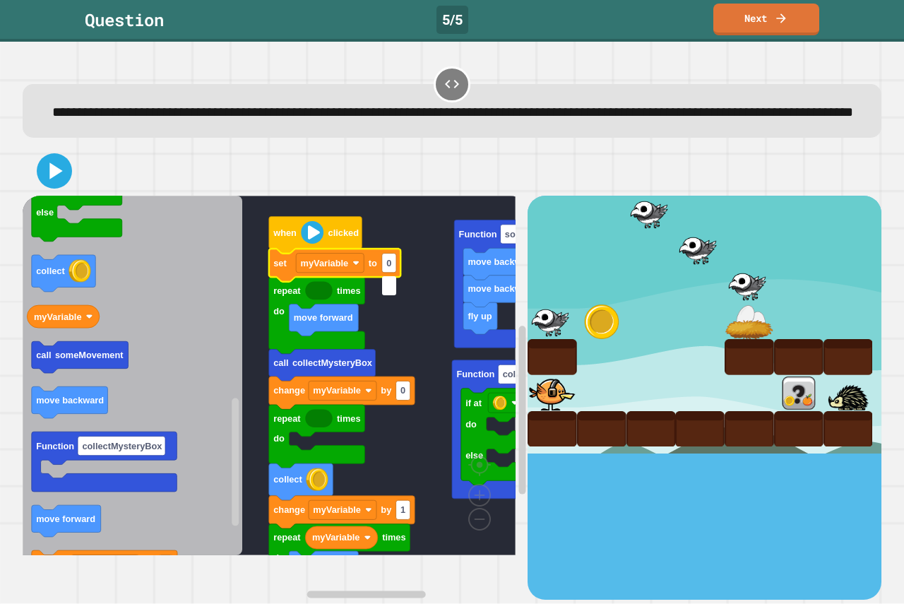
type input "*"
click at [332, 298] on text "myVariable" at bounding box center [312, 293] width 48 height 11
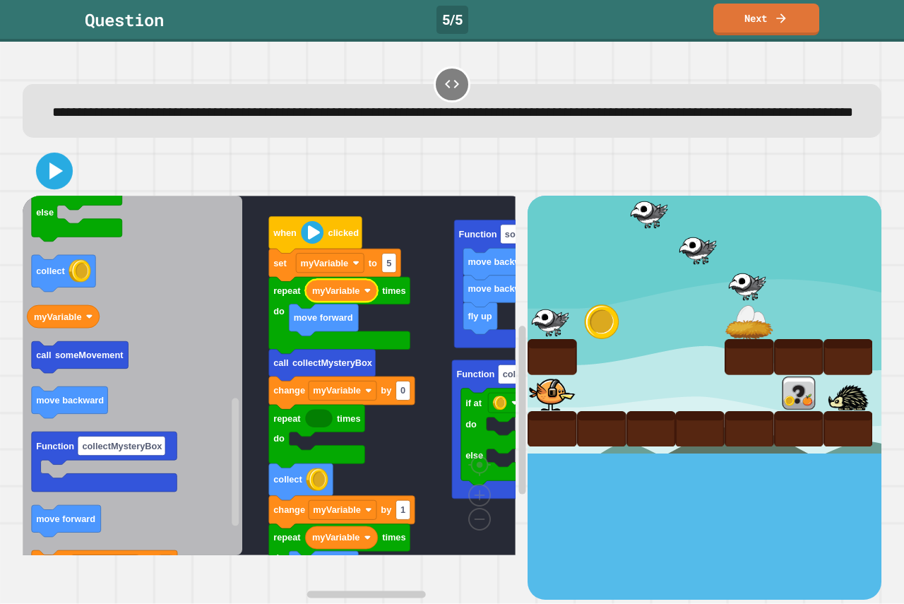
click at [57, 179] on icon at bounding box center [55, 171] width 13 height 17
click at [392, 273] on rect "Blockly Workspace" at bounding box center [389, 263] width 14 height 19
click at [393, 388] on rect "Blockly Workspace" at bounding box center [269, 376] width 493 height 360
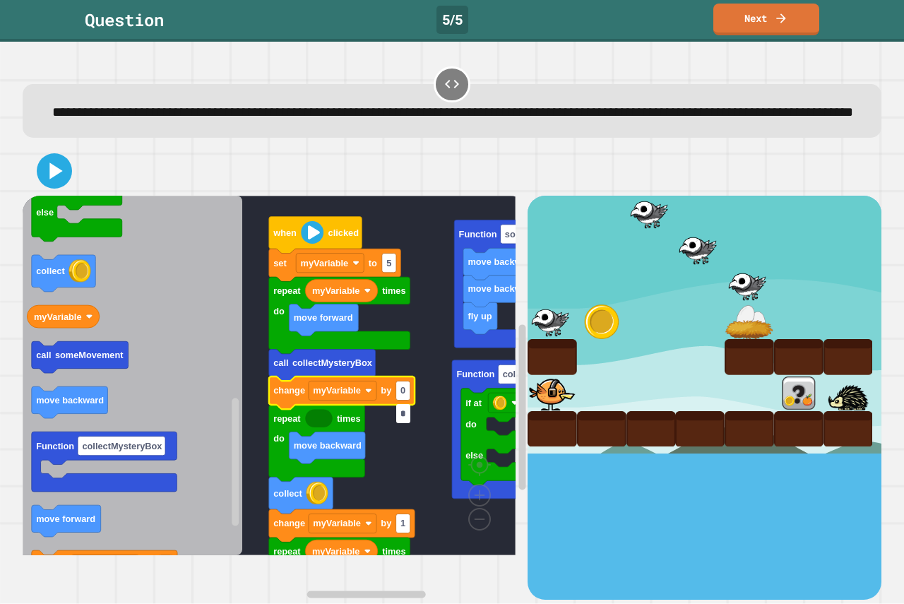
type input "*"
click at [406, 401] on rect "Blockly Workspace" at bounding box center [403, 391] width 14 height 19
type input "*"
click at [66, 185] on icon at bounding box center [54, 171] width 29 height 29
click at [30, 180] on div at bounding box center [452, 170] width 859 height 49
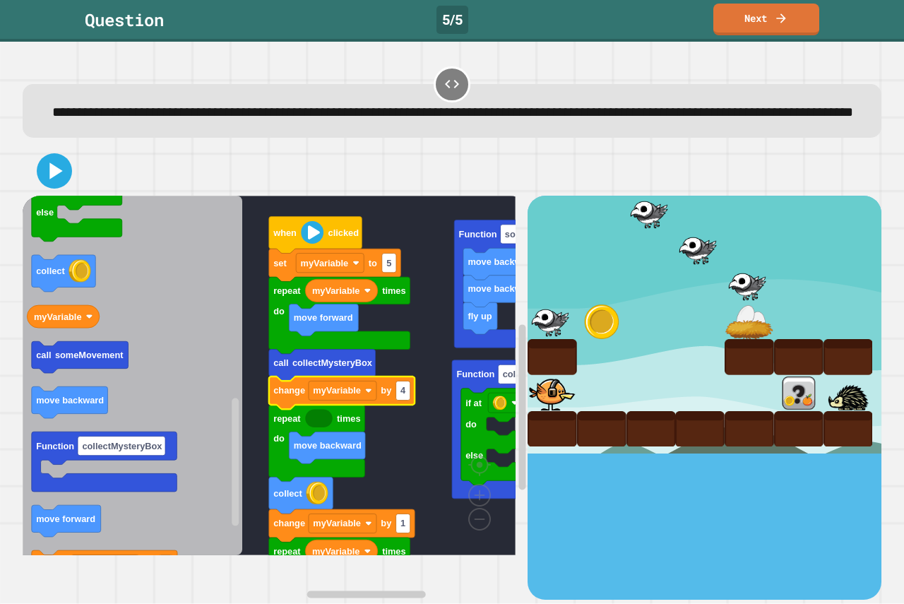
click at [44, 191] on div at bounding box center [452, 170] width 859 height 49
click at [44, 188] on icon at bounding box center [54, 171] width 34 height 34
click at [397, 282] on icon "Blockly Workspace" at bounding box center [335, 265] width 132 height 33
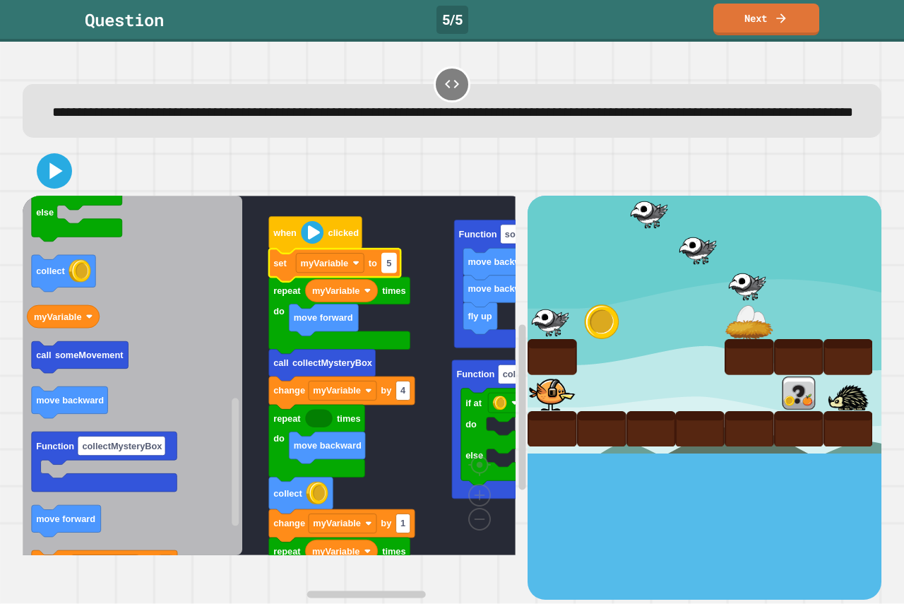
click at [394, 273] on rect "Blockly Workspace" at bounding box center [389, 263] width 14 height 19
type input "*"
click at [69, 192] on button at bounding box center [54, 171] width 42 height 42
click at [68, 188] on icon at bounding box center [54, 171] width 34 height 34
click at [388, 269] on text "4" at bounding box center [389, 263] width 6 height 11
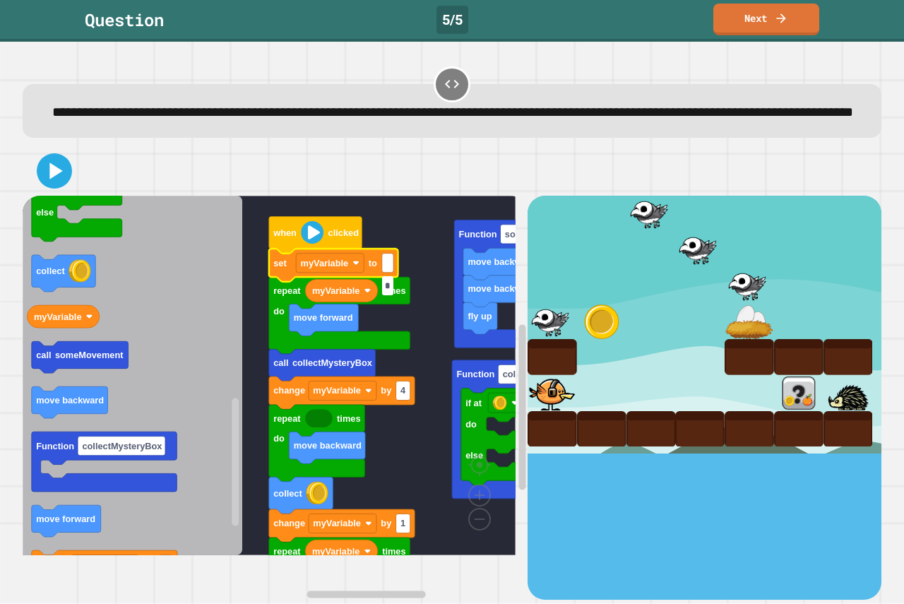
type input "**"
click at [398, 273] on rect "Blockly Workspace" at bounding box center [392, 263] width 20 height 19
type input "*"
drag, startPoint x: 10, startPoint y: 189, endPoint x: 62, endPoint y: 189, distance: 52.3
click at [47, 189] on div "**********" at bounding box center [452, 323] width 904 height 562
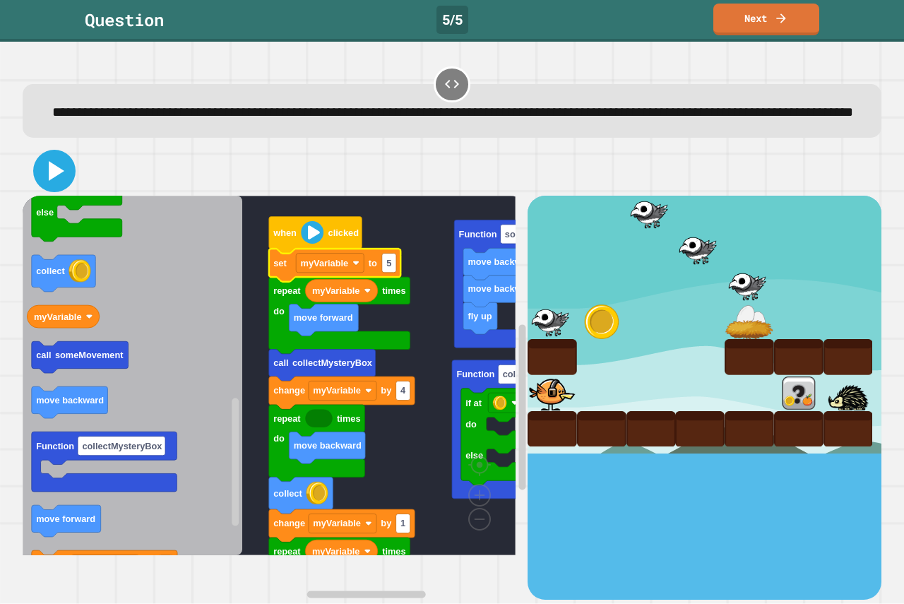
click at [62, 188] on icon at bounding box center [54, 171] width 34 height 34
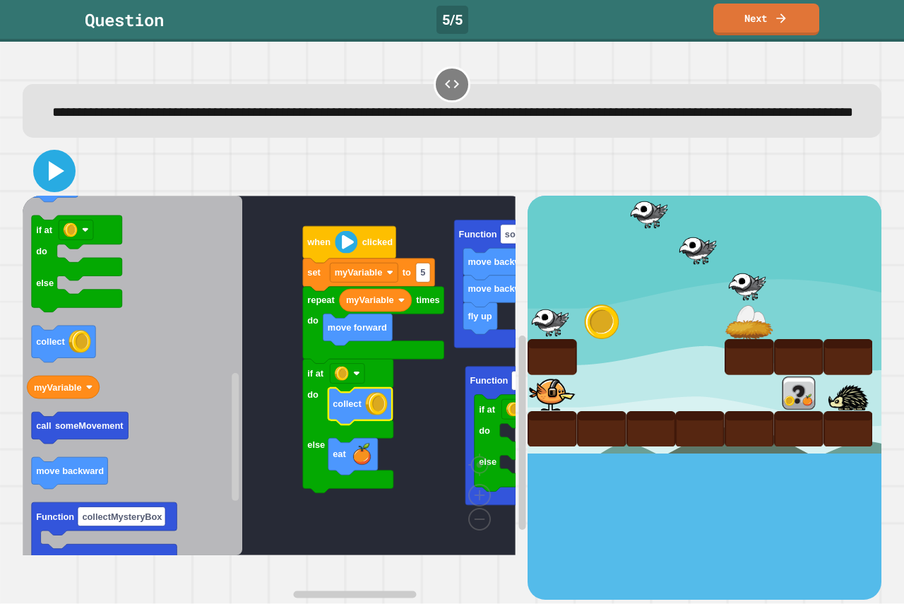
click at [37, 192] on button at bounding box center [54, 171] width 42 height 42
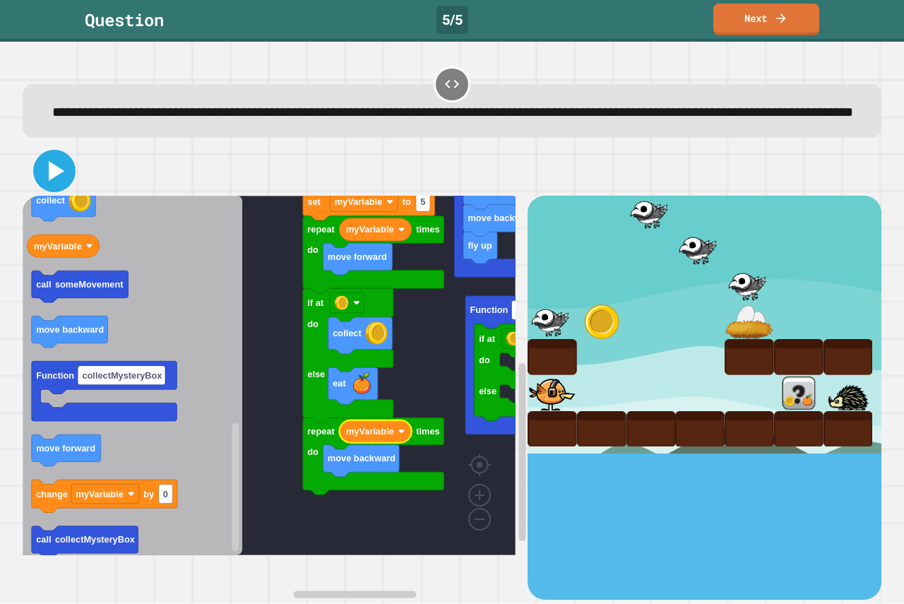
click at [59, 181] on icon at bounding box center [57, 171] width 16 height 20
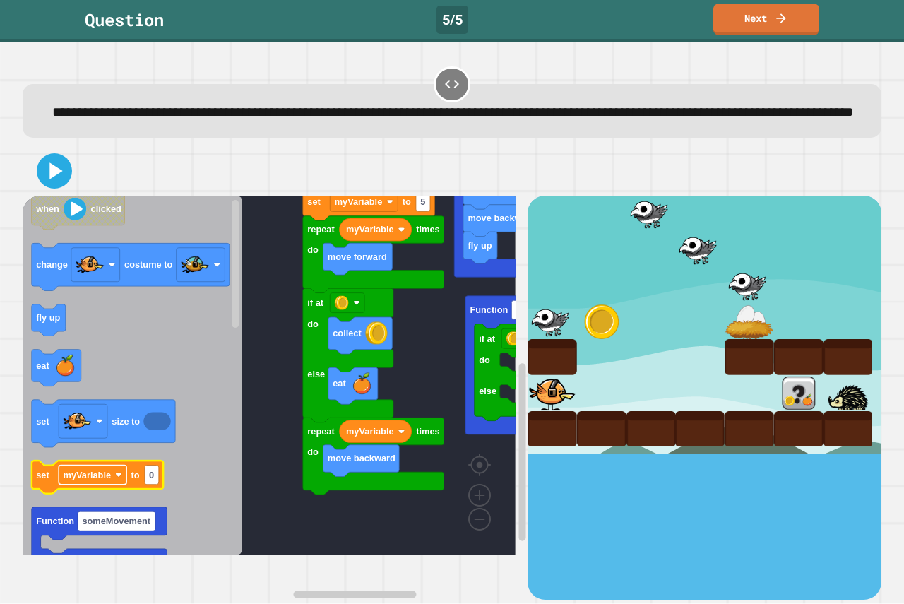
click at [76, 480] on text "myVariable" at bounding box center [88, 475] width 48 height 11
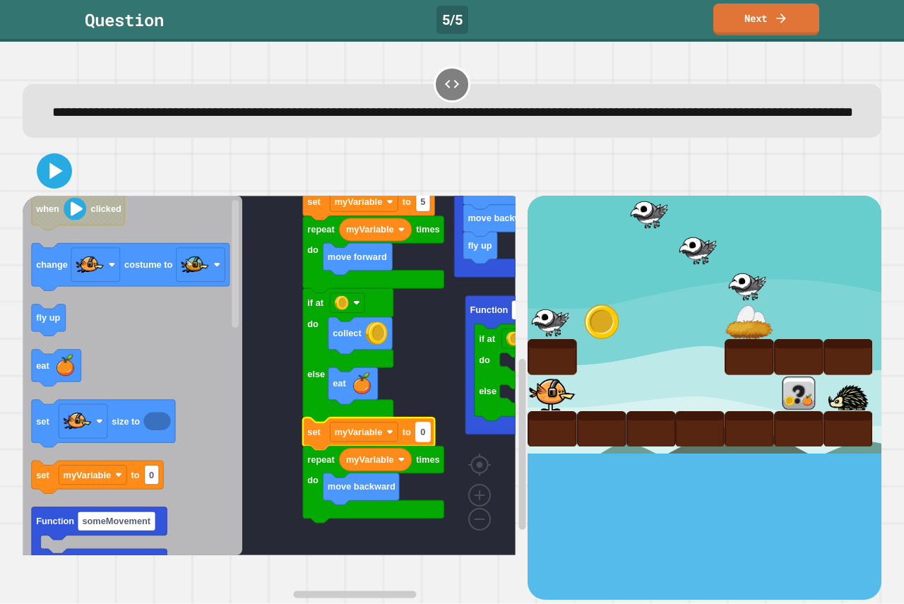
click at [427, 442] on rect "Blockly Workspace" at bounding box center [423, 432] width 14 height 19
type input "*"
click at [54, 180] on icon at bounding box center [55, 171] width 13 height 17
click at [45, 187] on icon at bounding box center [55, 171] width 32 height 32
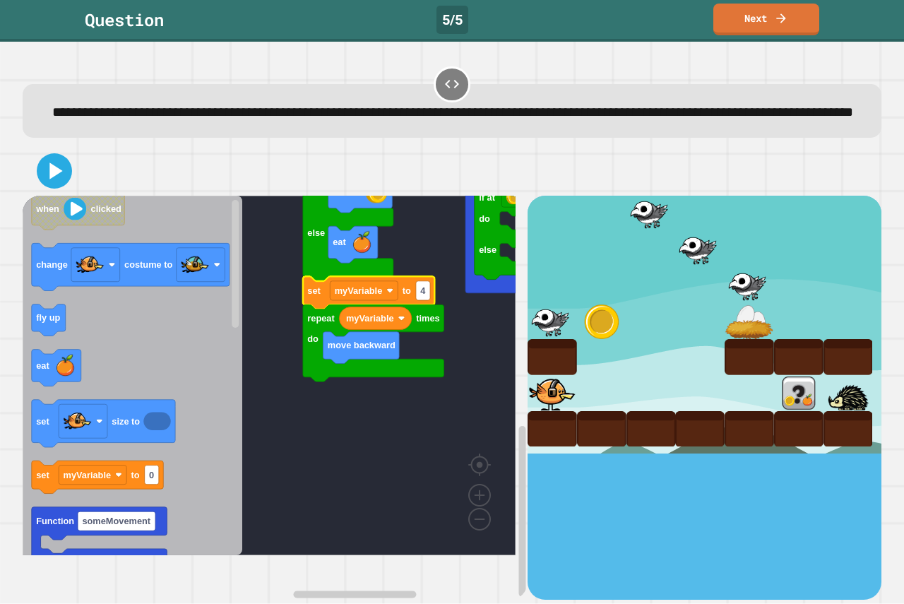
click at [55, 326] on icon "Blockly Workspace" at bounding box center [133, 376] width 220 height 360
click at [54, 181] on icon at bounding box center [57, 171] width 16 height 20
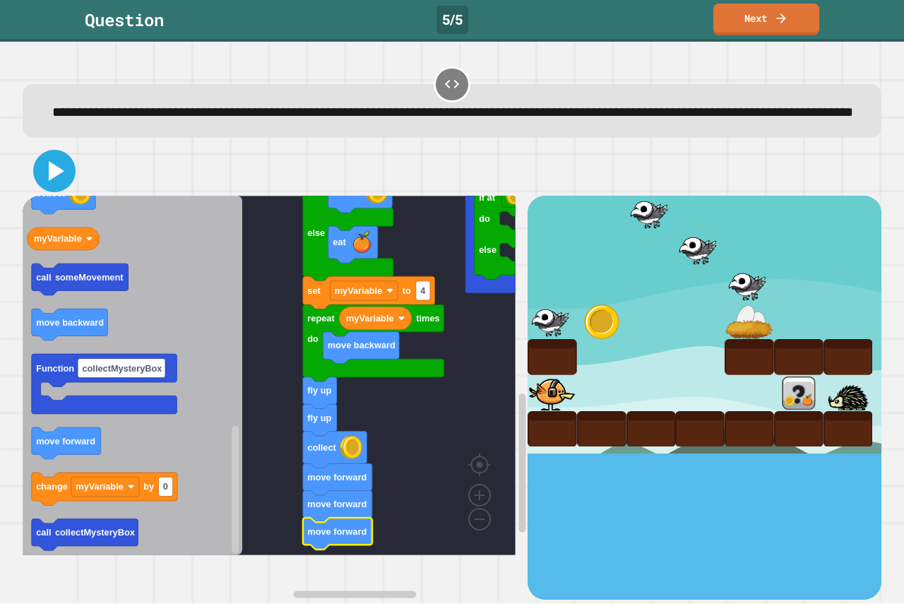
click at [53, 181] on icon at bounding box center [57, 171] width 16 height 20
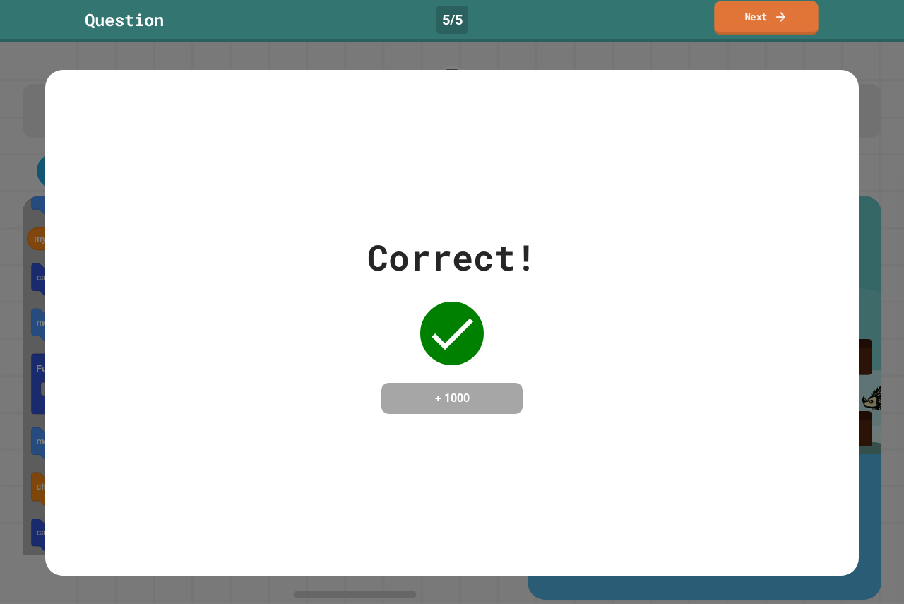
click at [776, 20] on icon at bounding box center [781, 16] width 14 height 15
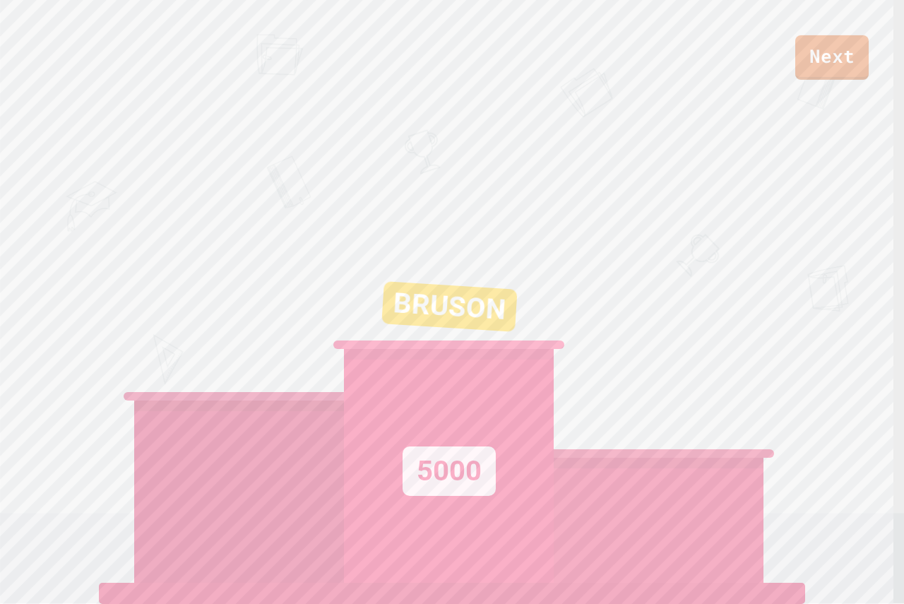
drag, startPoint x: 788, startPoint y: 57, endPoint x: 796, endPoint y: 53, distance: 9.2
click at [796, 53] on div "Next" at bounding box center [452, 40] width 904 height 80
click at [813, 57] on link "Next" at bounding box center [832, 56] width 73 height 47
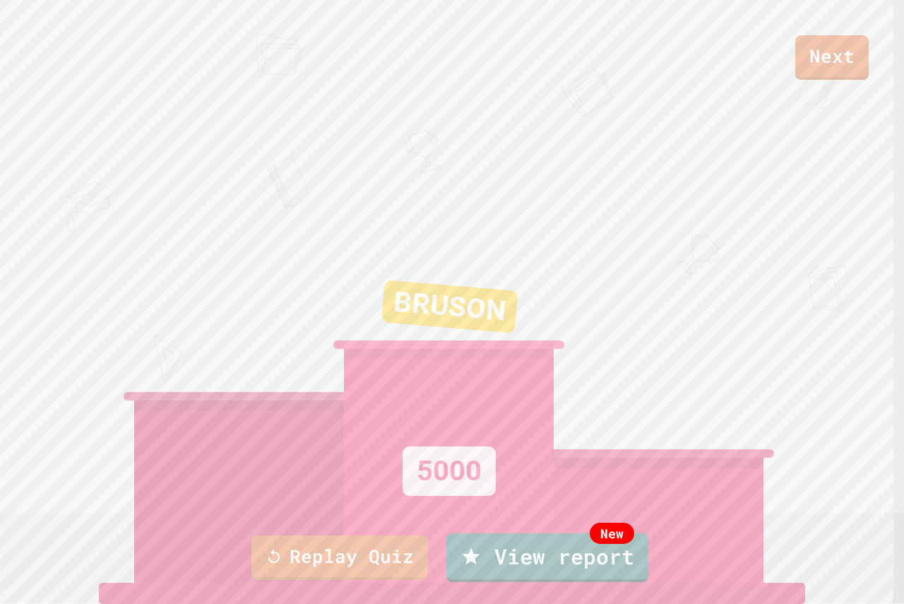
drag, startPoint x: 891, startPoint y: 62, endPoint x: 871, endPoint y: -8, distance: 72.9
click at [871, 0] on html "We are updating our servers at 9:30PM EST [DATE]. [PERSON_NAME] should continue…" at bounding box center [452, 302] width 904 height 604
drag, startPoint x: 851, startPoint y: 32, endPoint x: 866, endPoint y: 43, distance: 18.7
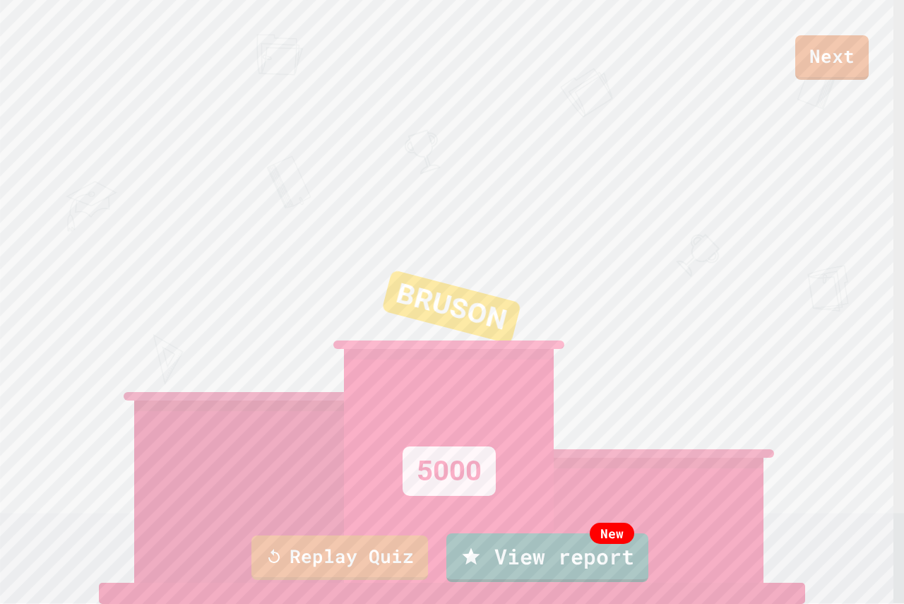
drag, startPoint x: 483, startPoint y: 415, endPoint x: 480, endPoint y: 370, distance: 45.4
